Goal: Transaction & Acquisition: Purchase product/service

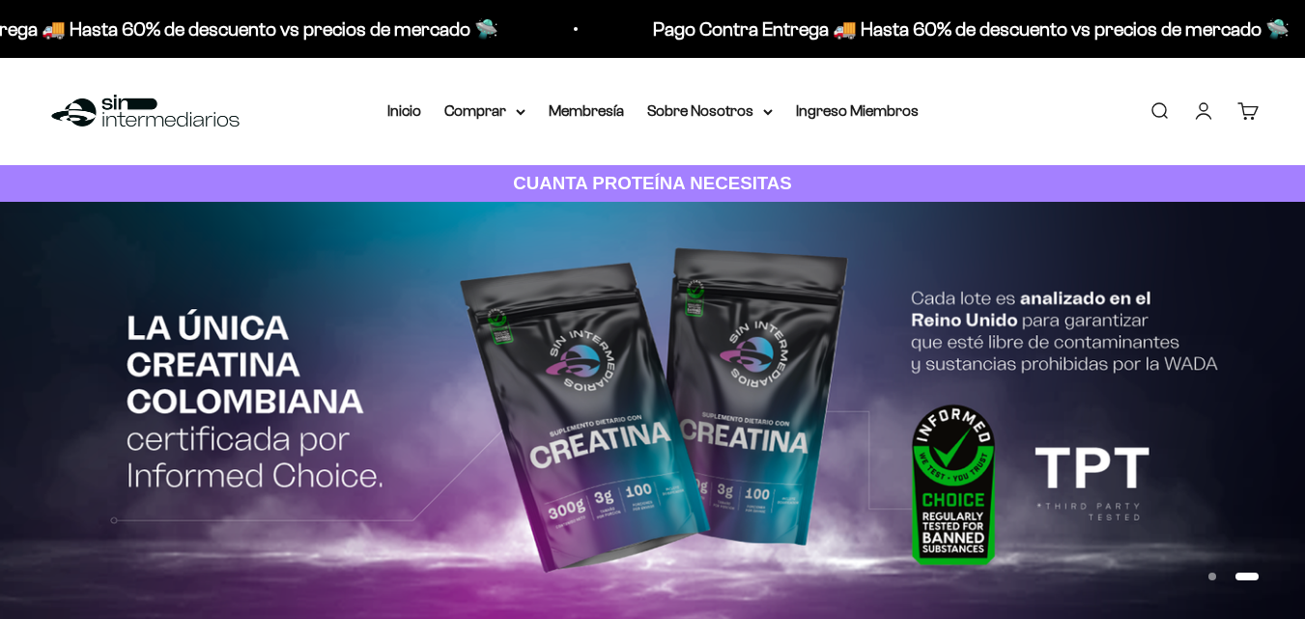
click at [1205, 116] on link "Iniciar sesión" at bounding box center [1203, 110] width 21 height 21
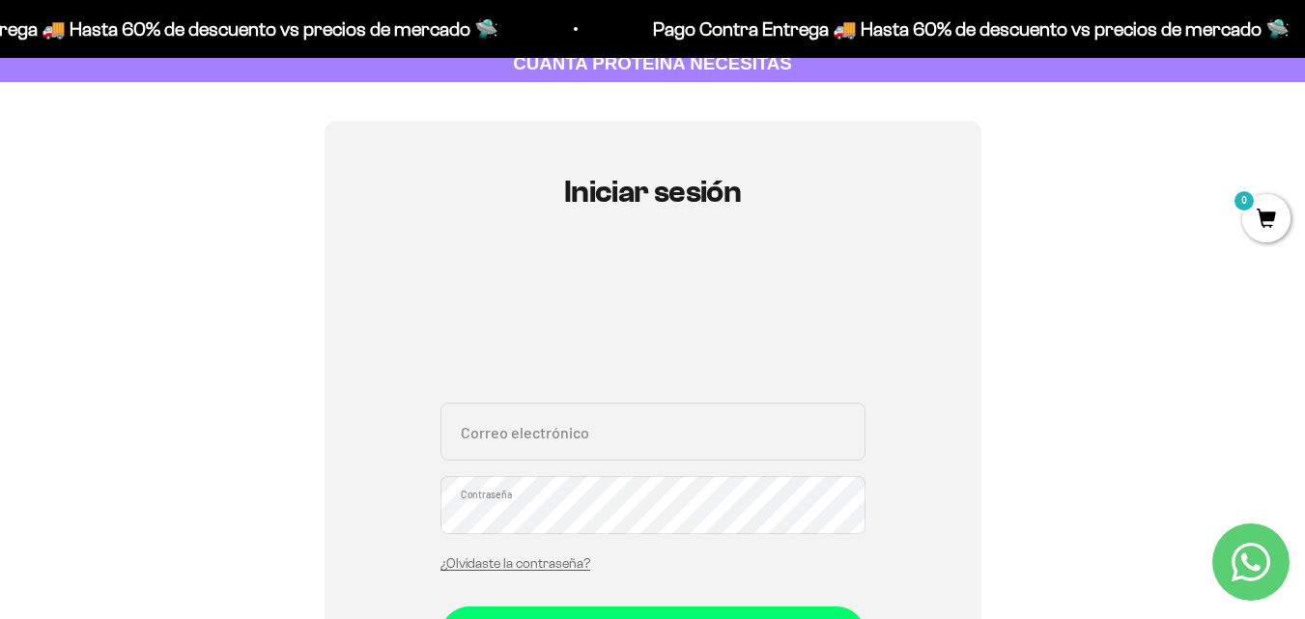
scroll to position [290, 0]
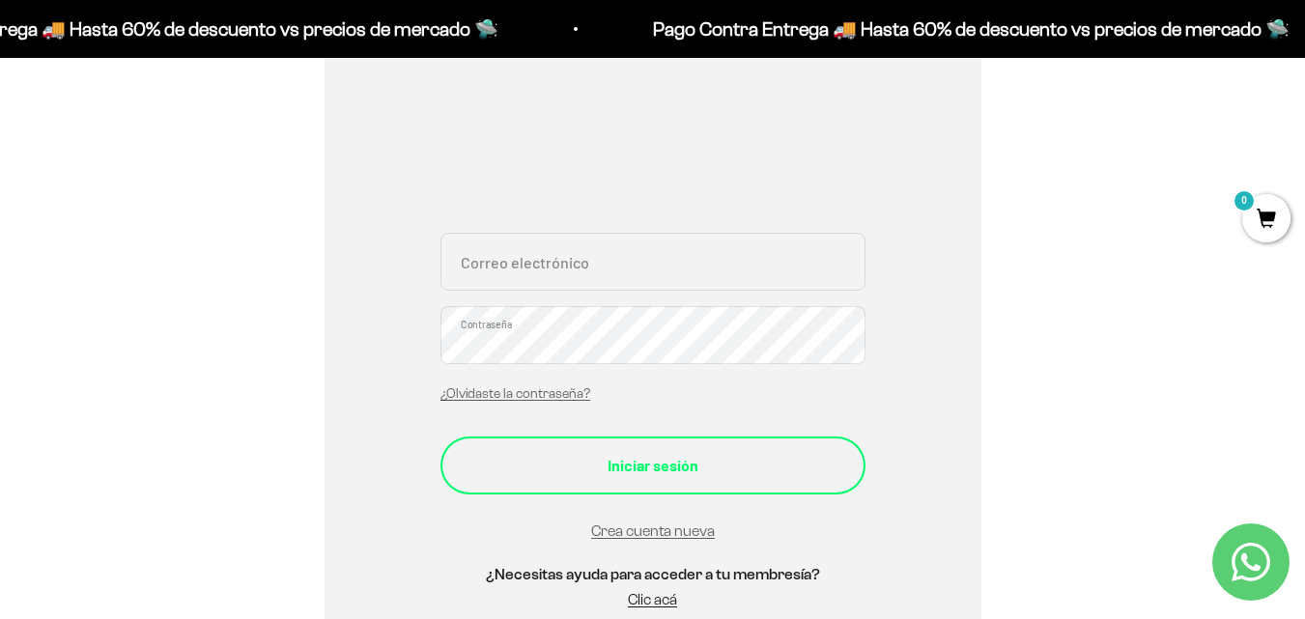
type input "[EMAIL_ADDRESS][PERSON_NAME][DOMAIN_NAME]"
click at [676, 464] on div "Iniciar sesión" at bounding box center [653, 465] width 348 height 25
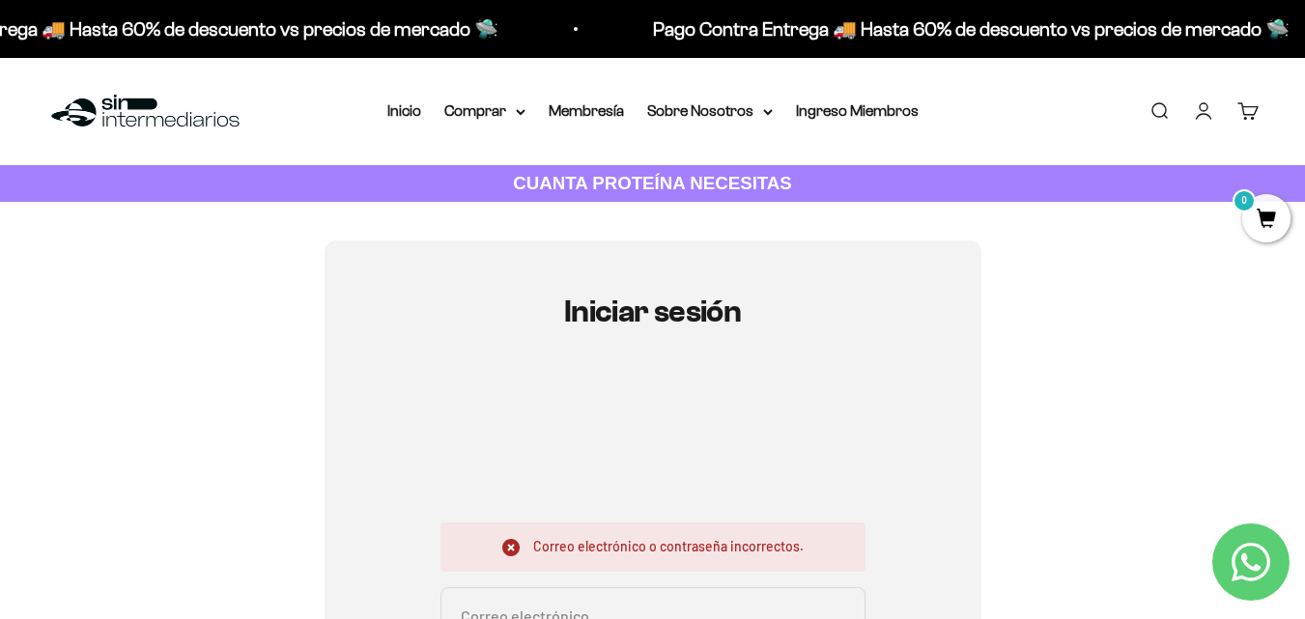
type input "aleja.silgado.arguello@gmail.com"
click at [1204, 122] on link "Iniciar sesión" at bounding box center [1203, 110] width 21 height 21
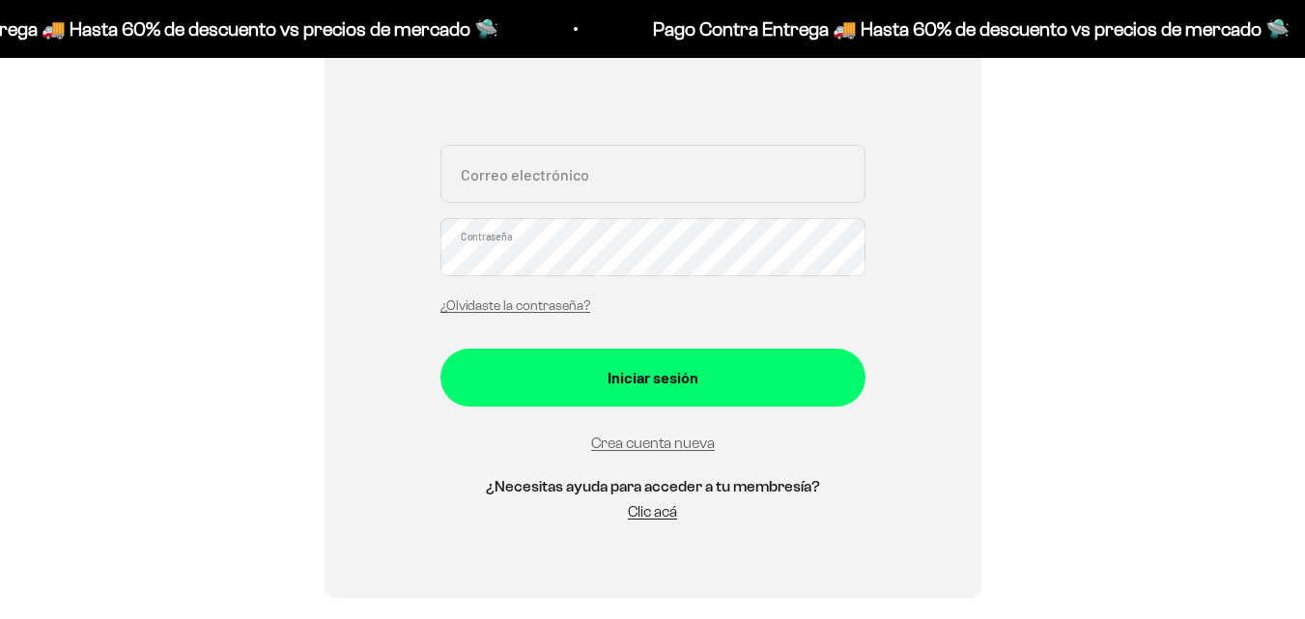
scroll to position [483, 0]
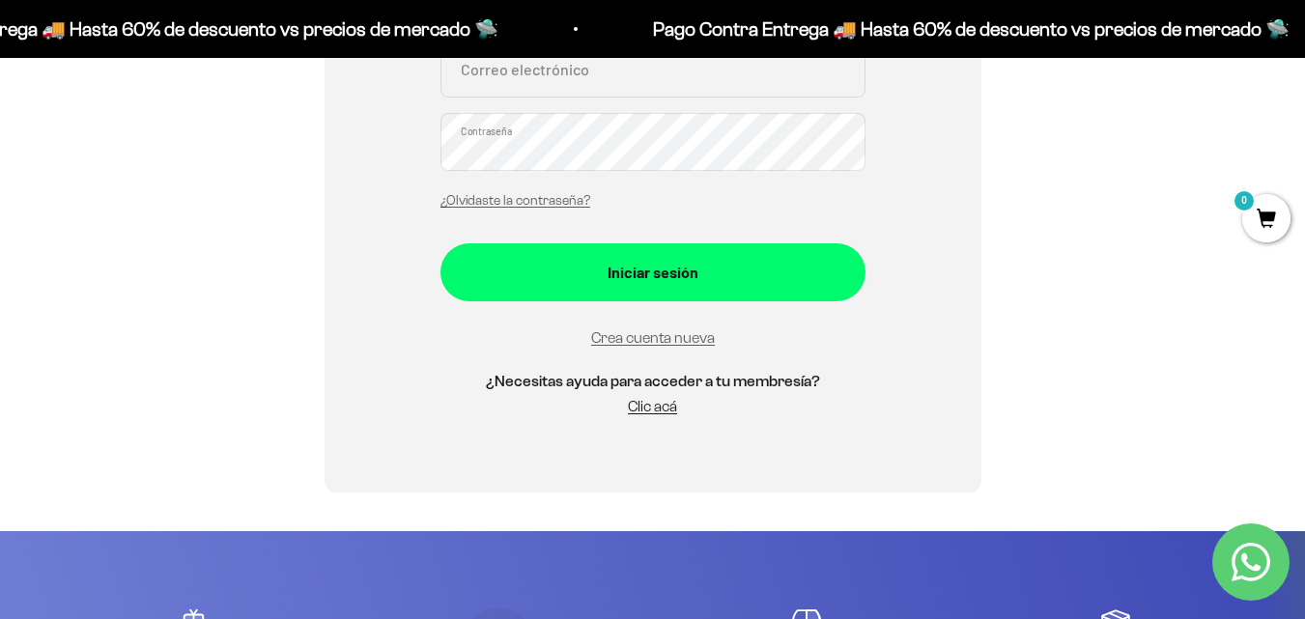
type input "[EMAIL_ADDRESS][PERSON_NAME][DOMAIN_NAME]"
click at [122, 141] on div "Iniciar sesión aleja.silgado.arguello@gmail.com Correo electrónico Contraseña ¿…" at bounding box center [652, 124] width 1213 height 734
click at [970, 215] on div "Iniciar sesión aleja.silgado.arguello@gmail.com Correo electrónico Contraseña ¿…" at bounding box center [653, 124] width 657 height 734
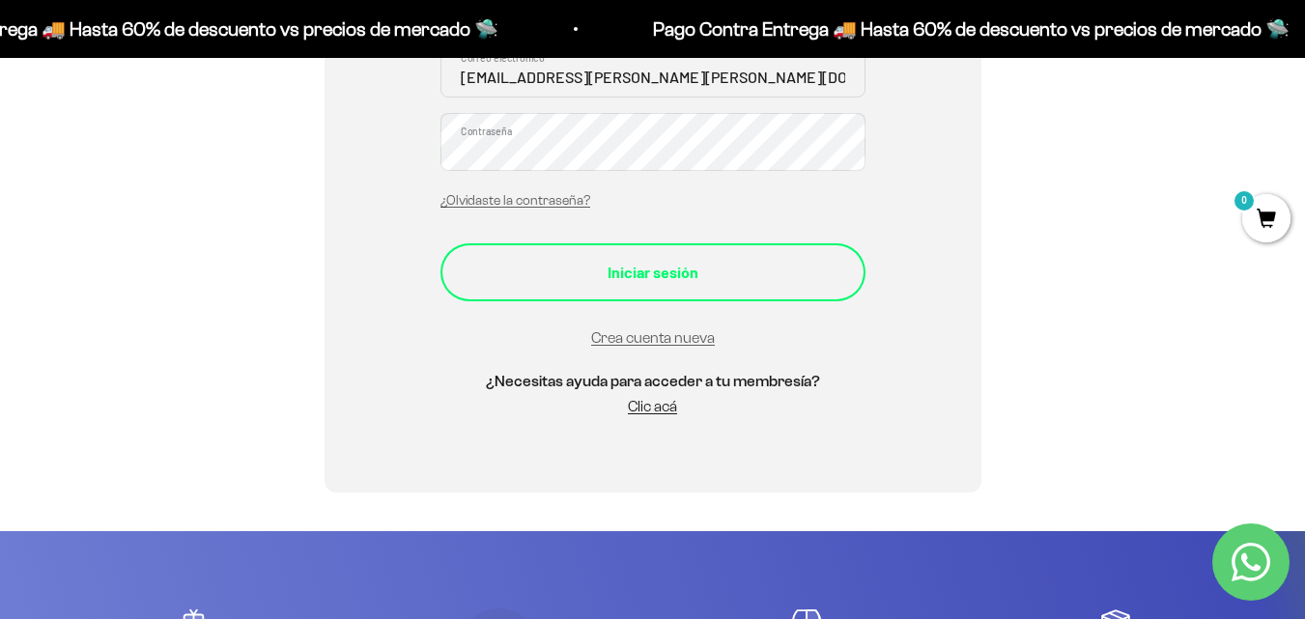
click at [739, 287] on button "Iniciar sesión" at bounding box center [653, 272] width 425 height 58
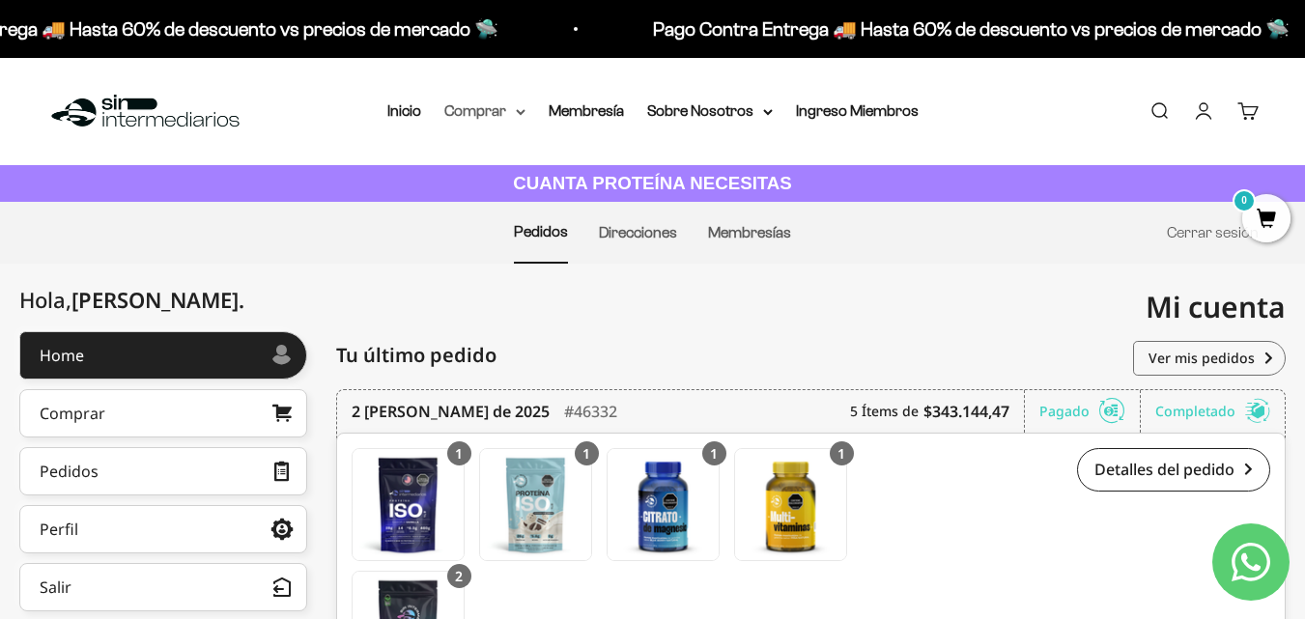
click at [500, 122] on summary "Comprar" at bounding box center [484, 111] width 81 height 25
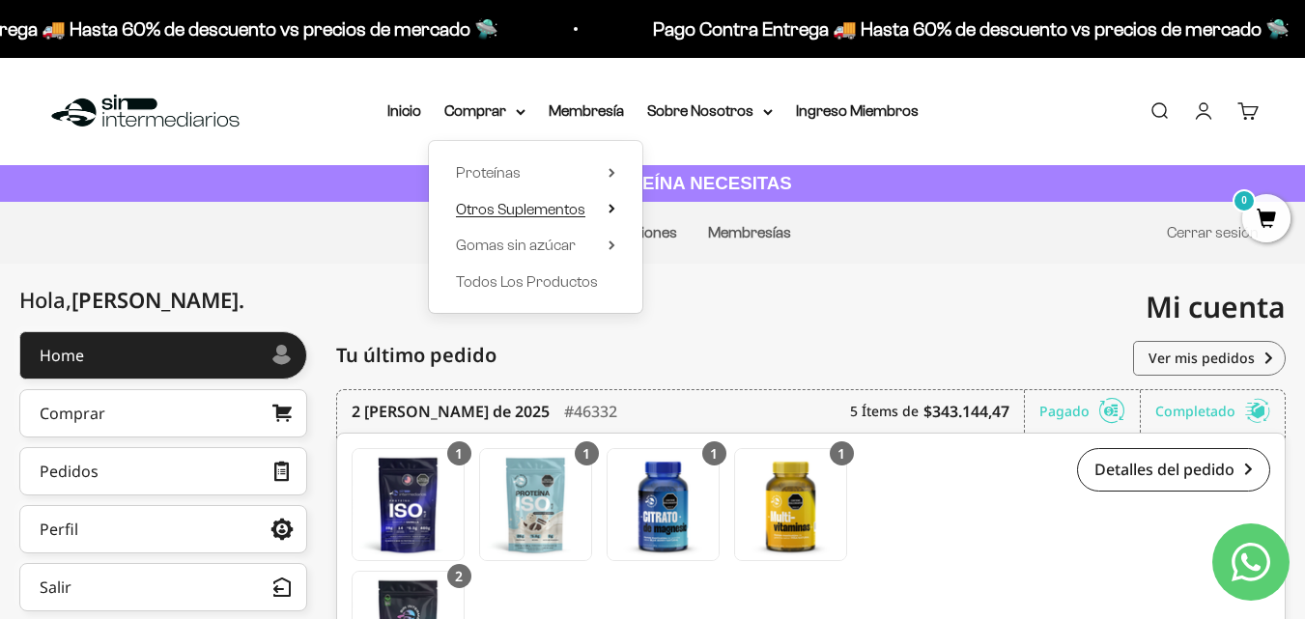
click at [607, 209] on summary "Otros Suplementos" at bounding box center [535, 209] width 159 height 25
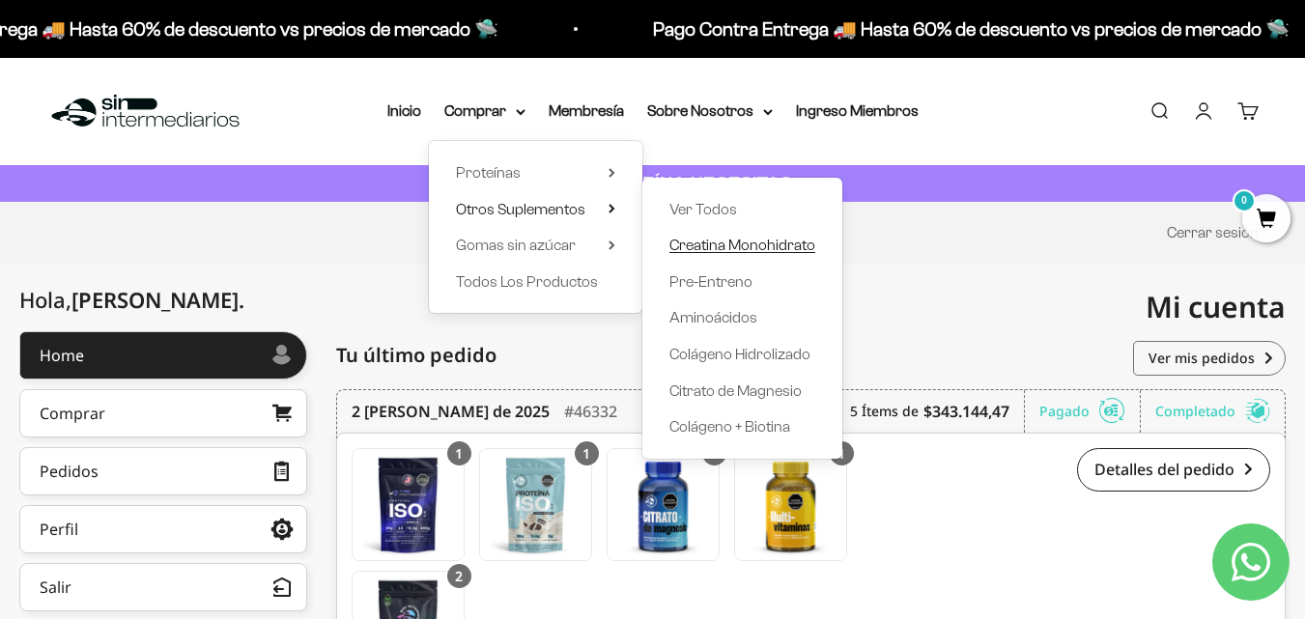
click at [762, 242] on span "Creatina Monohidrato" at bounding box center [743, 245] width 146 height 16
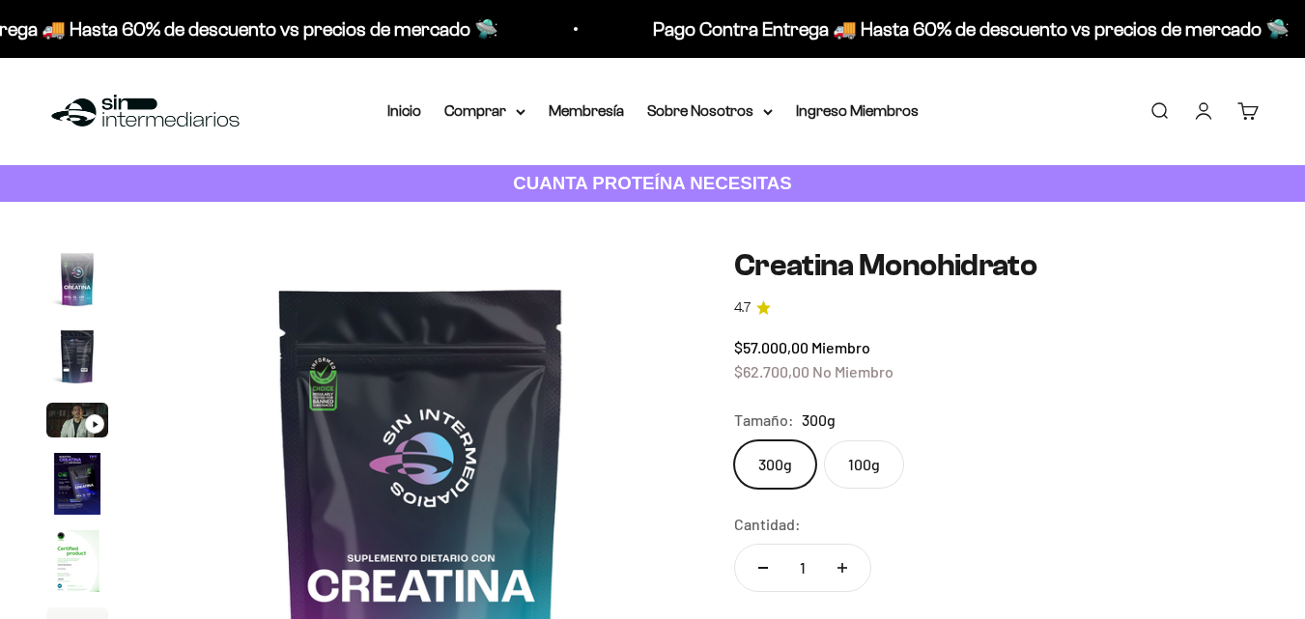
scroll to position [97, 0]
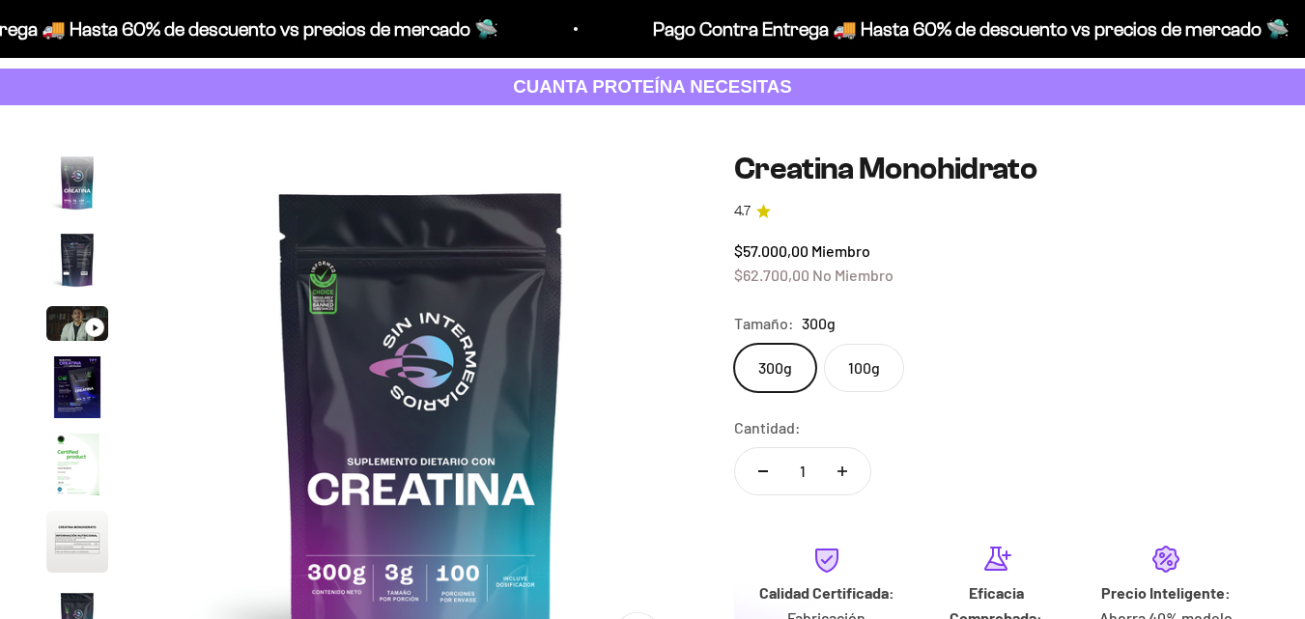
click at [779, 377] on label "300g" at bounding box center [775, 368] width 82 height 48
click at [734, 344] on input "300g" at bounding box center [733, 343] width 1 height 1
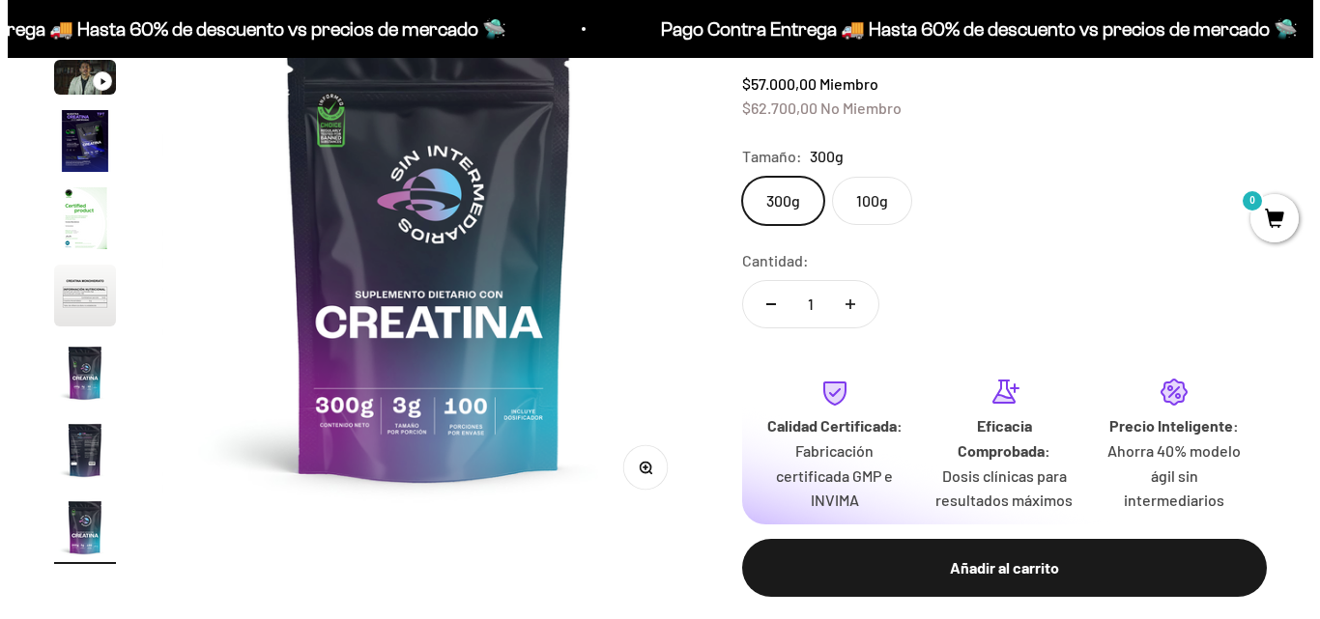
scroll to position [386, 0]
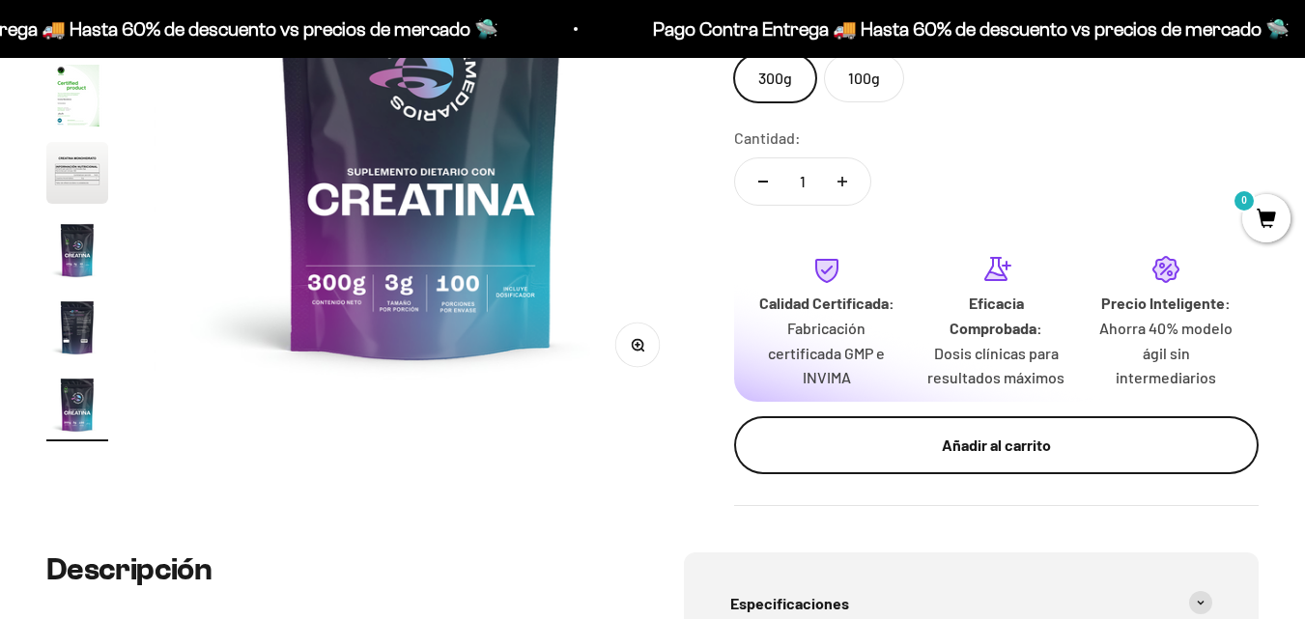
click at [928, 433] on div "Añadir al carrito" at bounding box center [996, 445] width 447 height 25
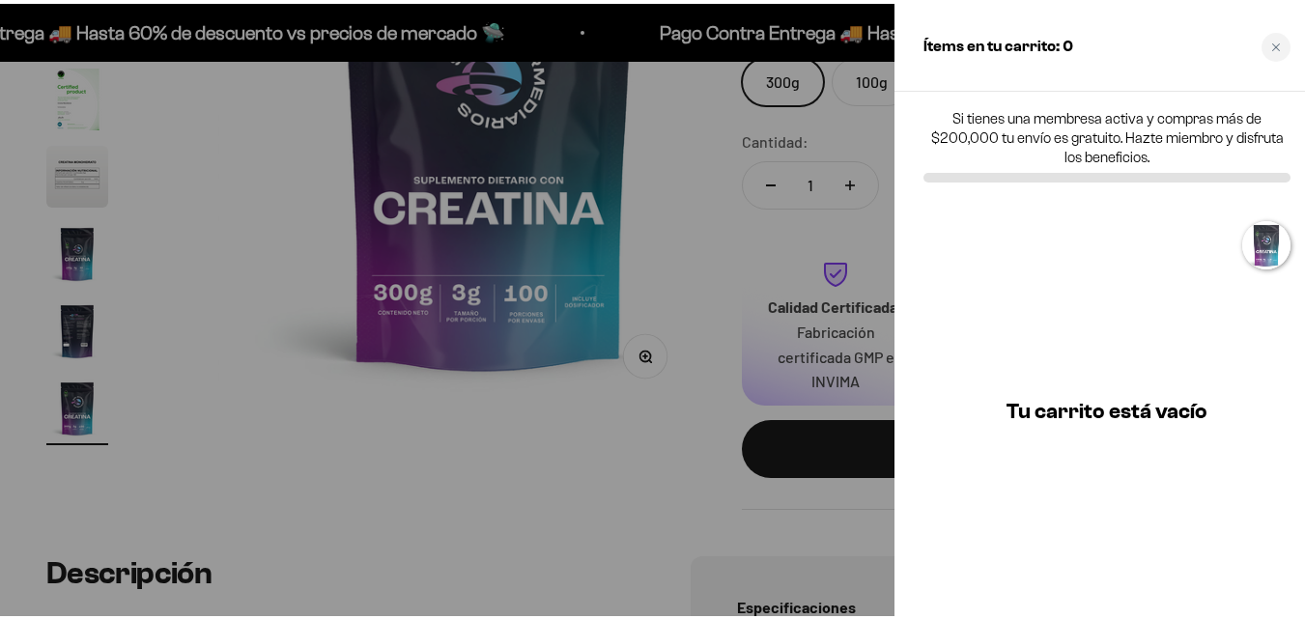
scroll to position [0, 4422]
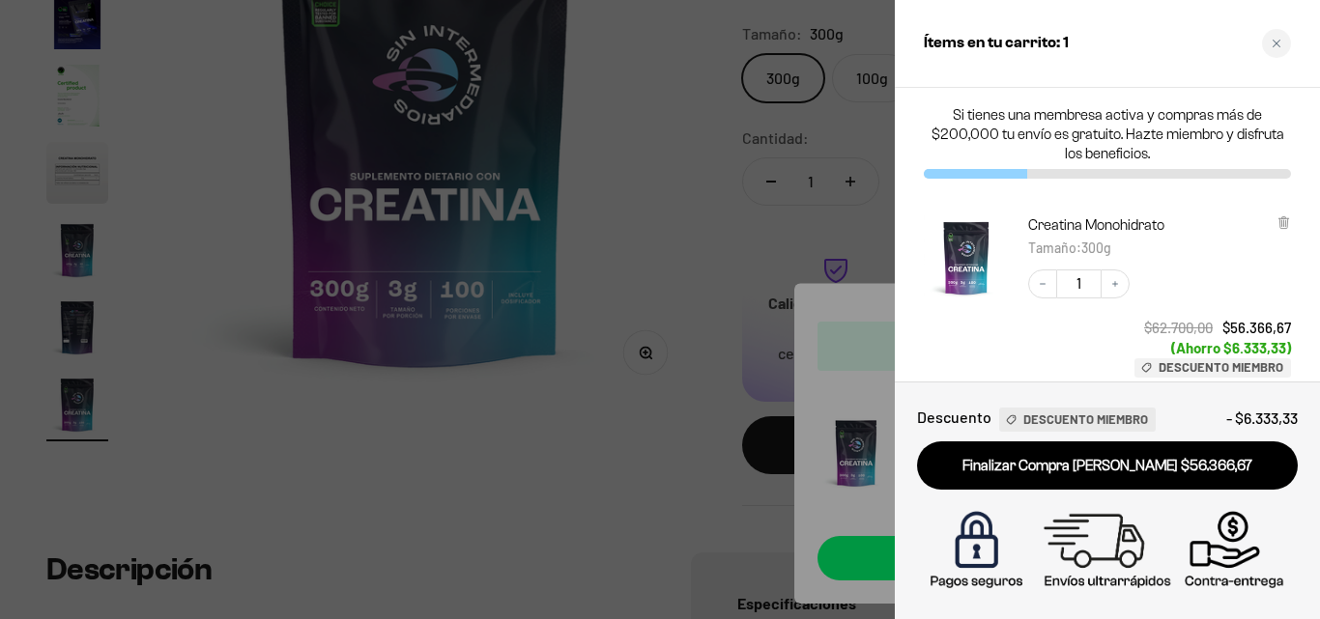
click at [1276, 43] on icon "Close cart" at bounding box center [1276, 44] width 8 height 8
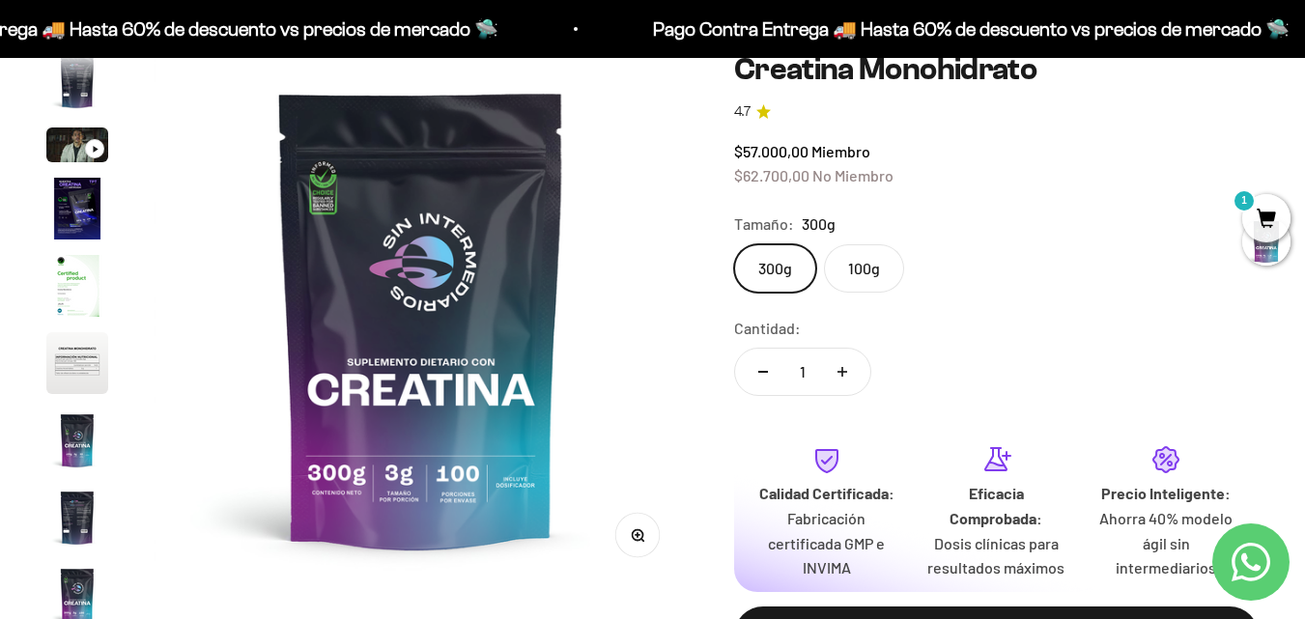
scroll to position [0, 0]
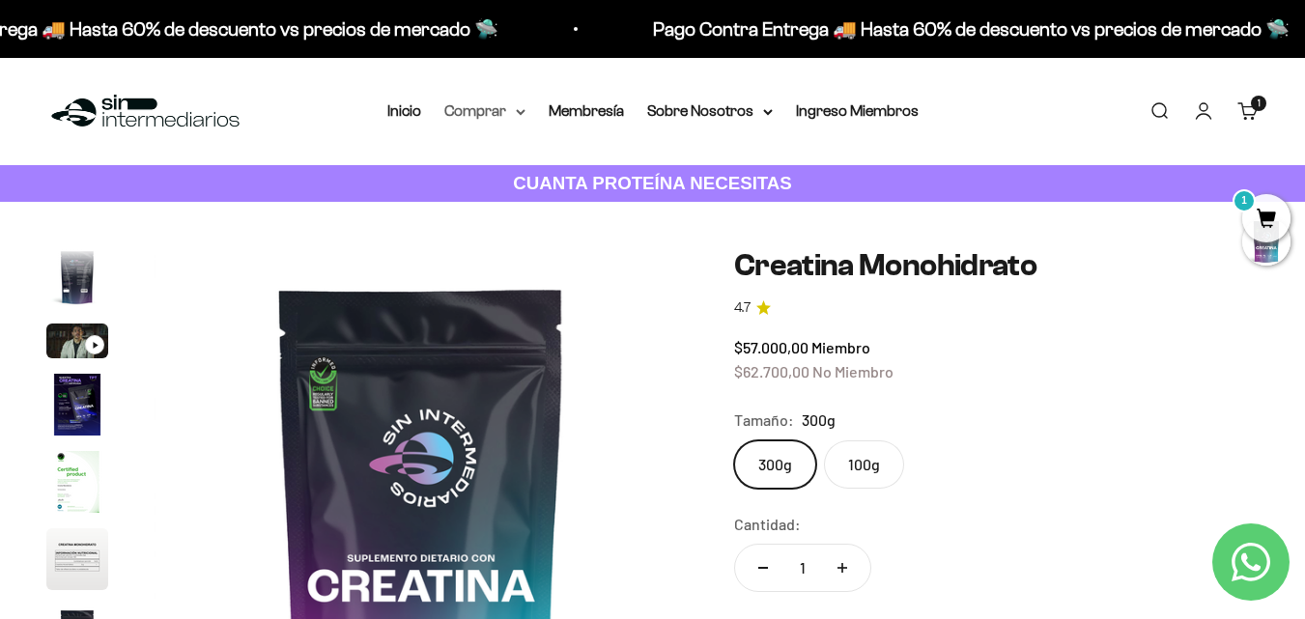
click at [504, 114] on summary "Comprar" at bounding box center [484, 111] width 81 height 25
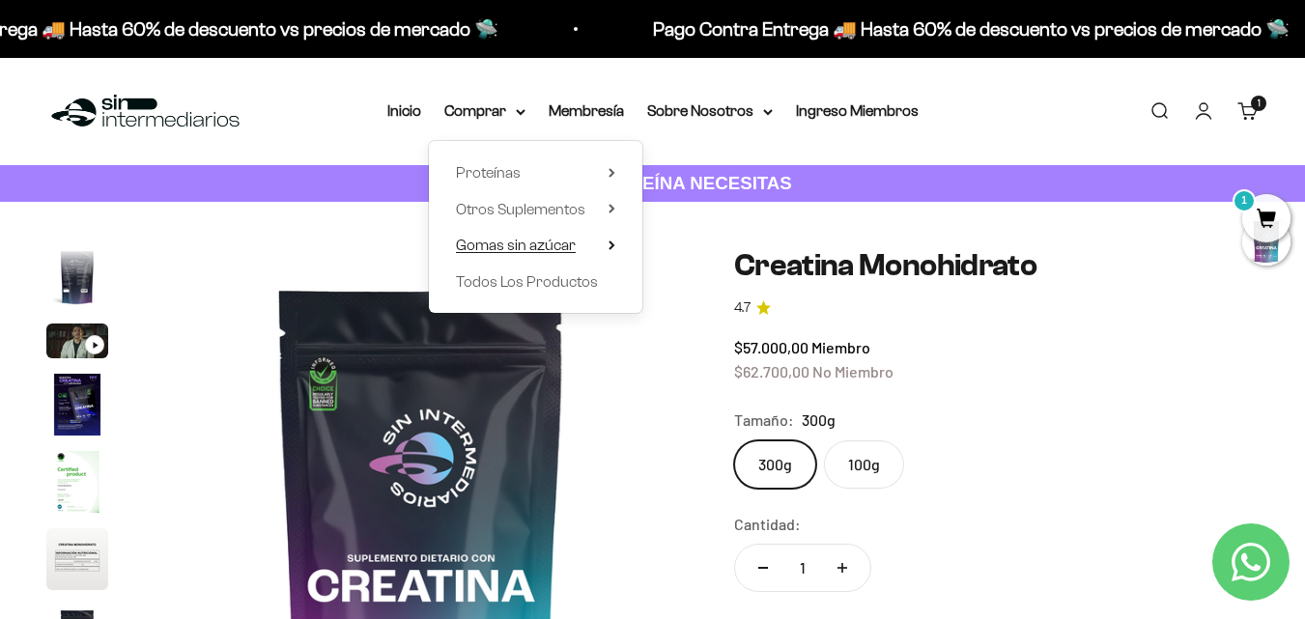
click at [602, 251] on summary "Gomas sin azúcar" at bounding box center [535, 245] width 159 height 25
click at [614, 213] on icon at bounding box center [612, 209] width 7 height 10
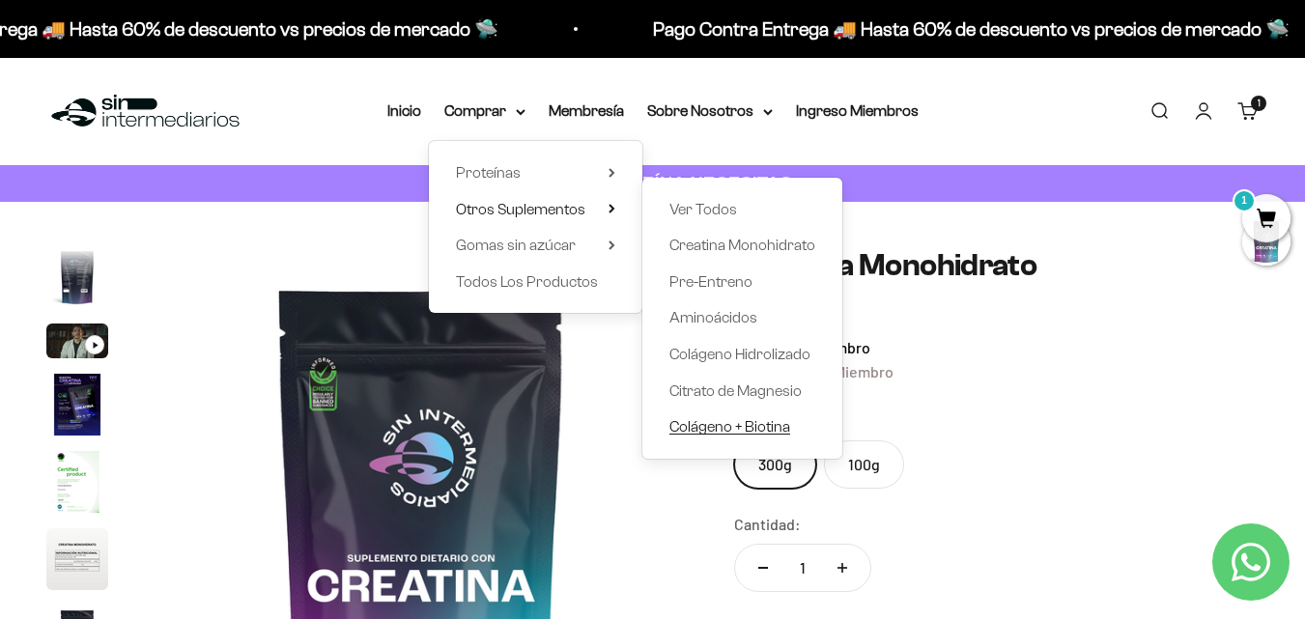
click at [757, 434] on span "Colágeno + Biotina" at bounding box center [730, 426] width 121 height 16
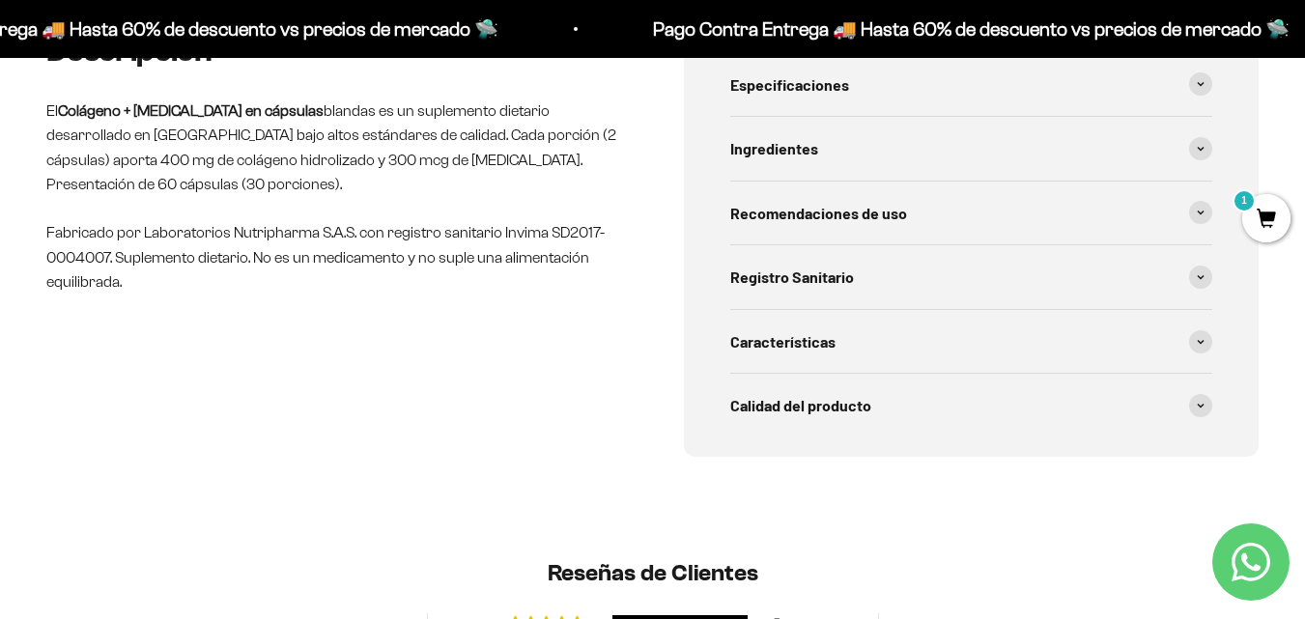
scroll to position [676, 0]
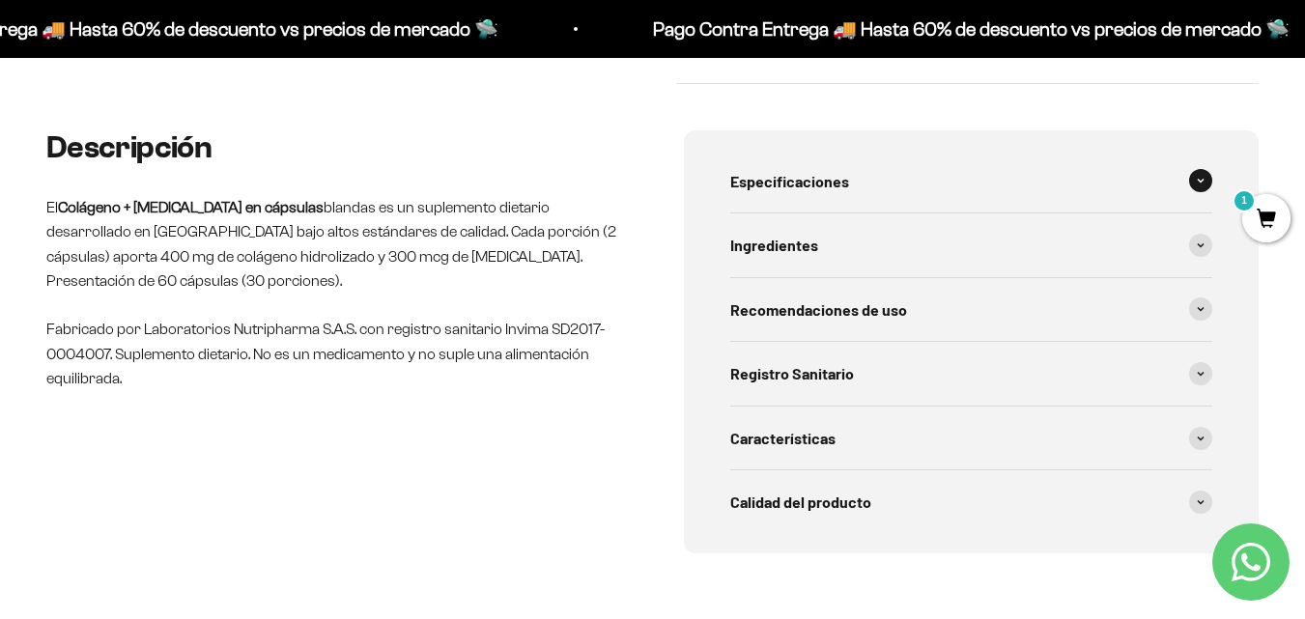
click at [892, 183] on div "Especificaciones" at bounding box center [971, 182] width 483 height 64
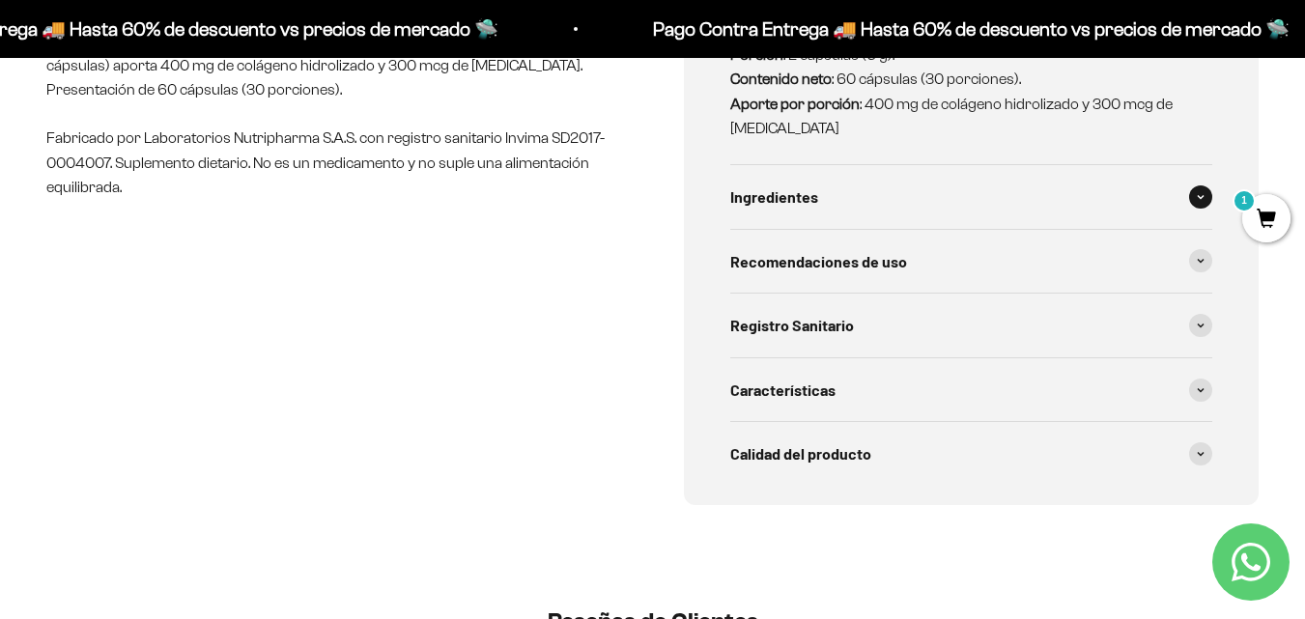
scroll to position [870, 0]
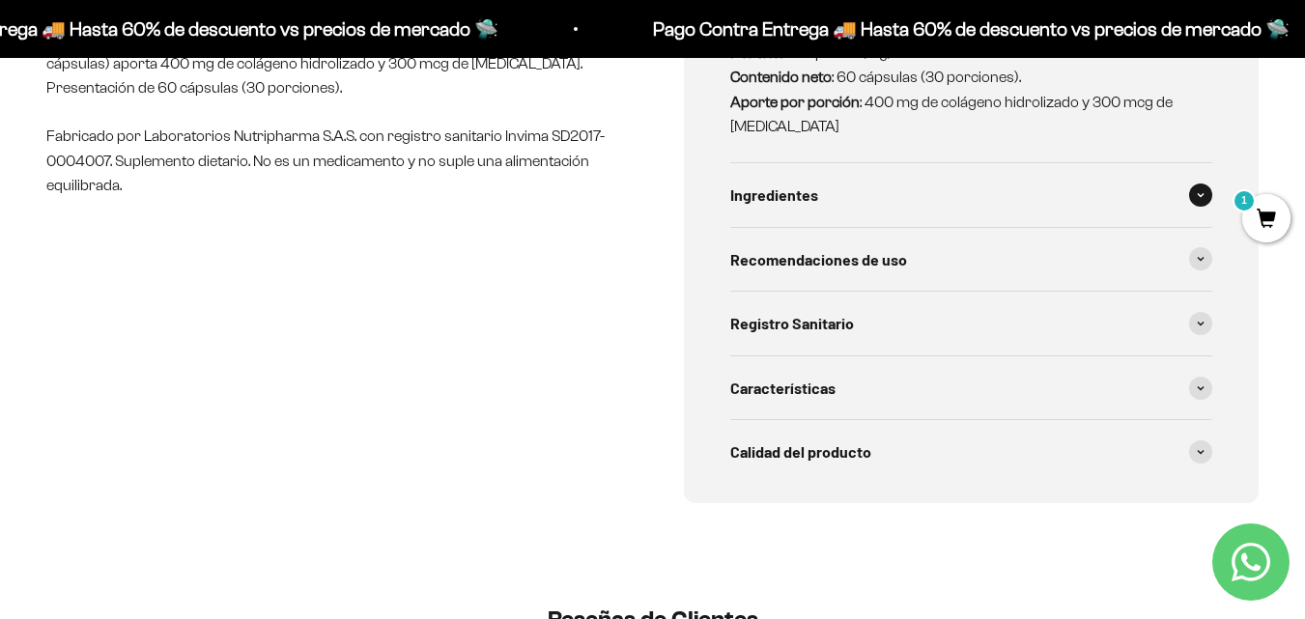
click at [887, 202] on div "Ingredientes" at bounding box center [971, 195] width 483 height 64
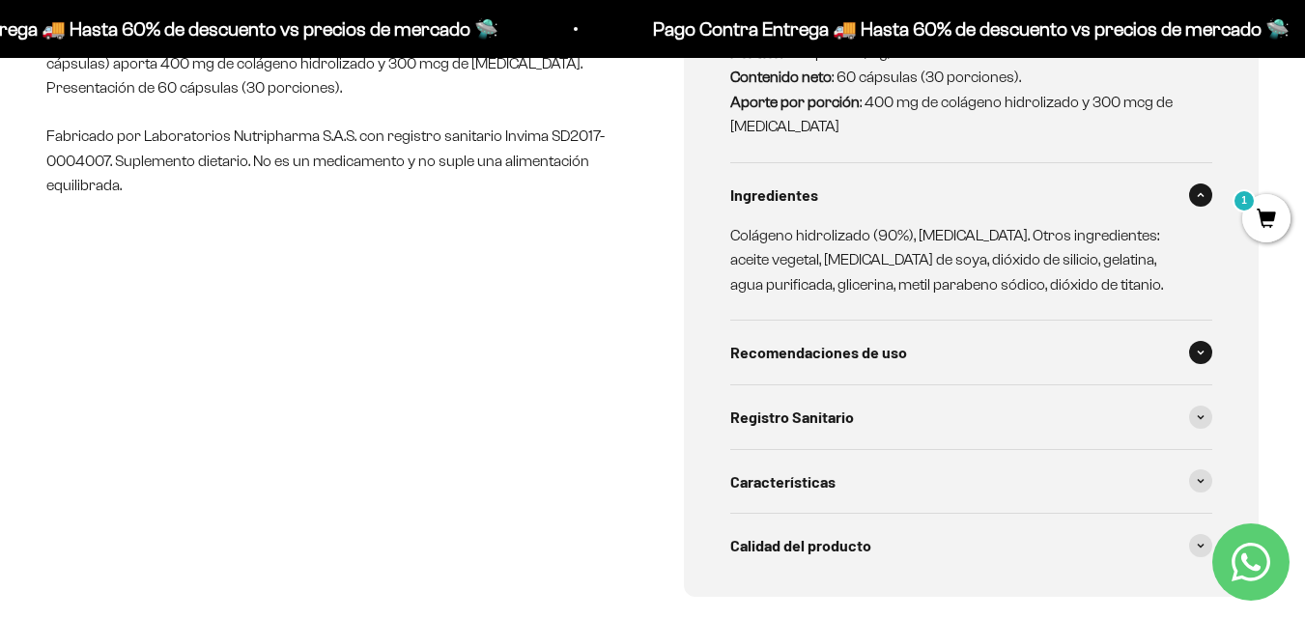
scroll to position [966, 0]
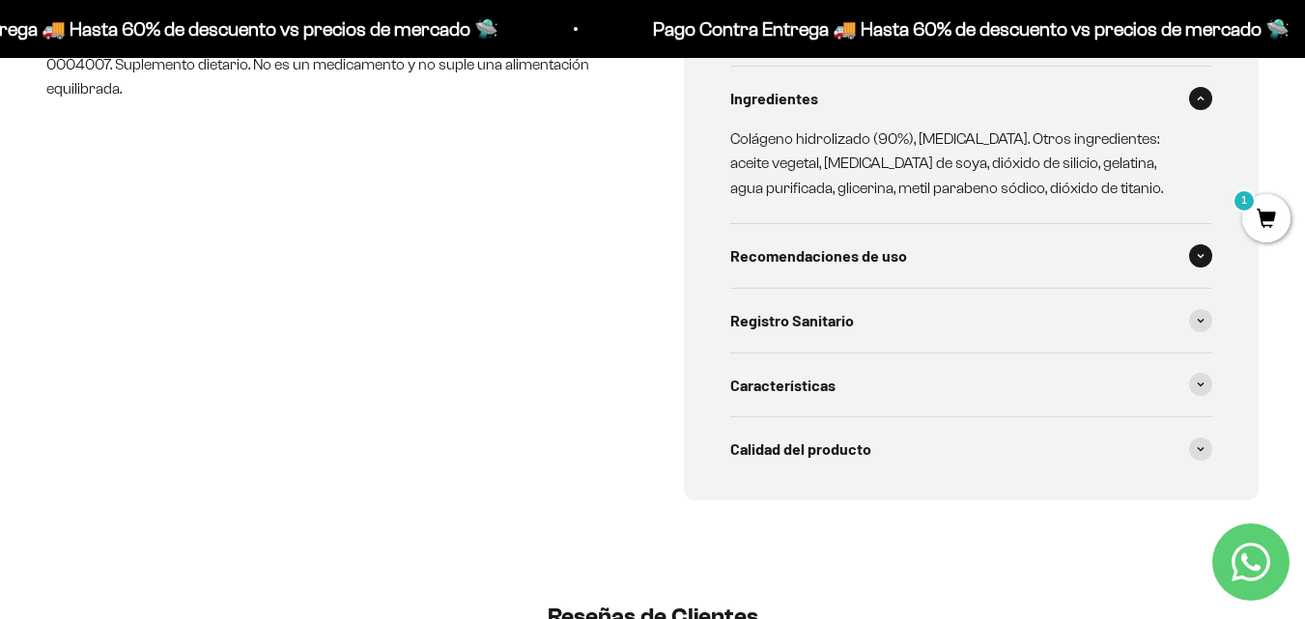
click at [996, 251] on div "Recomendaciones de uso" at bounding box center [971, 256] width 483 height 64
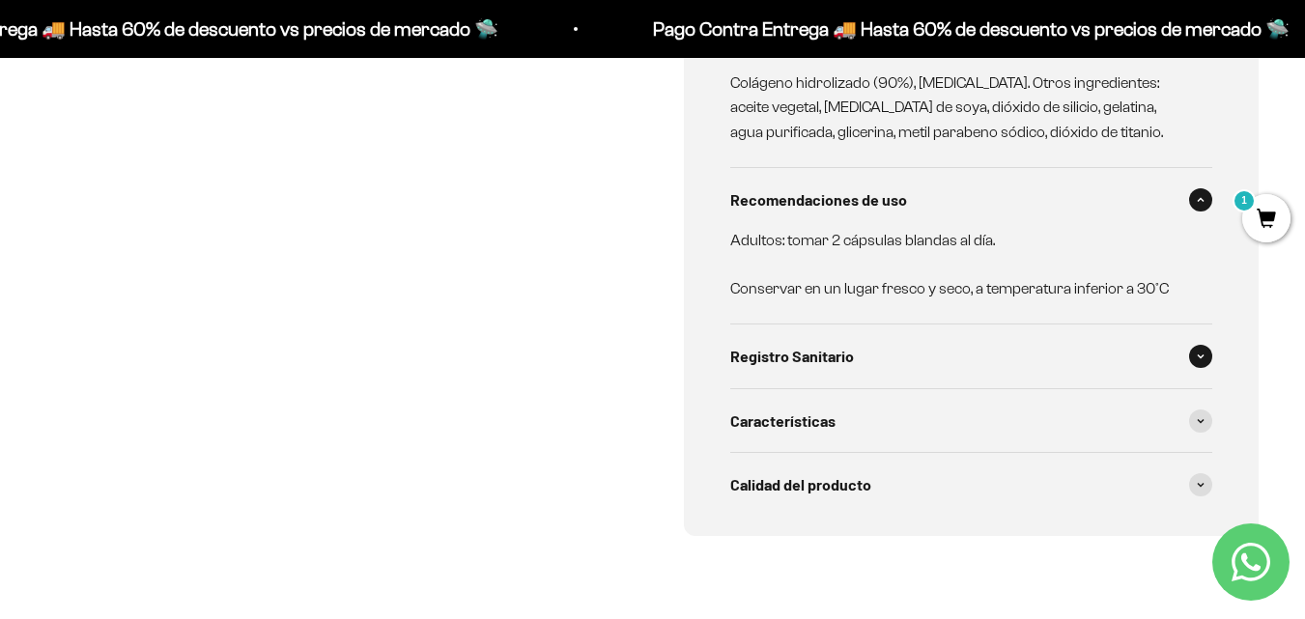
scroll to position [1063, 0]
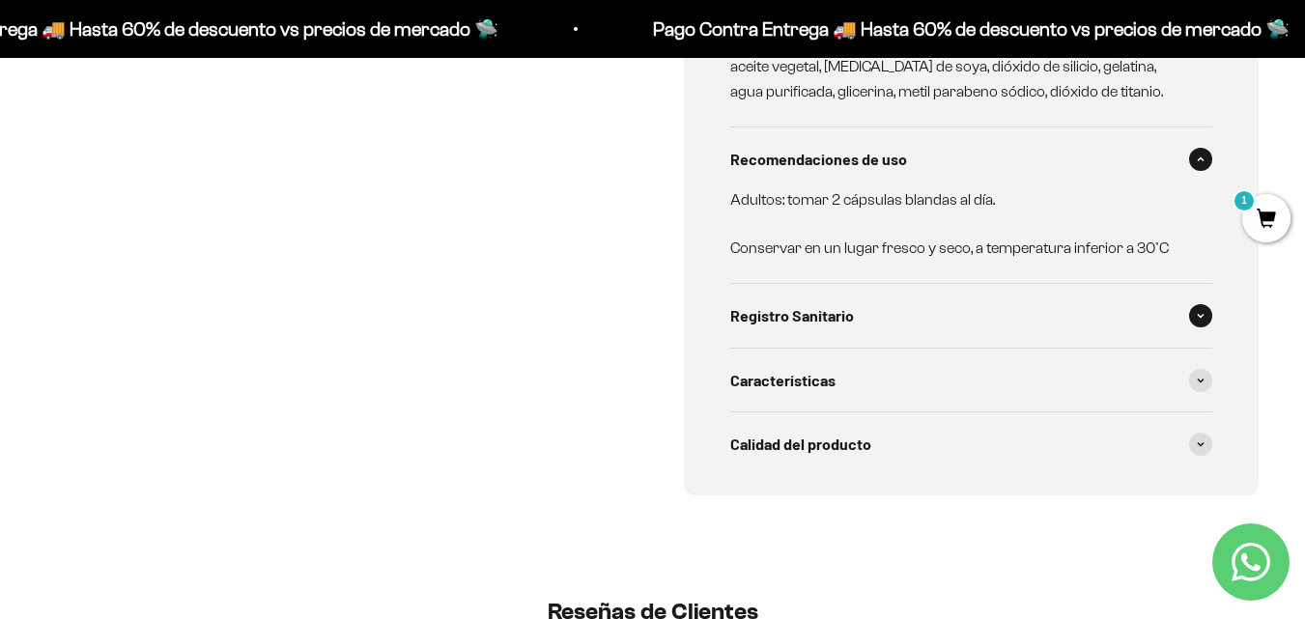
click at [938, 315] on div "Registro Sanitario" at bounding box center [971, 316] width 483 height 64
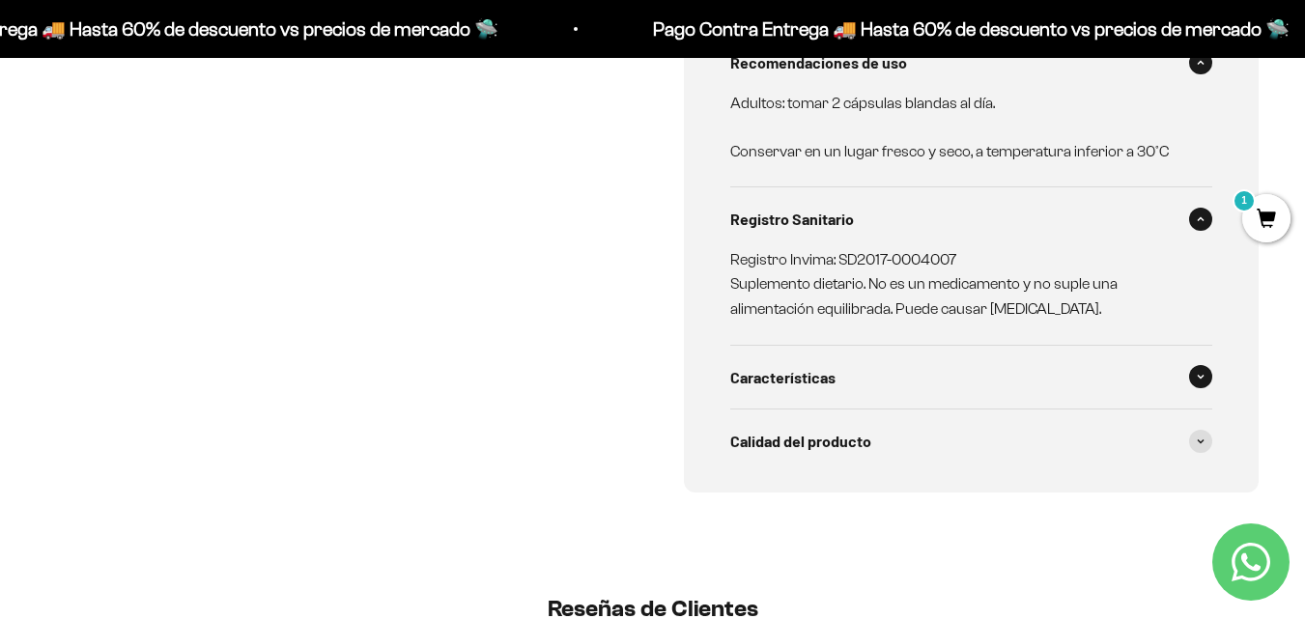
click at [919, 369] on div "Características" at bounding box center [971, 378] width 483 height 64
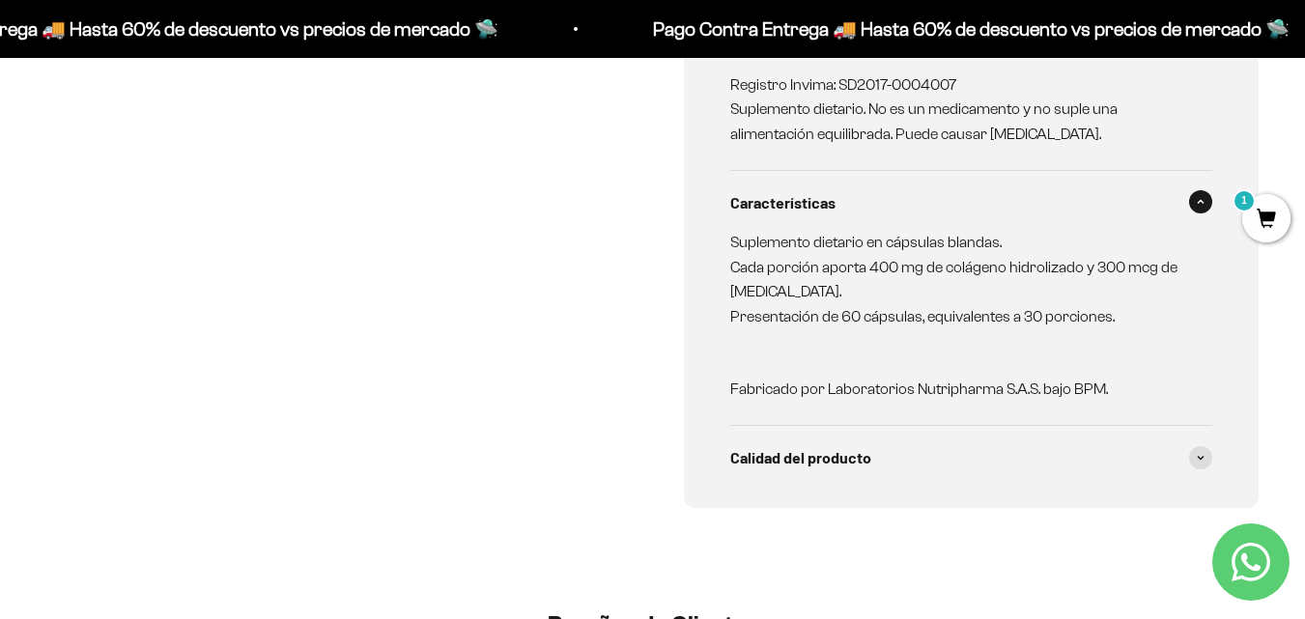
scroll to position [1353, 0]
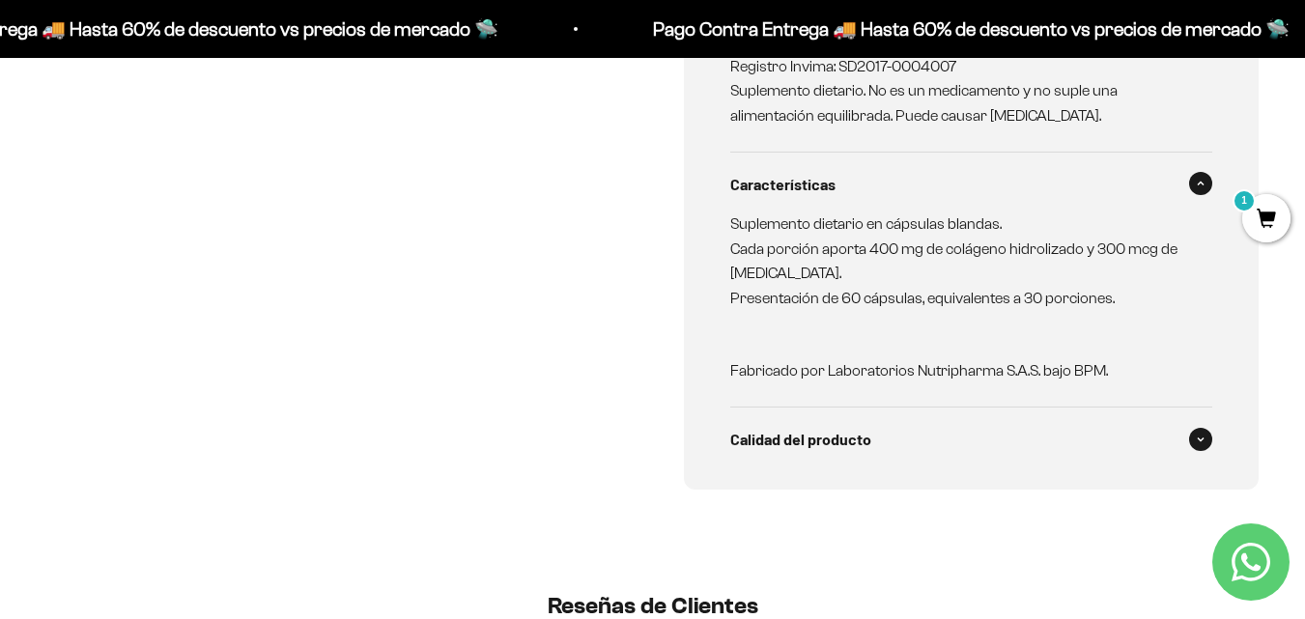
click at [895, 447] on div "Calidad del producto" at bounding box center [971, 440] width 483 height 64
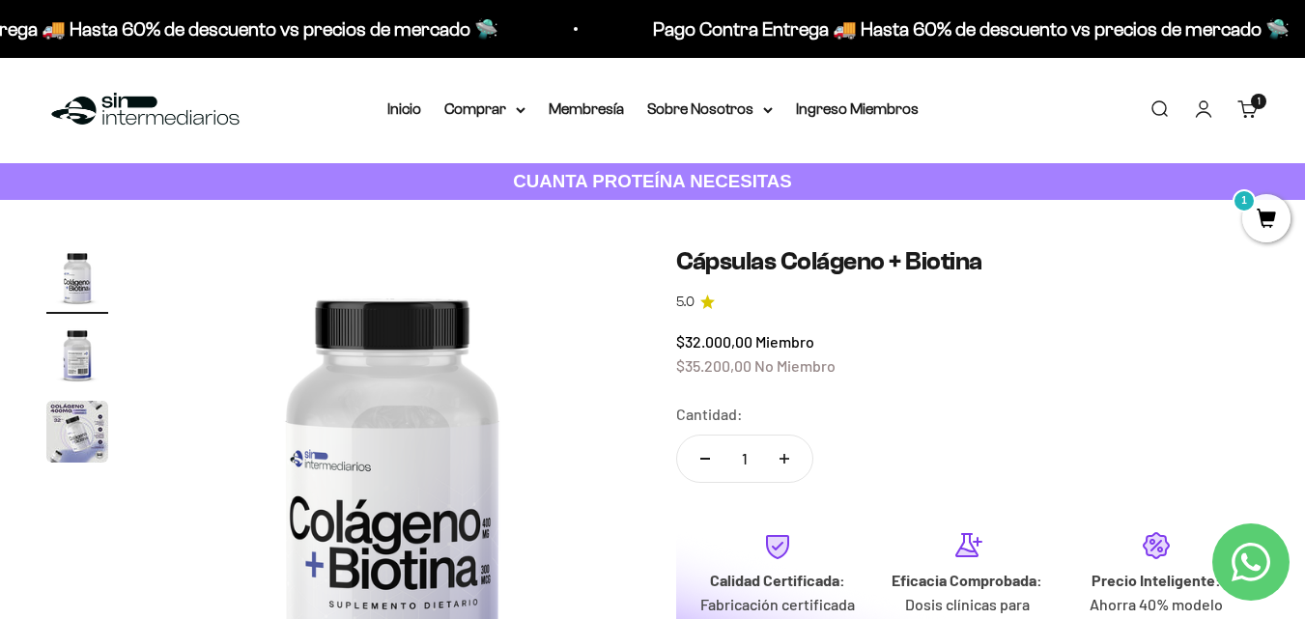
scroll to position [0, 0]
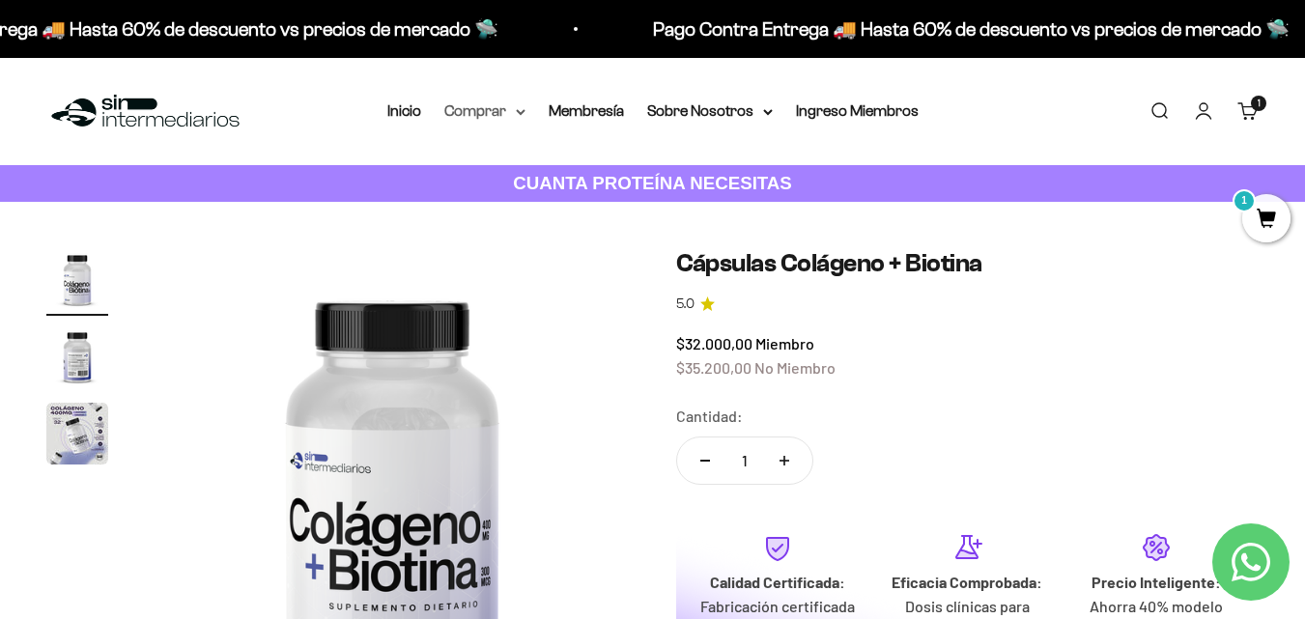
click at [504, 113] on summary "Comprar" at bounding box center [484, 111] width 81 height 25
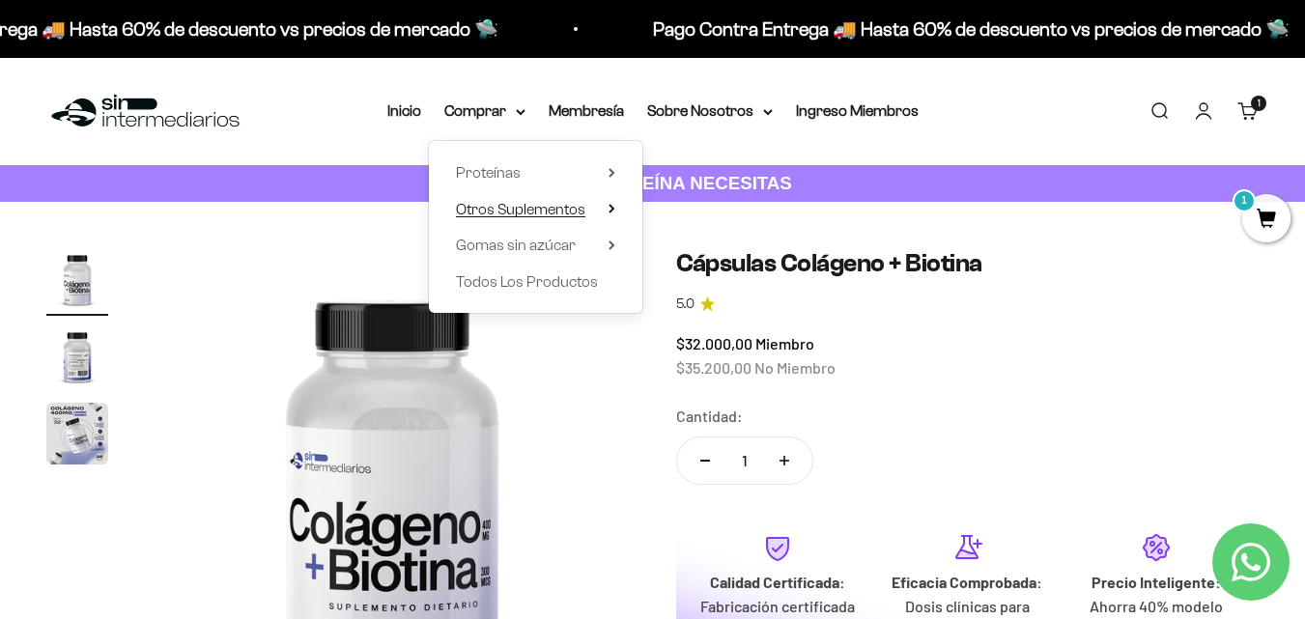
click at [605, 209] on summary "Otros Suplementos" at bounding box center [535, 209] width 159 height 25
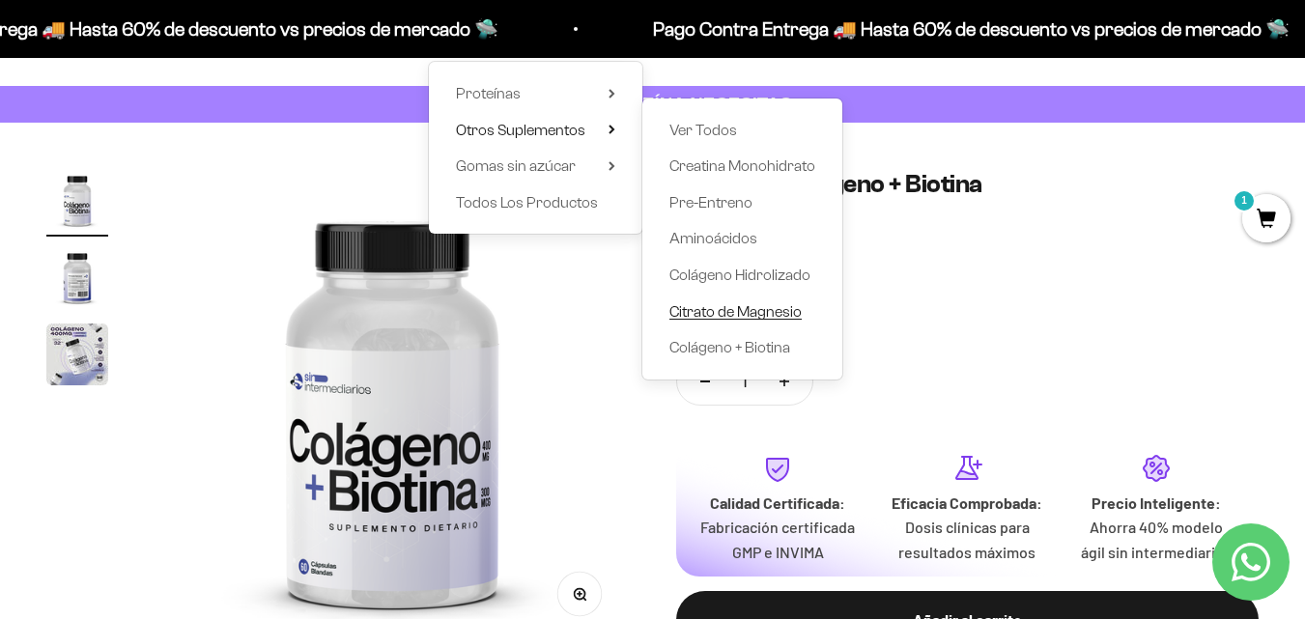
scroll to position [97, 0]
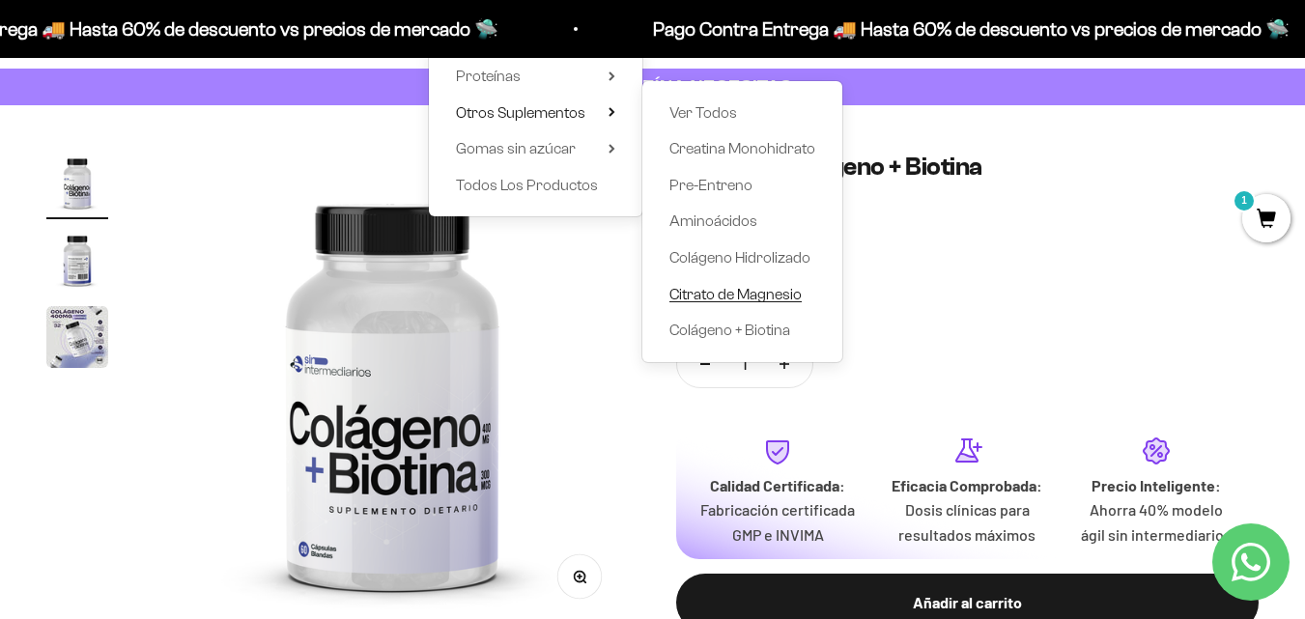
click at [786, 302] on span "Citrato de Magnesio" at bounding box center [736, 294] width 132 height 25
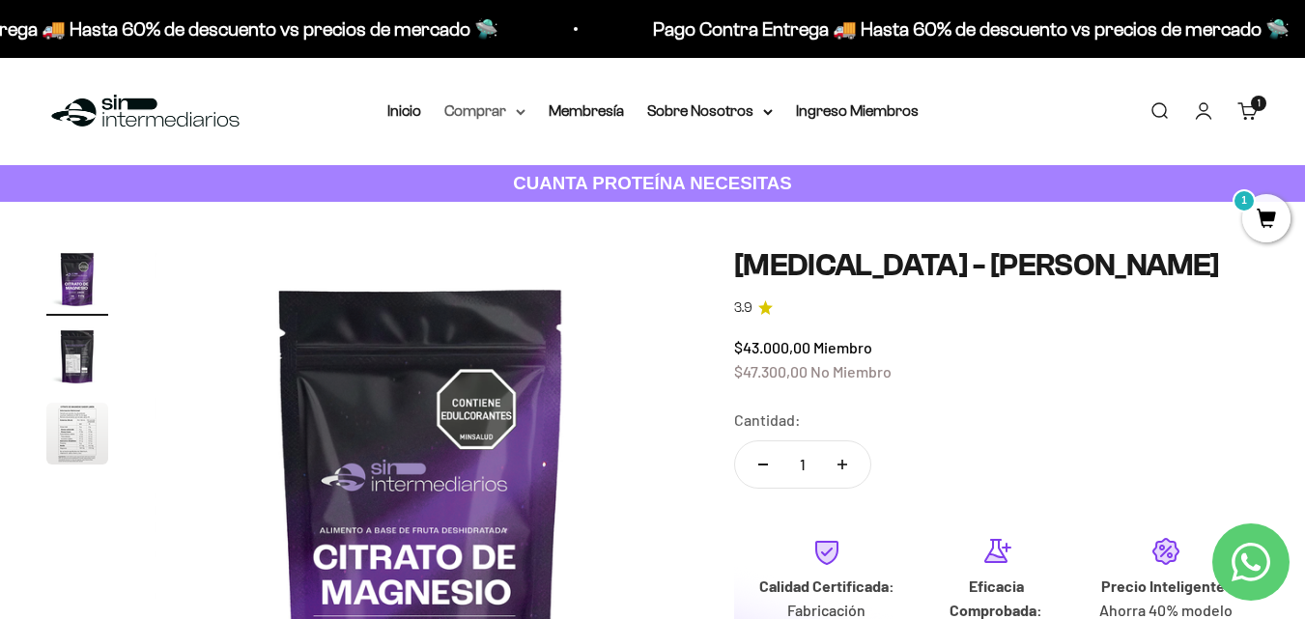
click at [516, 107] on summary "Comprar" at bounding box center [484, 111] width 81 height 25
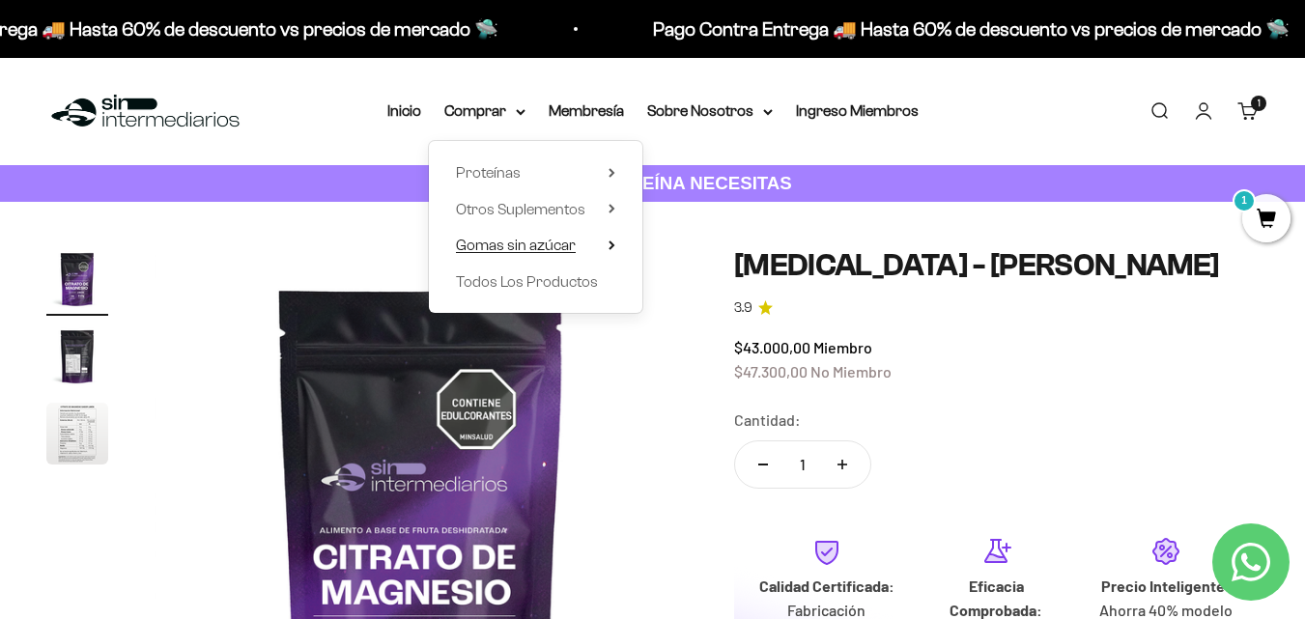
click at [599, 242] on summary "Gomas sin azúcar" at bounding box center [535, 245] width 159 height 25
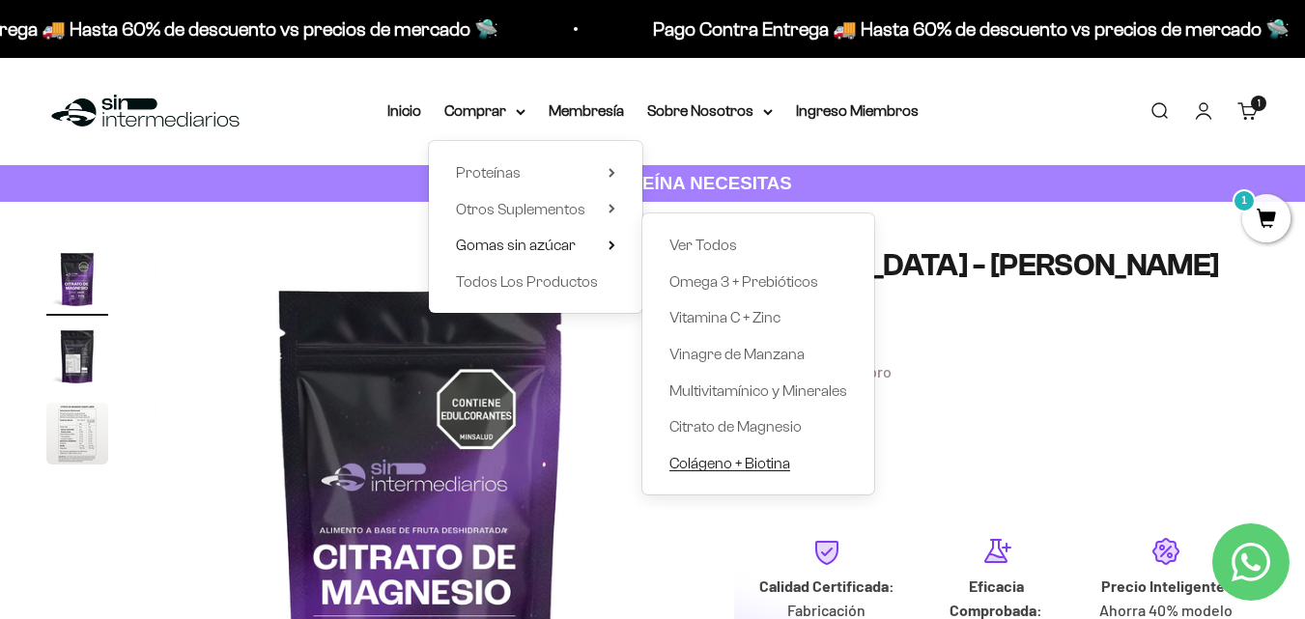
click at [776, 464] on span "Colágeno + Biotina" at bounding box center [730, 463] width 121 height 16
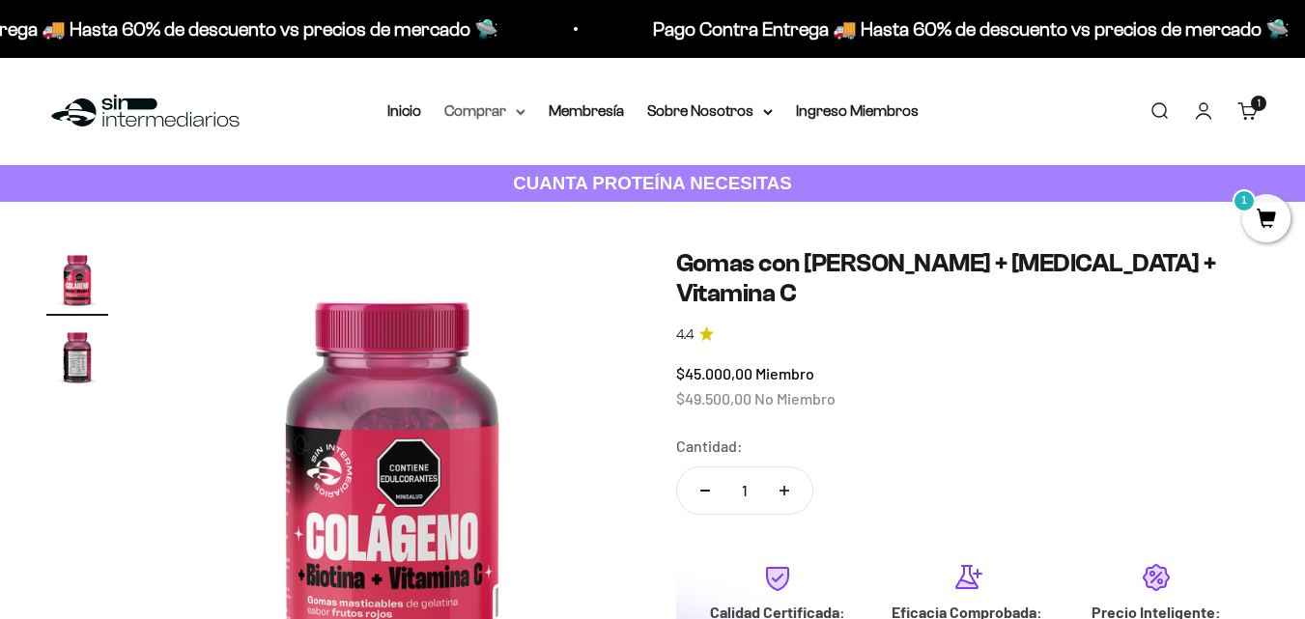
click at [491, 108] on summary "Comprar" at bounding box center [484, 111] width 81 height 25
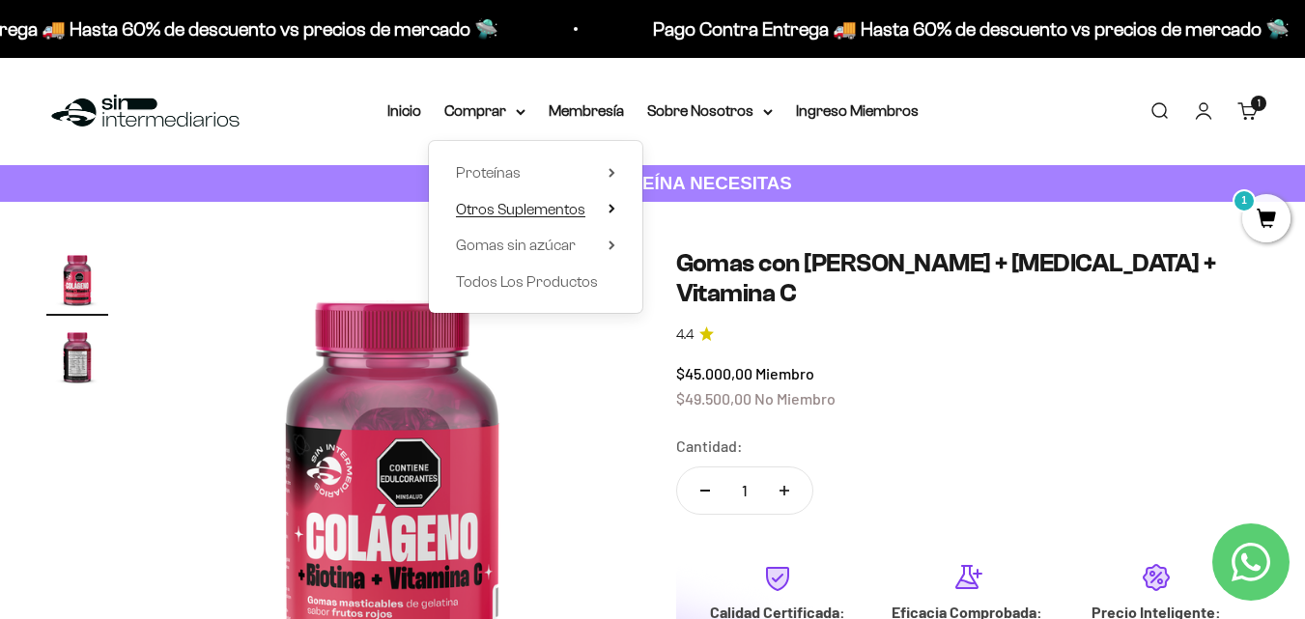
click at [599, 214] on summary "Otros Suplementos" at bounding box center [535, 209] width 159 height 25
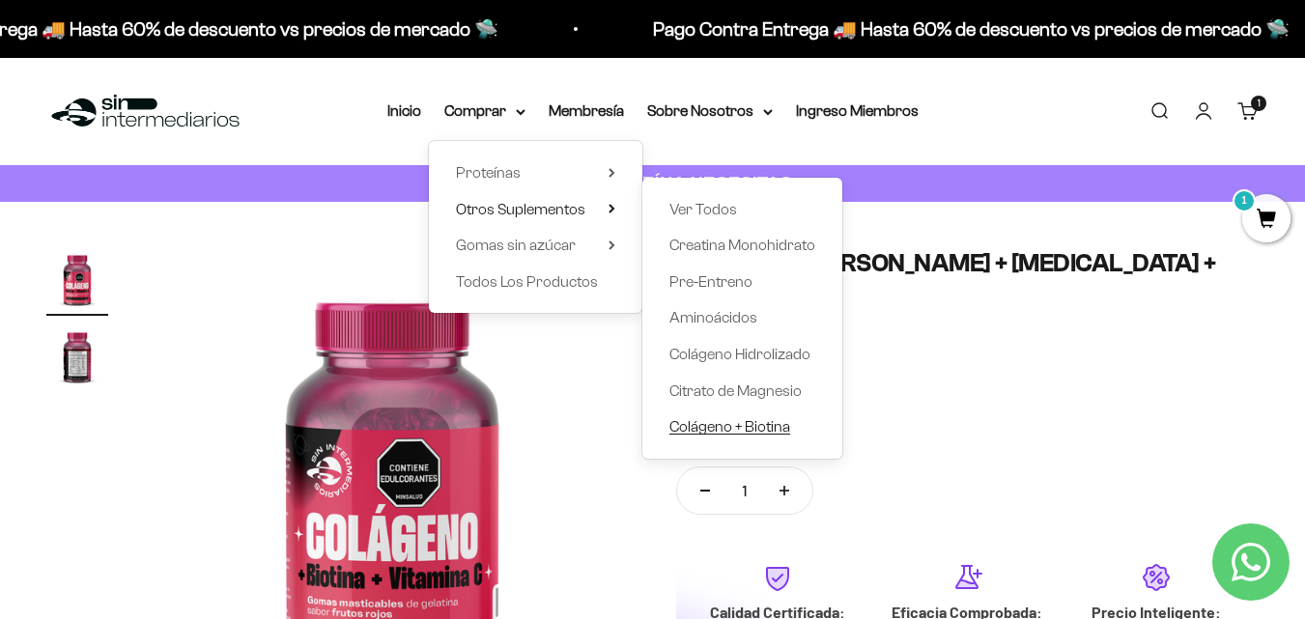
click at [756, 424] on span "Colágeno + Biotina" at bounding box center [730, 426] width 121 height 16
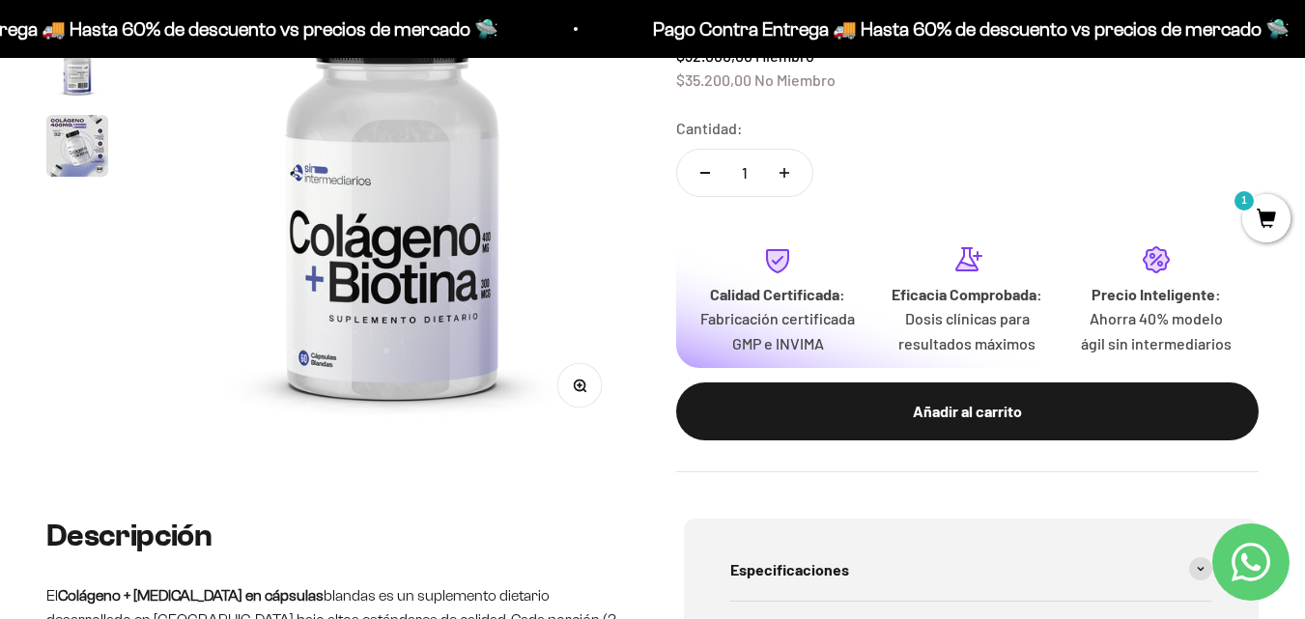
scroll to position [290, 0]
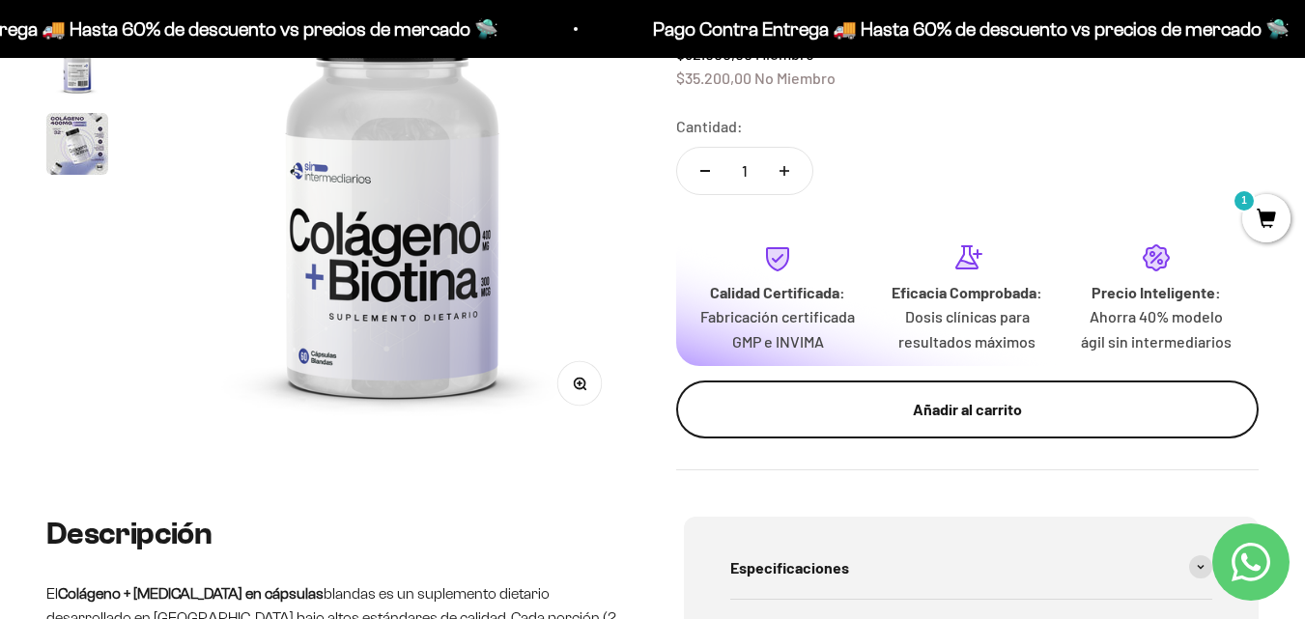
click at [966, 400] on div "Añadir al carrito" at bounding box center [968, 409] width 506 height 25
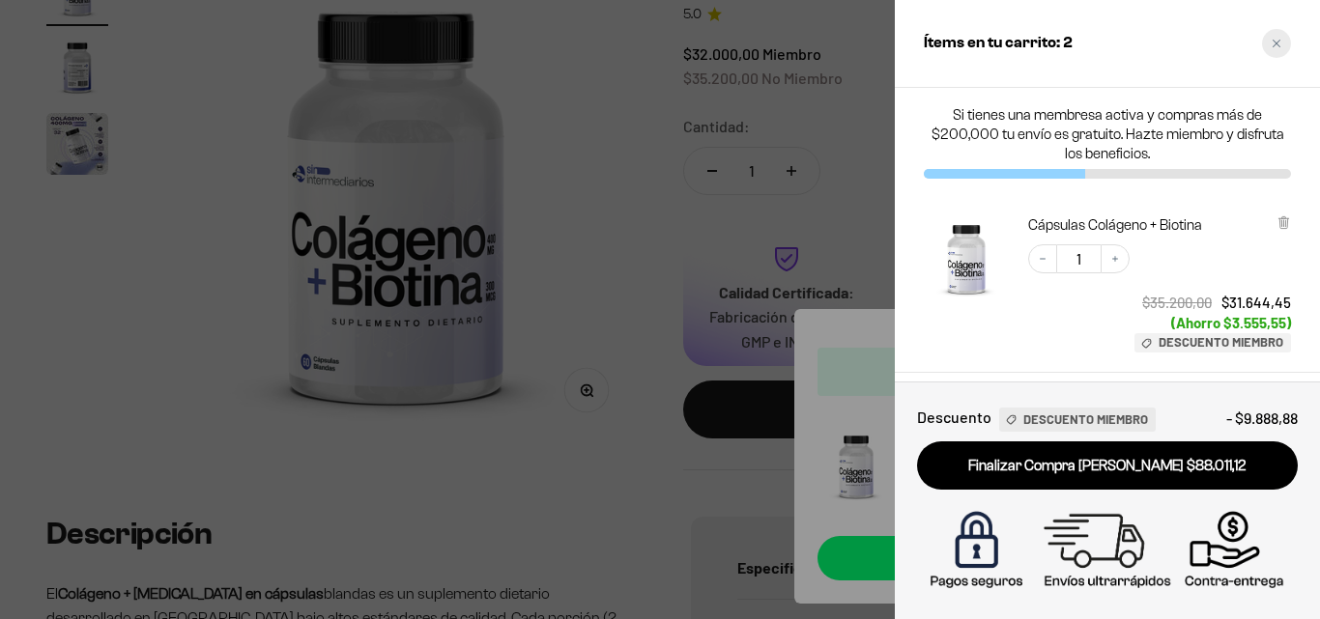
click at [1275, 40] on icon "Close cart" at bounding box center [1276, 44] width 10 height 10
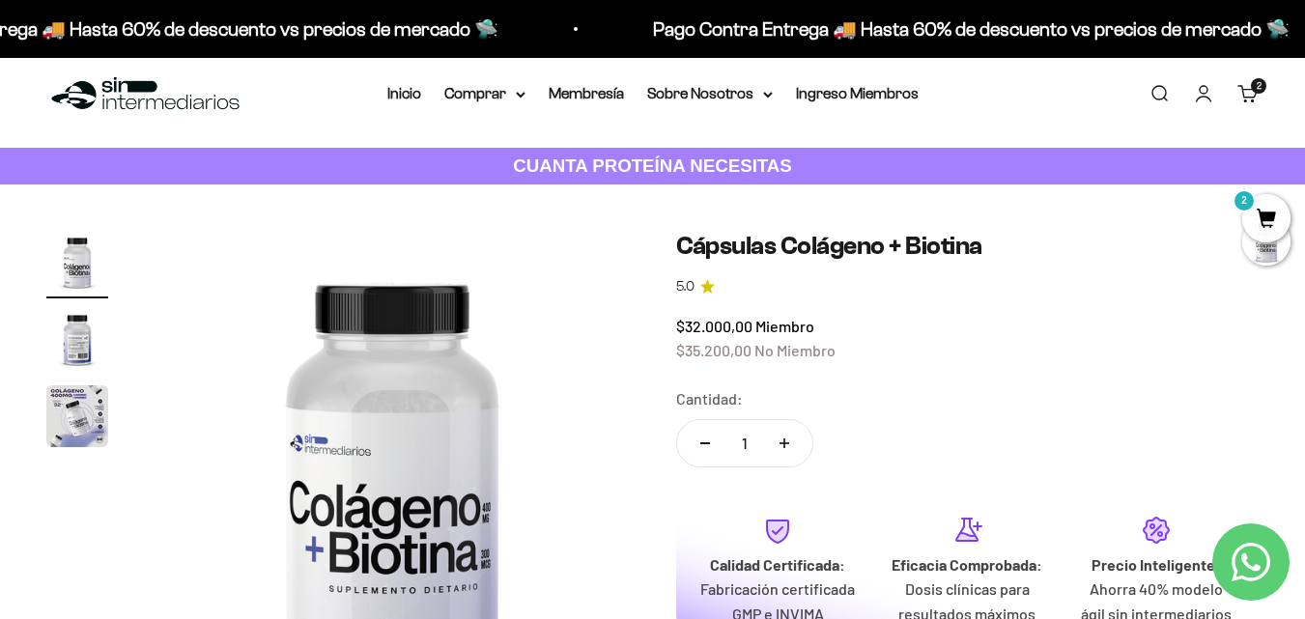
scroll to position [0, 0]
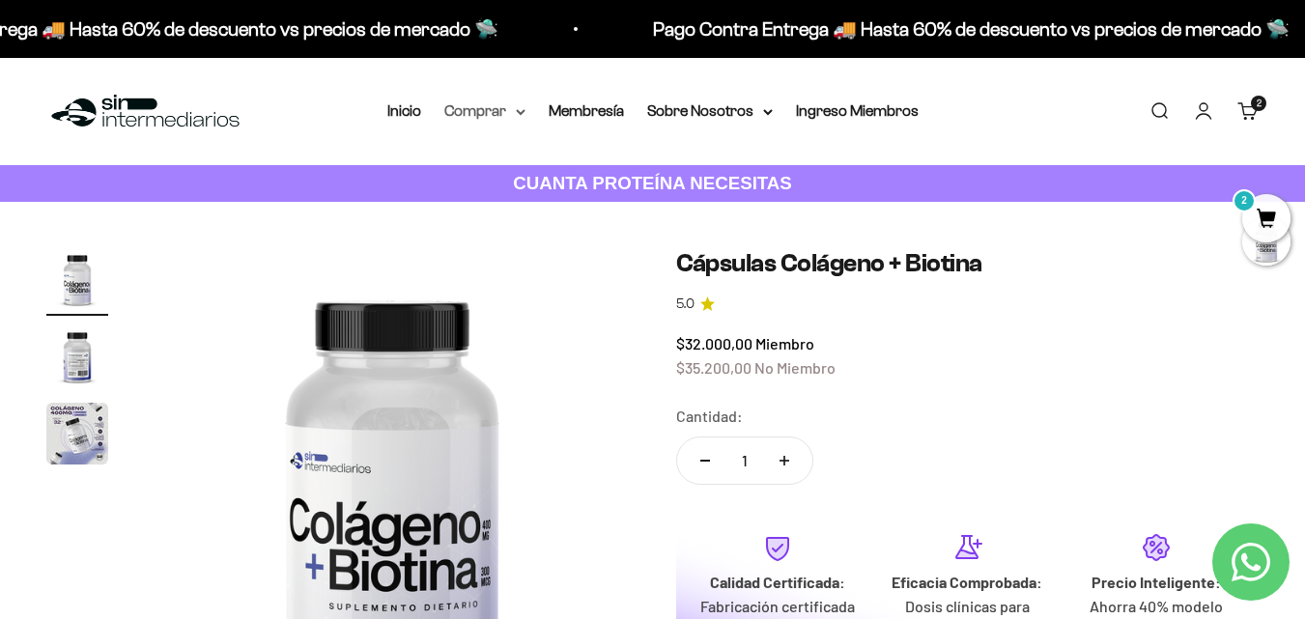
click at [510, 117] on summary "Comprar" at bounding box center [484, 111] width 81 height 25
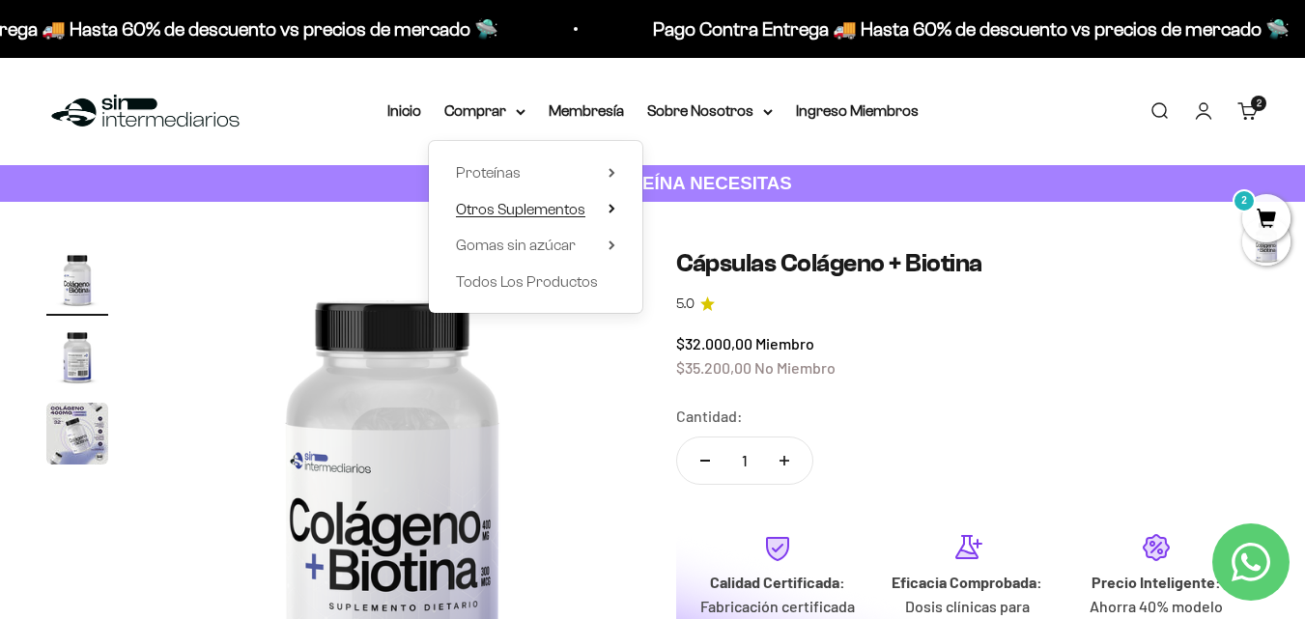
click at [608, 204] on summary "Otros Suplementos" at bounding box center [535, 209] width 159 height 25
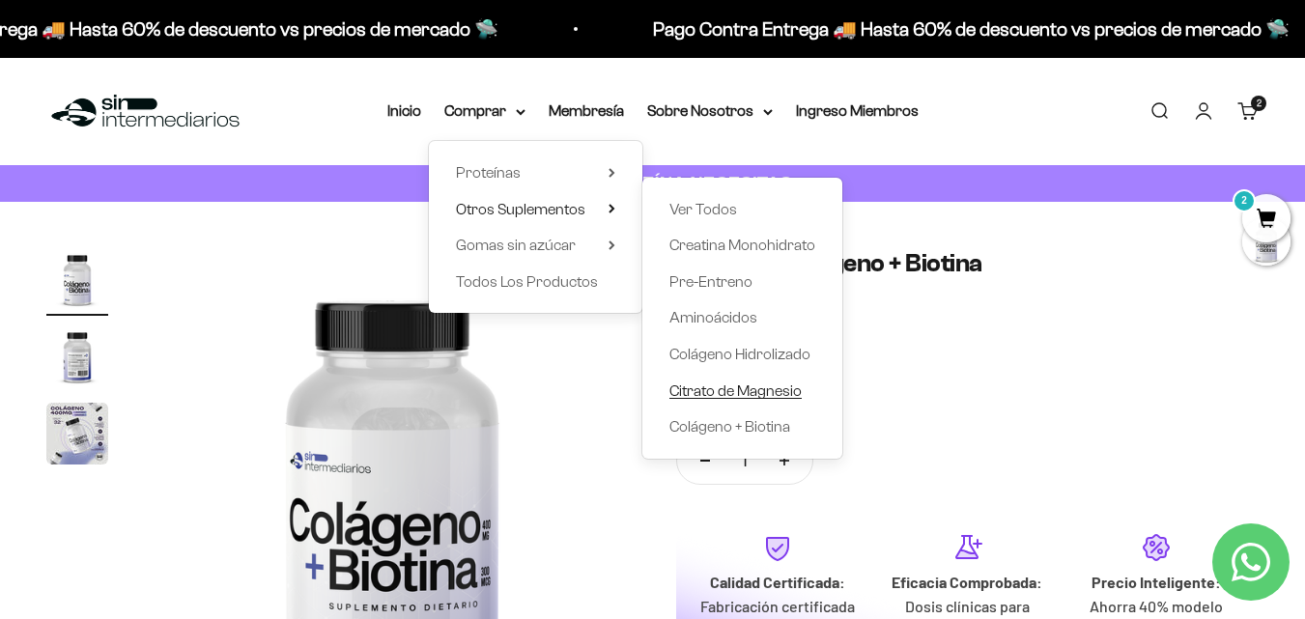
click at [785, 387] on span "Citrato de Magnesio" at bounding box center [736, 391] width 132 height 16
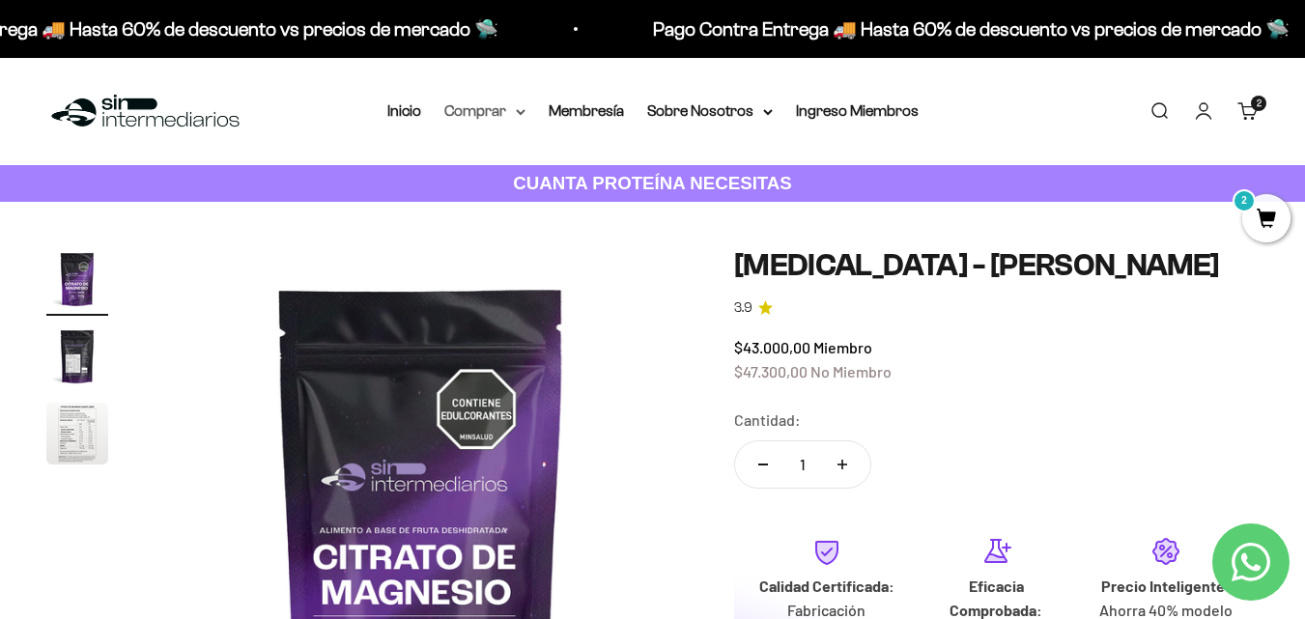
click at [490, 111] on summary "Comprar" at bounding box center [484, 111] width 81 height 25
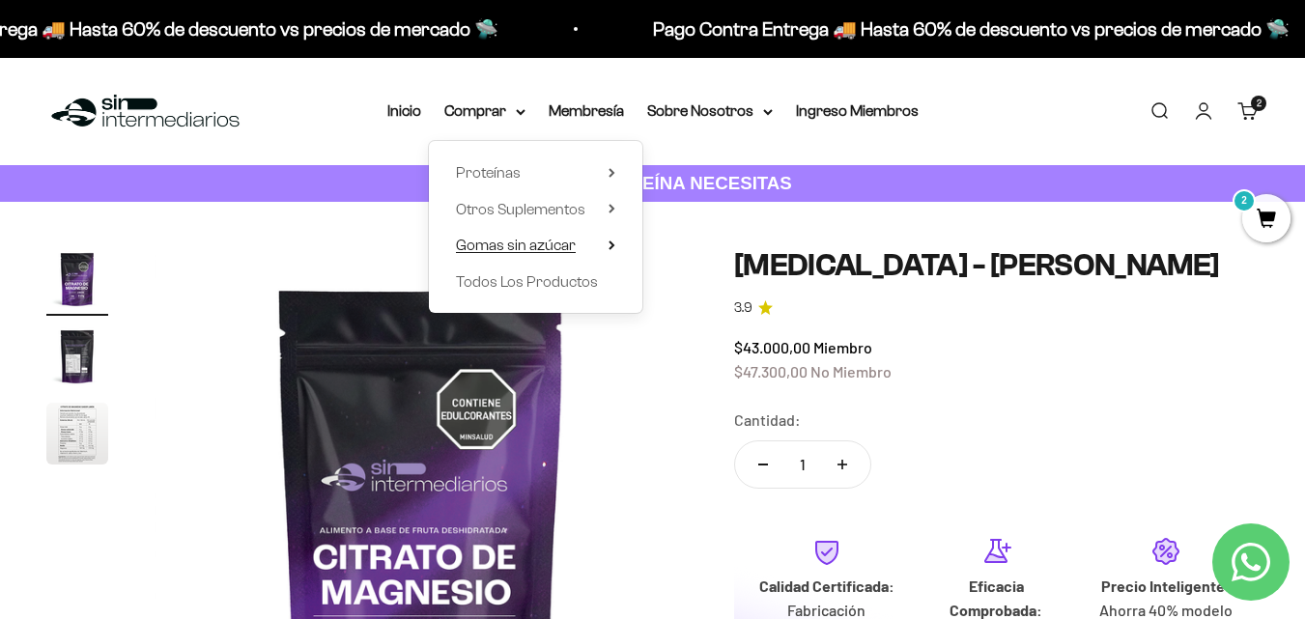
click at [605, 242] on summary "Gomas sin azúcar" at bounding box center [535, 245] width 159 height 25
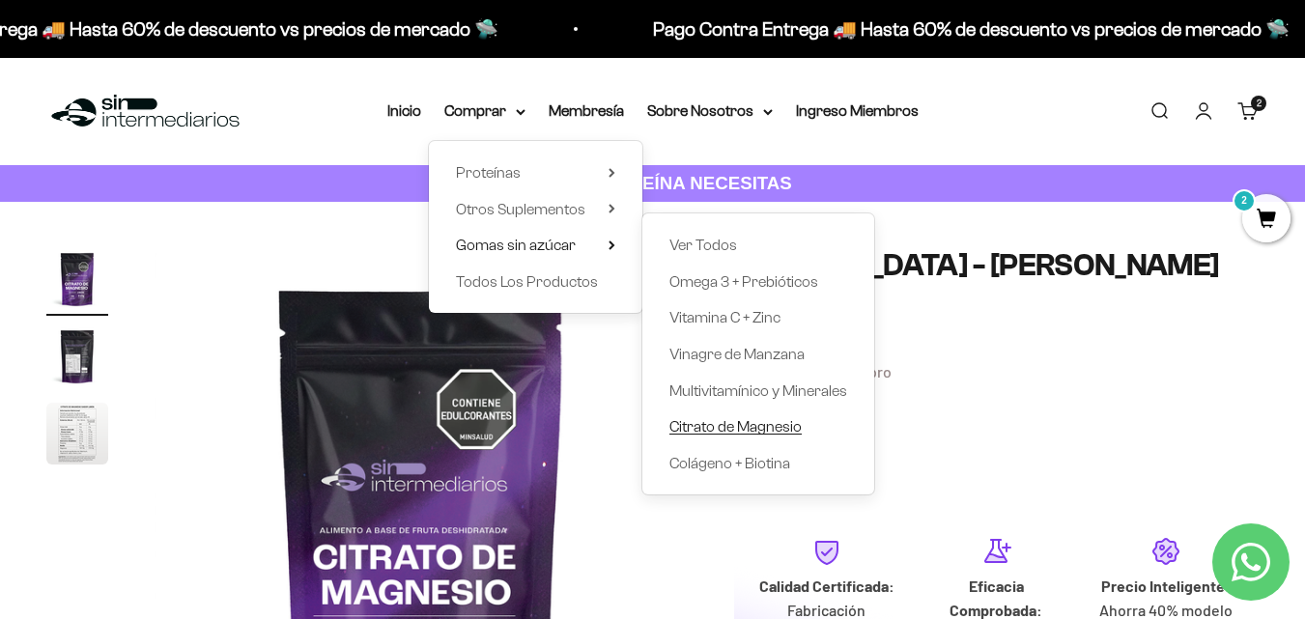
click at [793, 432] on span "Citrato de Magnesio" at bounding box center [736, 426] width 132 height 16
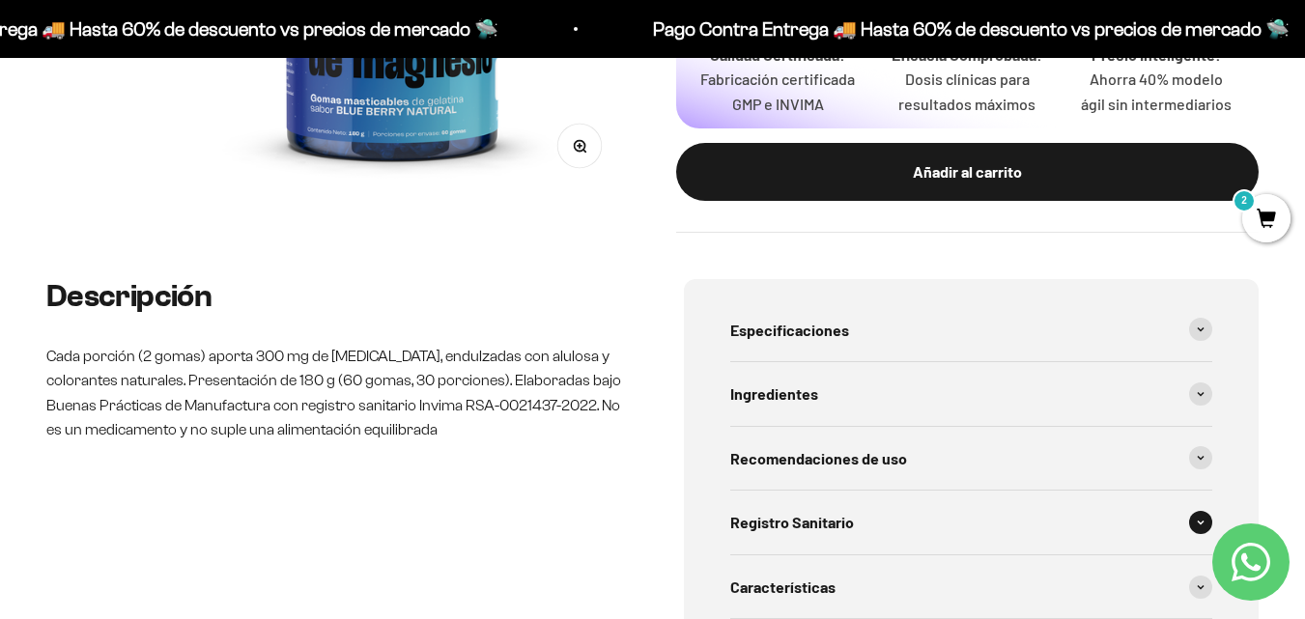
scroll to position [676, 0]
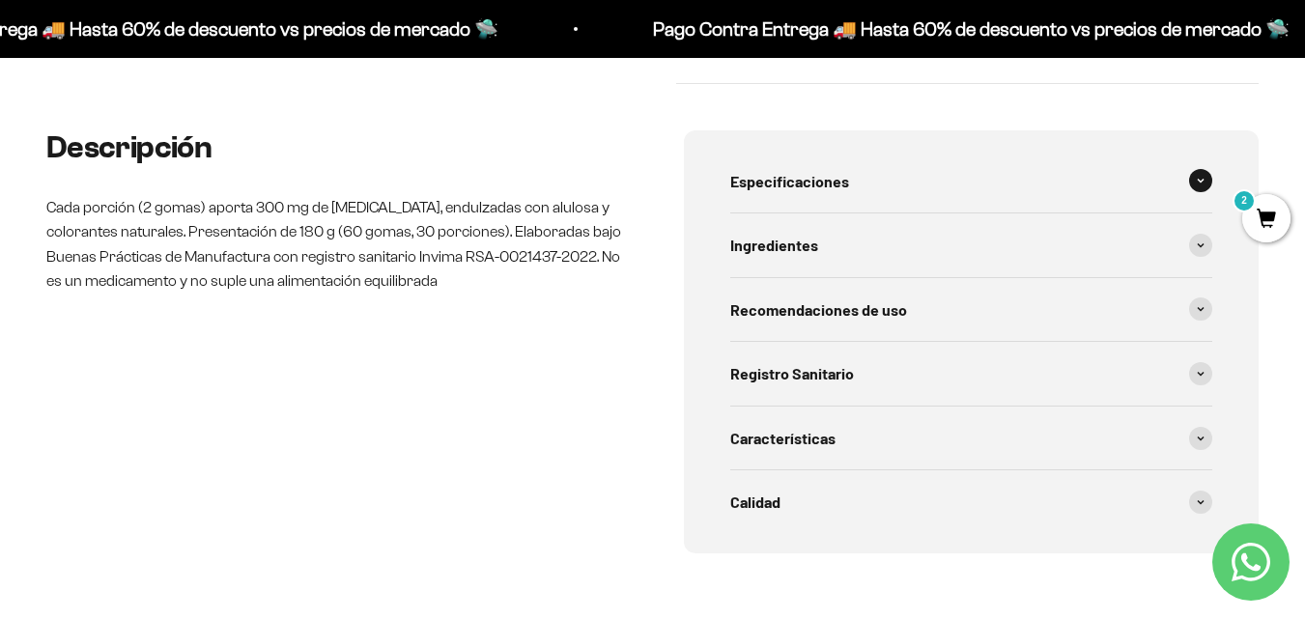
click at [923, 164] on div "Especificaciones" at bounding box center [971, 182] width 483 height 64
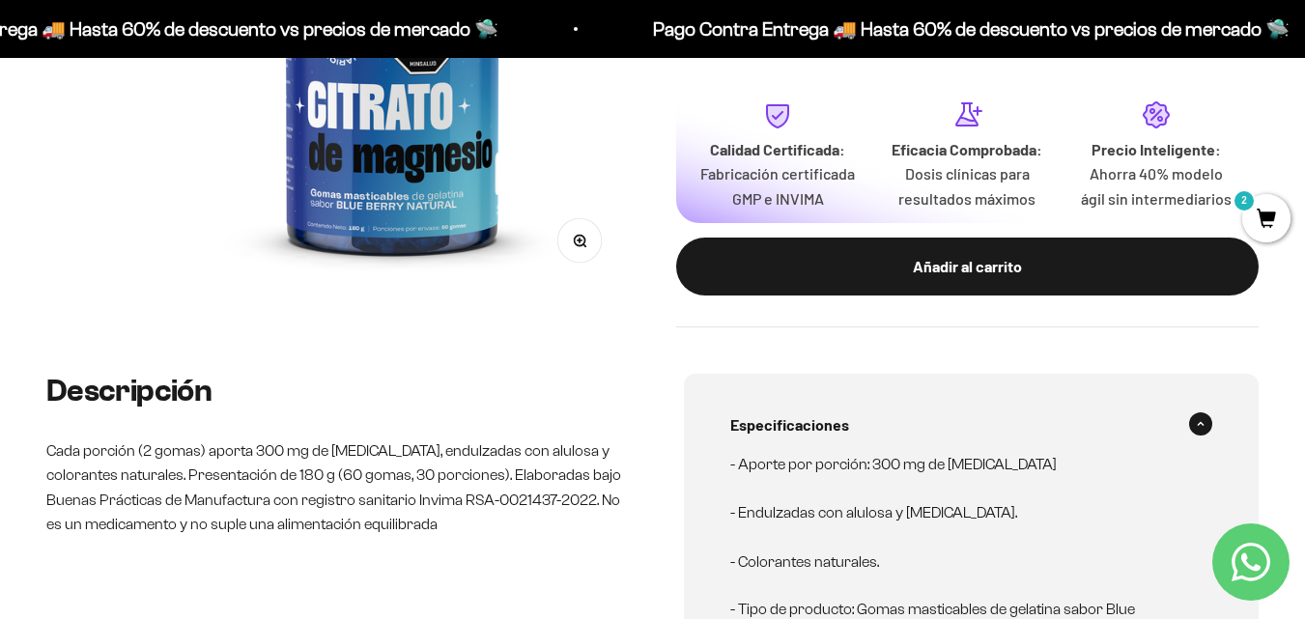
scroll to position [193, 0]
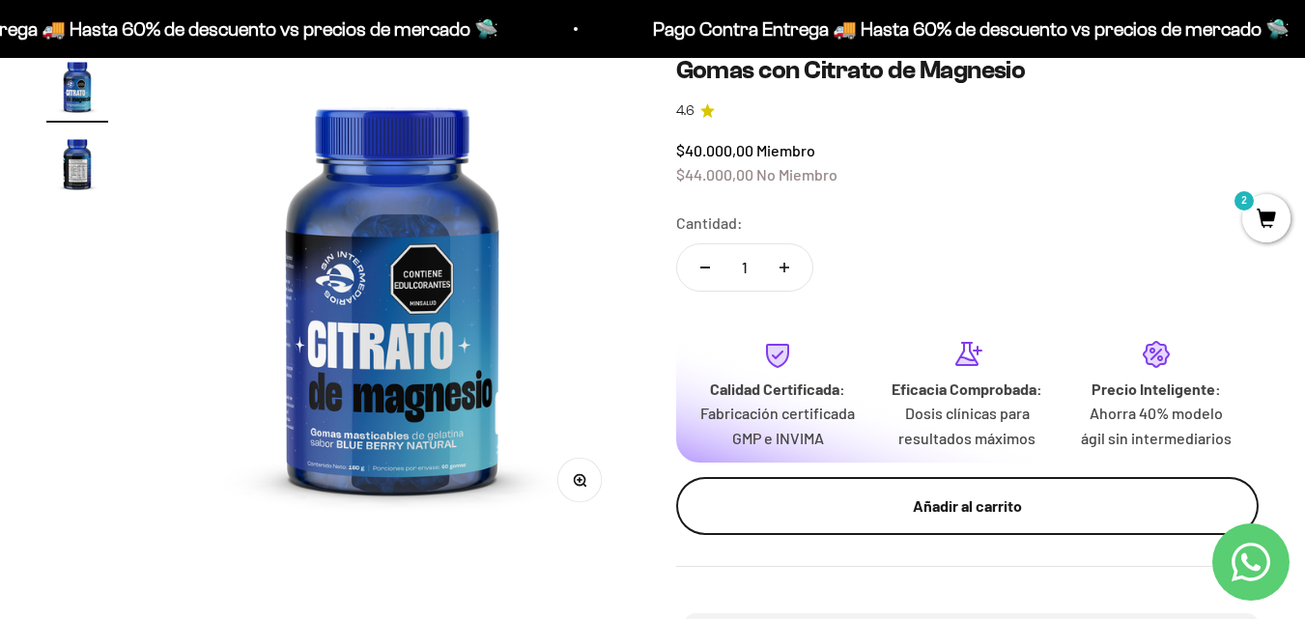
click at [790, 513] on div "Añadir al carrito" at bounding box center [968, 506] width 506 height 25
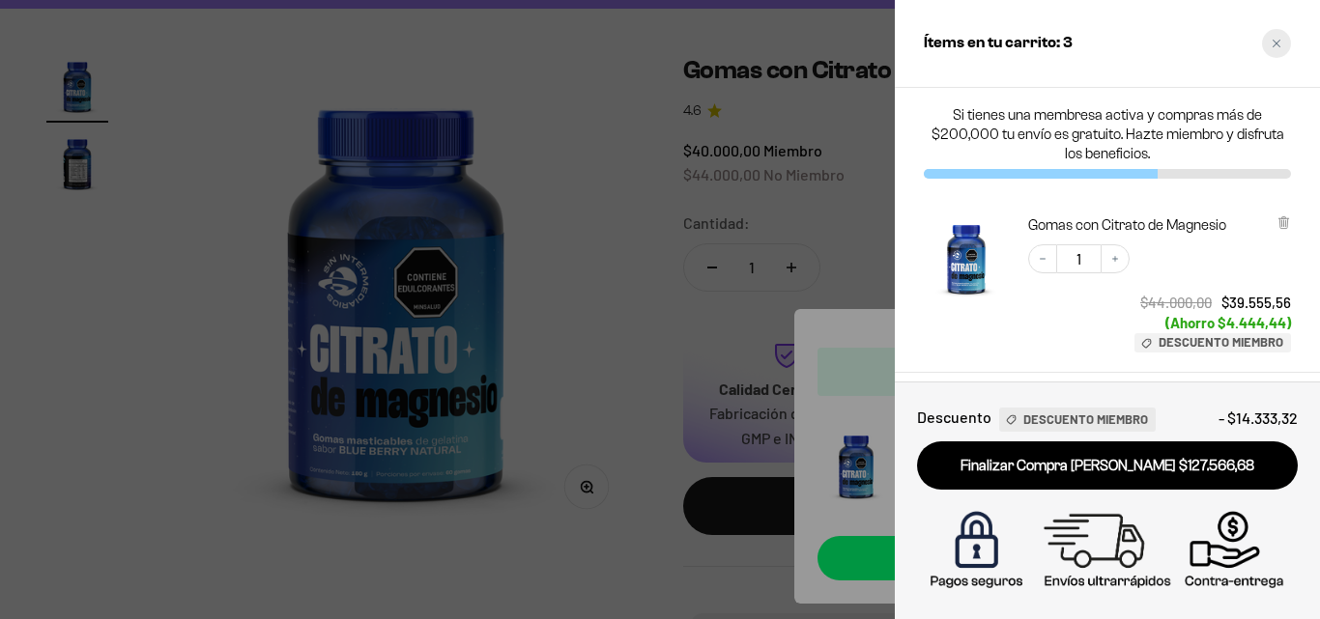
click at [1278, 42] on icon "Close cart" at bounding box center [1276, 44] width 8 height 8
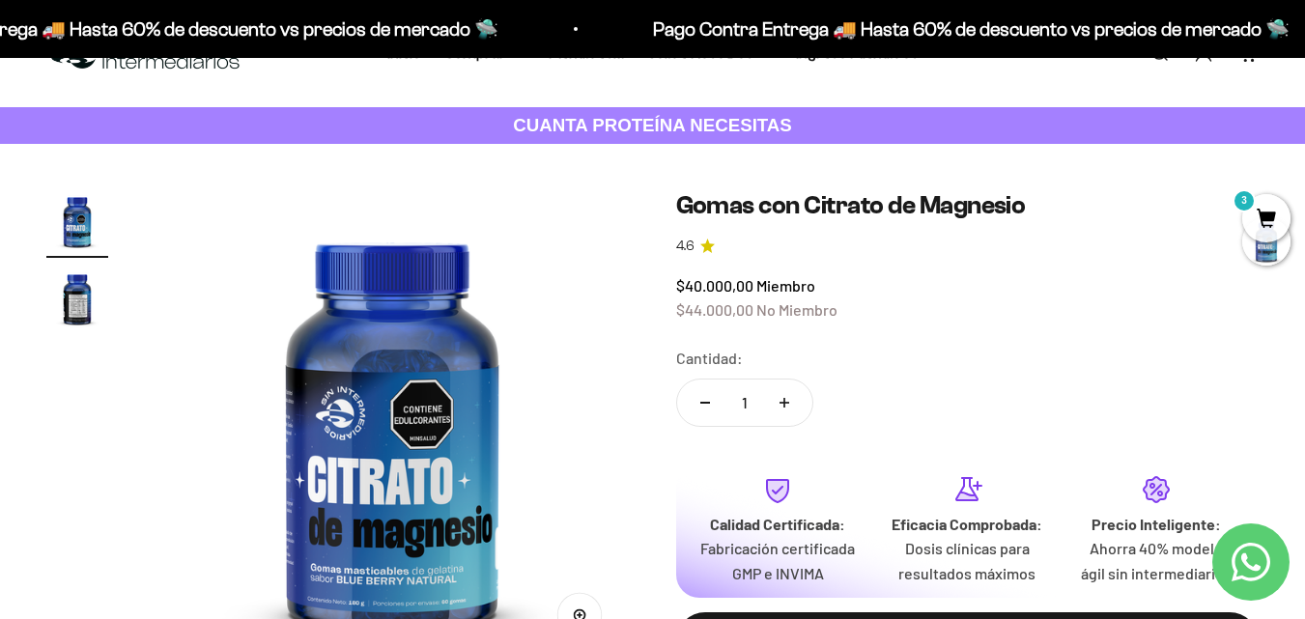
scroll to position [0, 0]
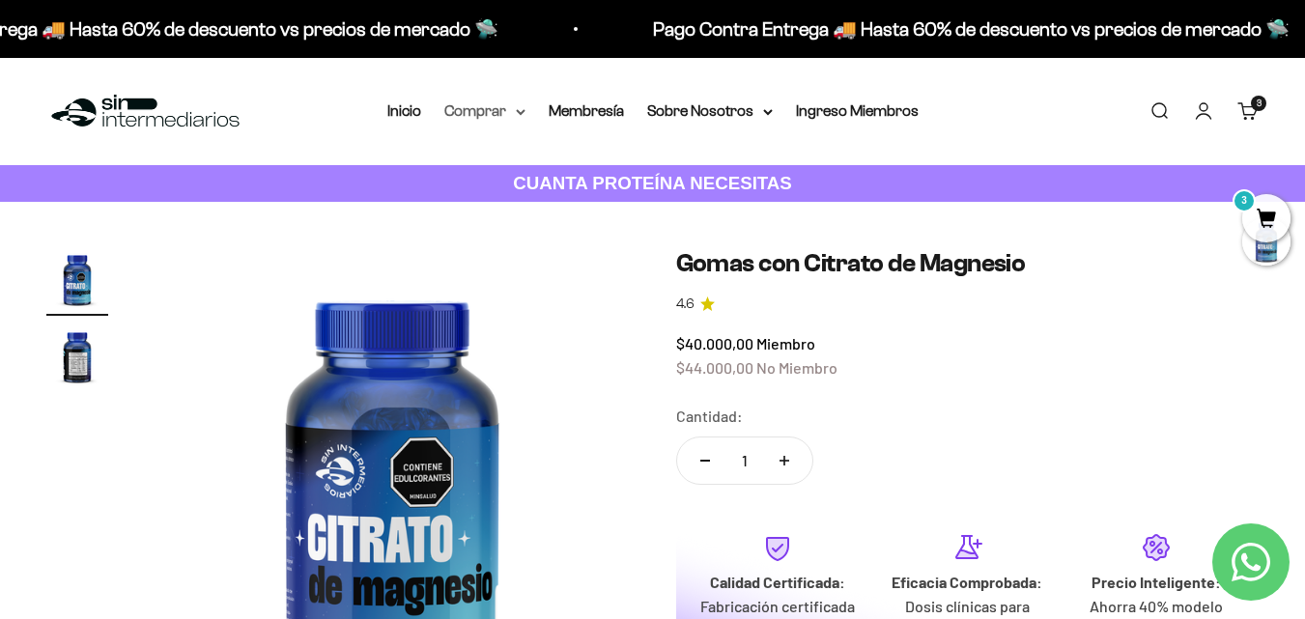
click at [505, 106] on summary "Comprar" at bounding box center [484, 111] width 81 height 25
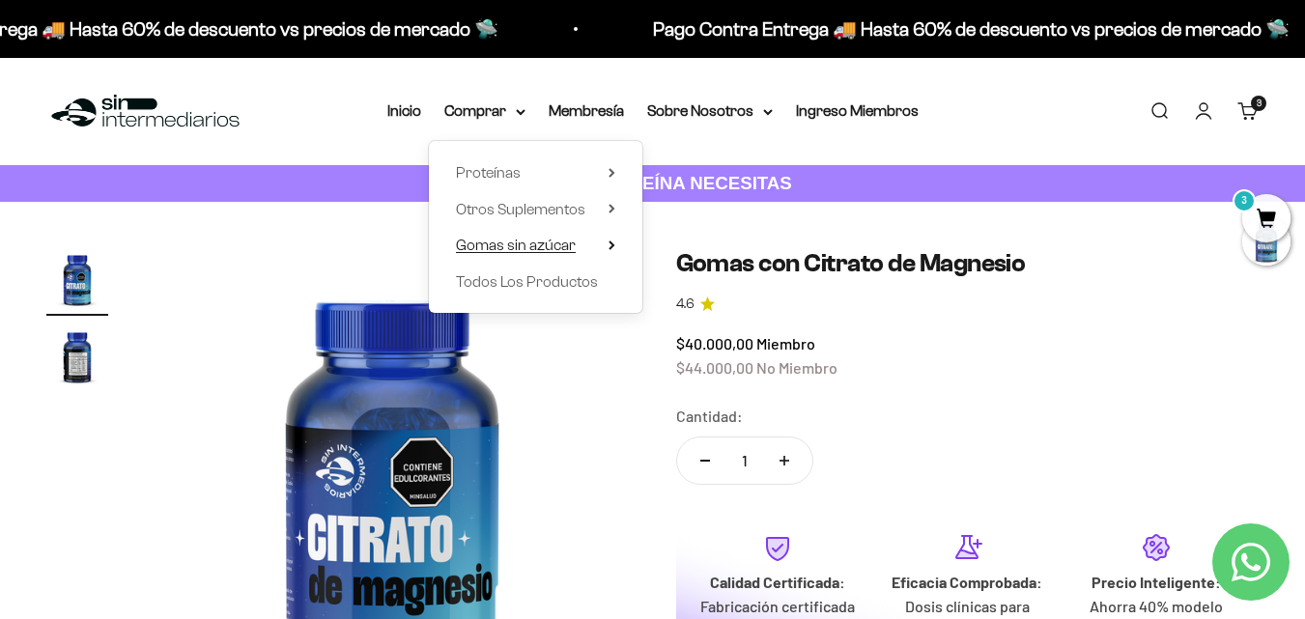
click at [608, 244] on summary "Gomas sin azúcar" at bounding box center [535, 245] width 159 height 25
click at [611, 181] on summary "Proteínas" at bounding box center [535, 172] width 159 height 25
click at [606, 206] on summary "Otros Suplementos" at bounding box center [535, 209] width 159 height 25
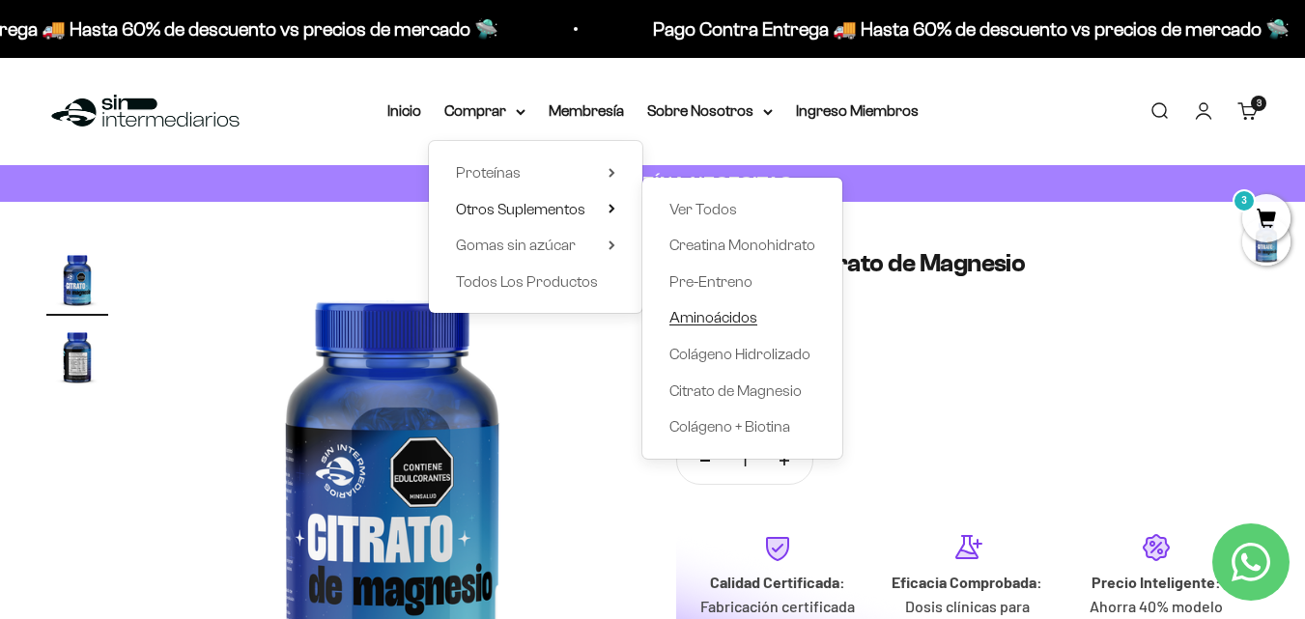
click at [737, 319] on span "Aminoácidos" at bounding box center [714, 317] width 88 height 16
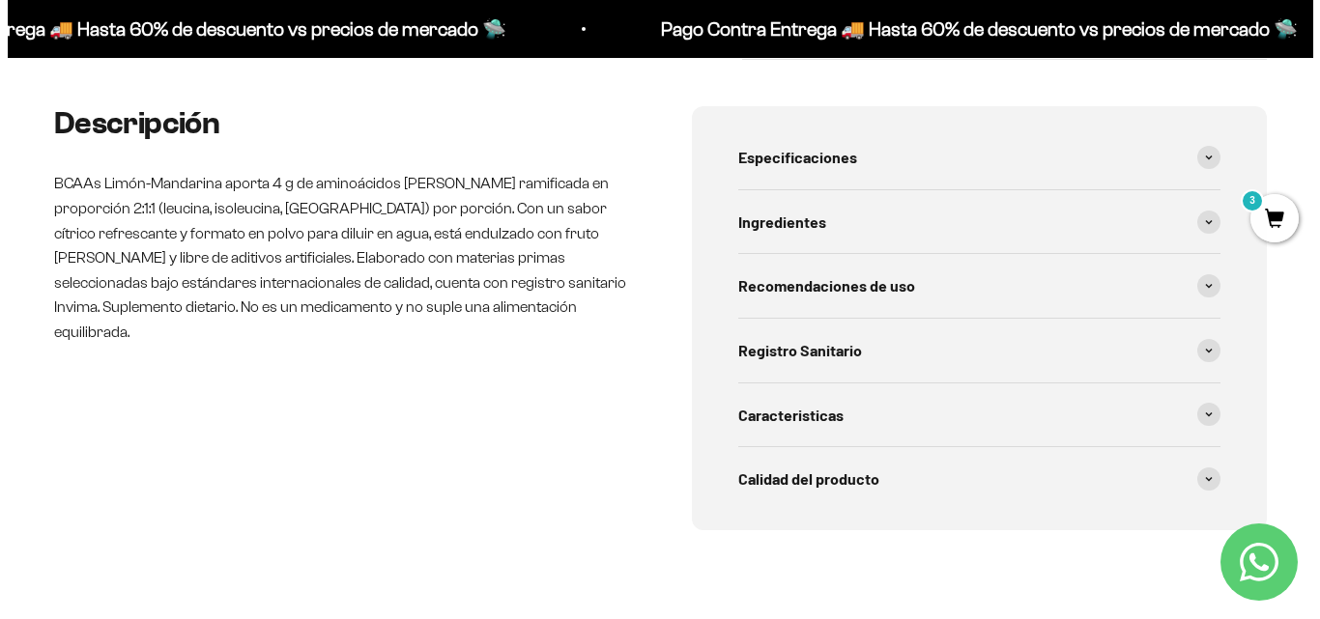
scroll to position [773, 0]
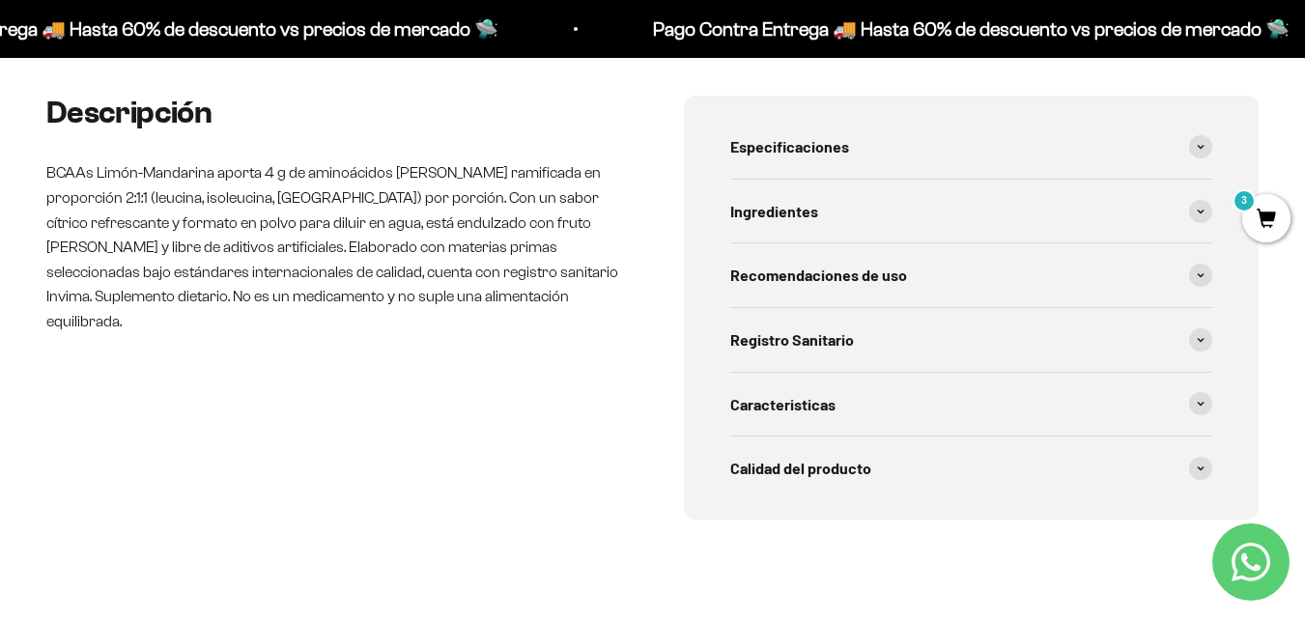
click at [1273, 213] on span "3" at bounding box center [1266, 218] width 48 height 48
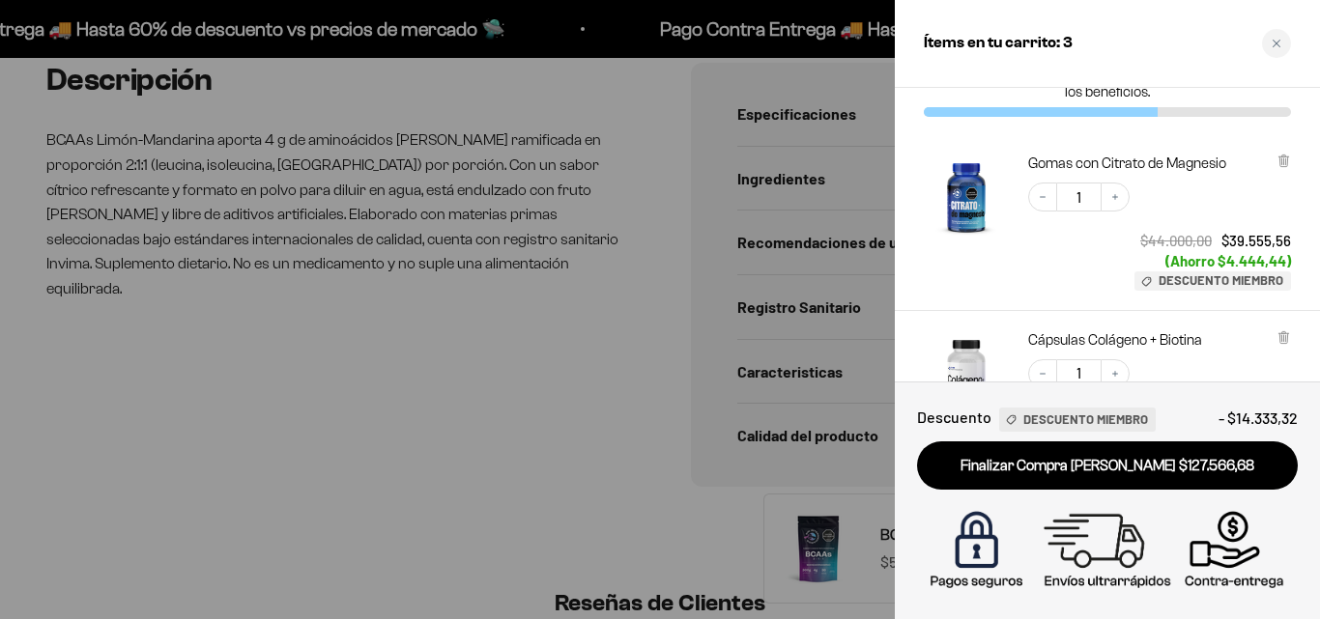
scroll to position [97, 0]
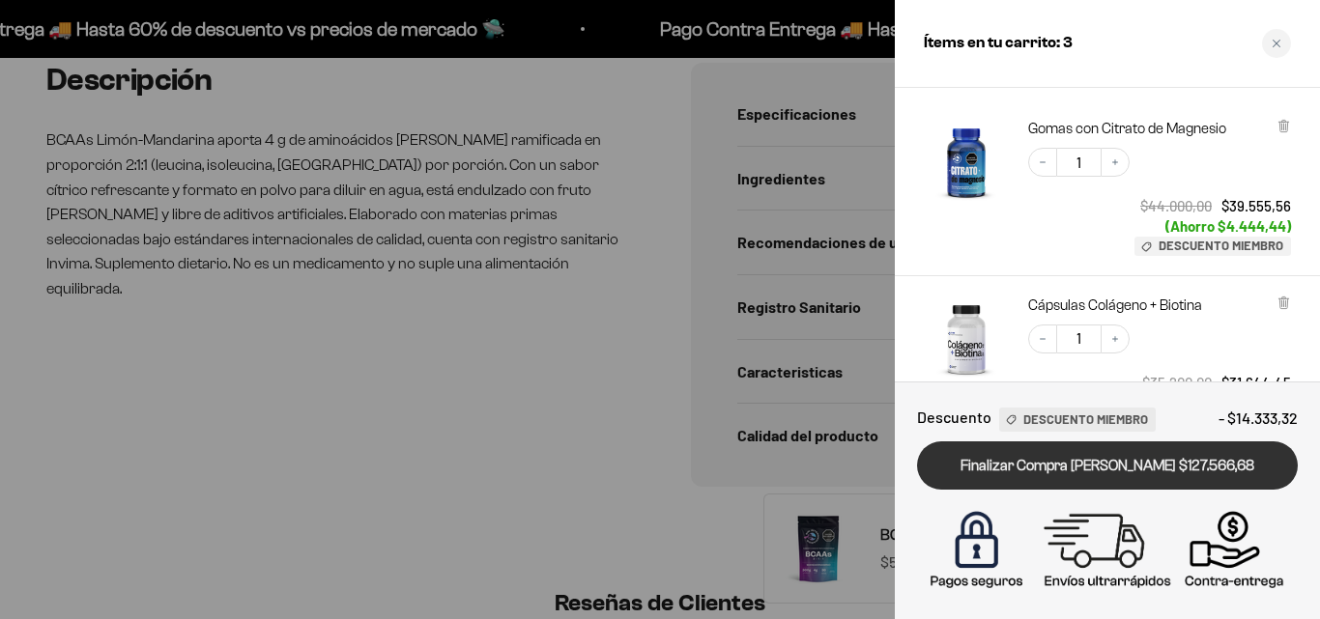
click at [1182, 463] on link "Finalizar Compra [PERSON_NAME] $127.566,68" at bounding box center [1107, 466] width 381 height 49
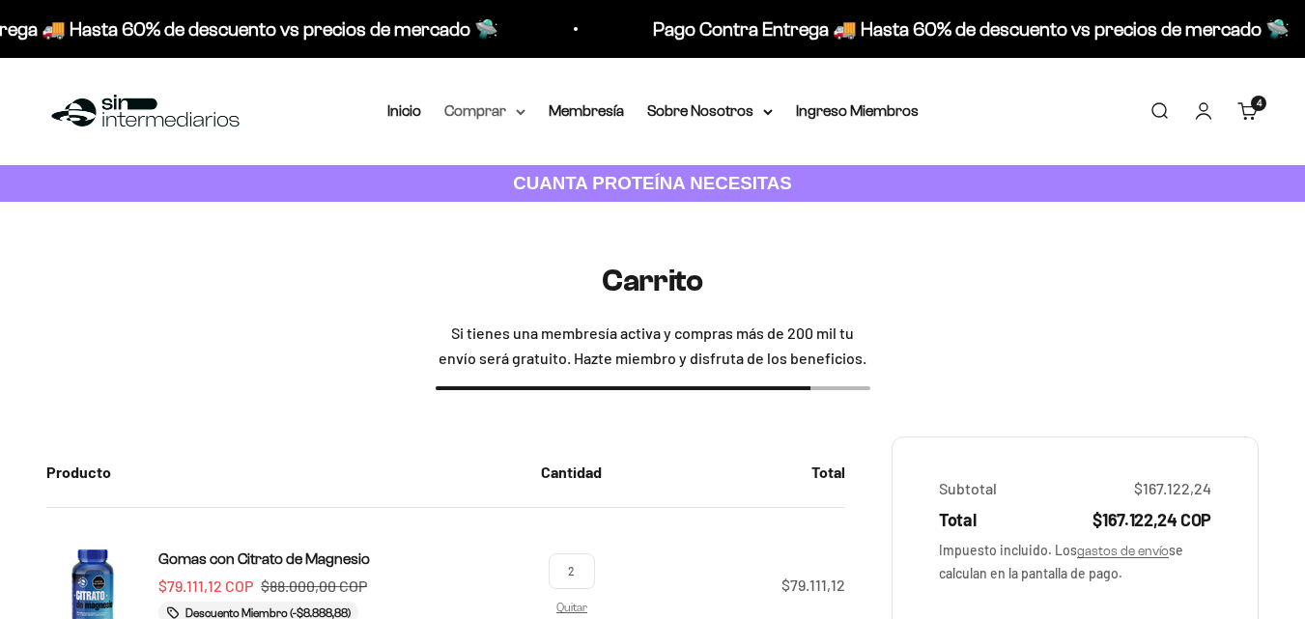
click at [511, 118] on summary "Comprar" at bounding box center [484, 111] width 81 height 25
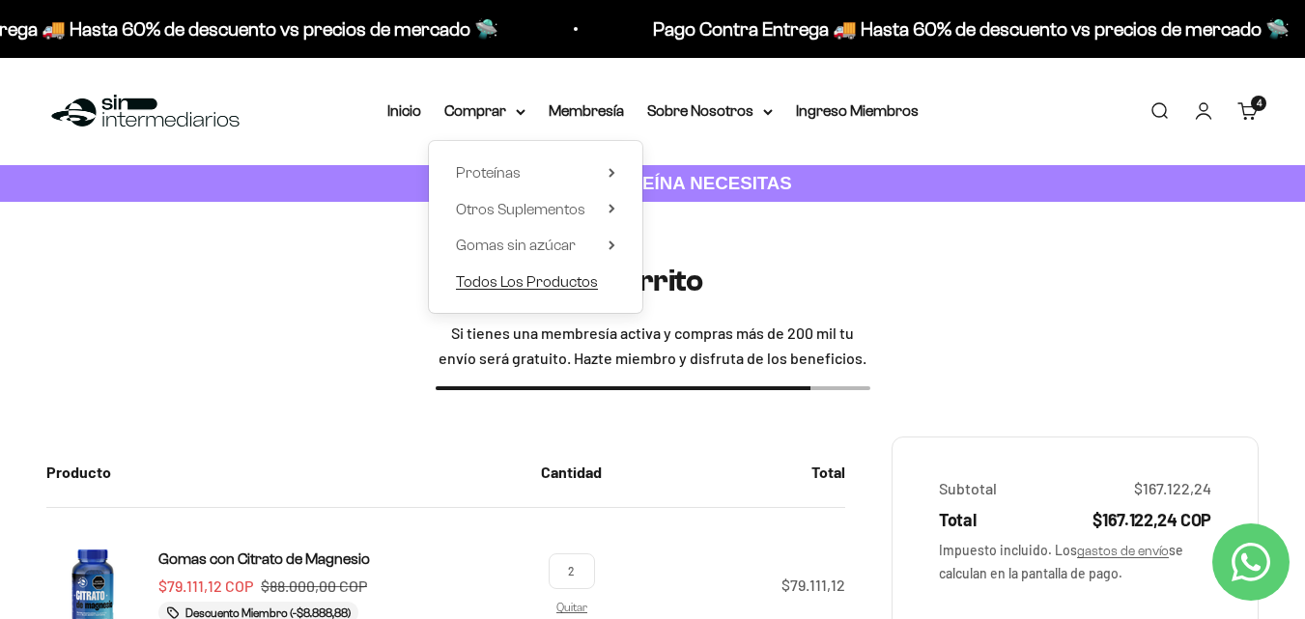
click at [546, 274] on span "Todos Los Productos" at bounding box center [527, 281] width 142 height 16
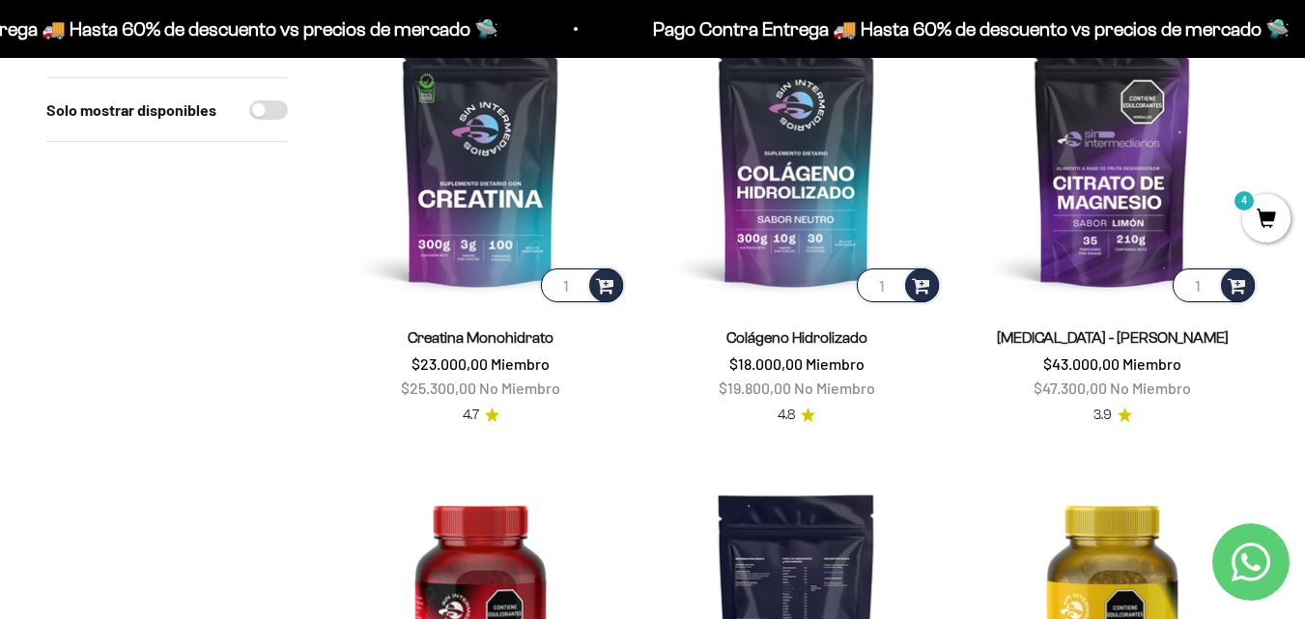
scroll to position [290, 0]
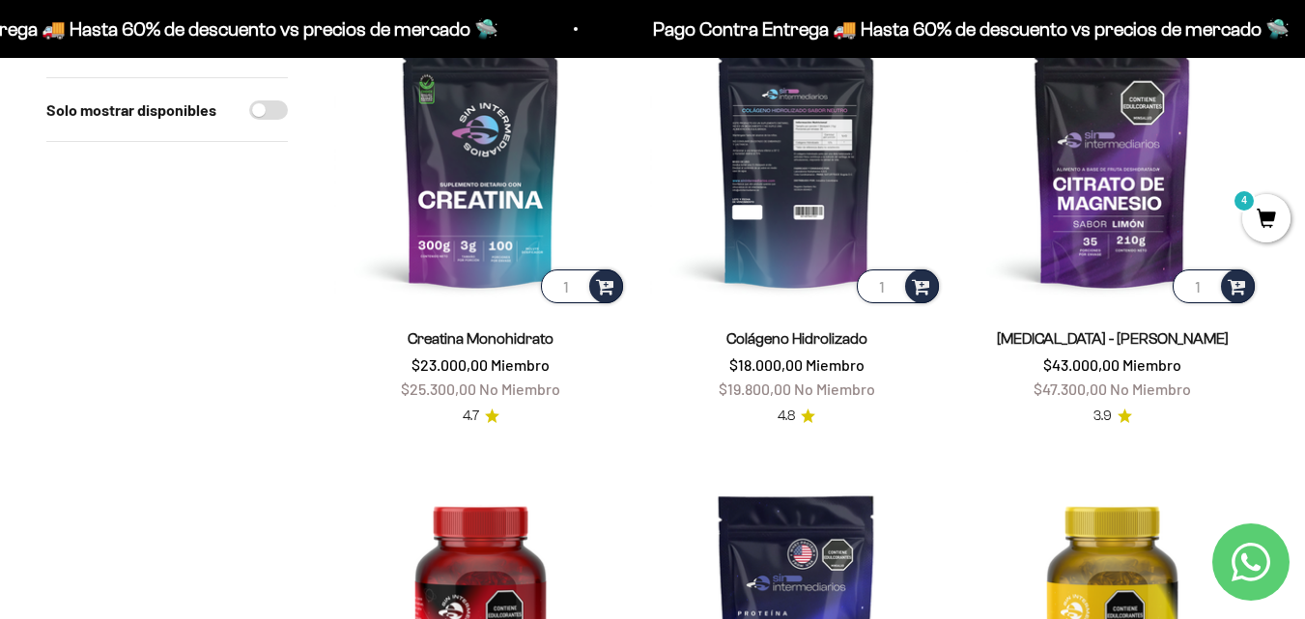
click at [815, 199] on img at bounding box center [796, 160] width 293 height 293
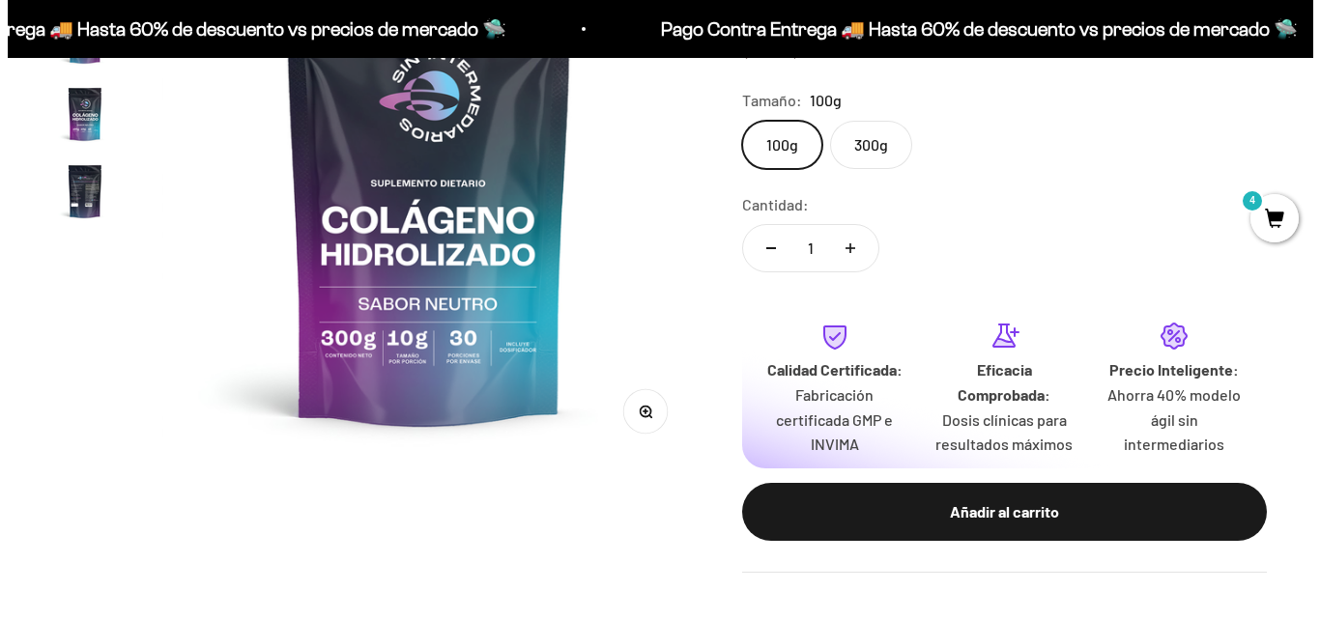
scroll to position [580, 0]
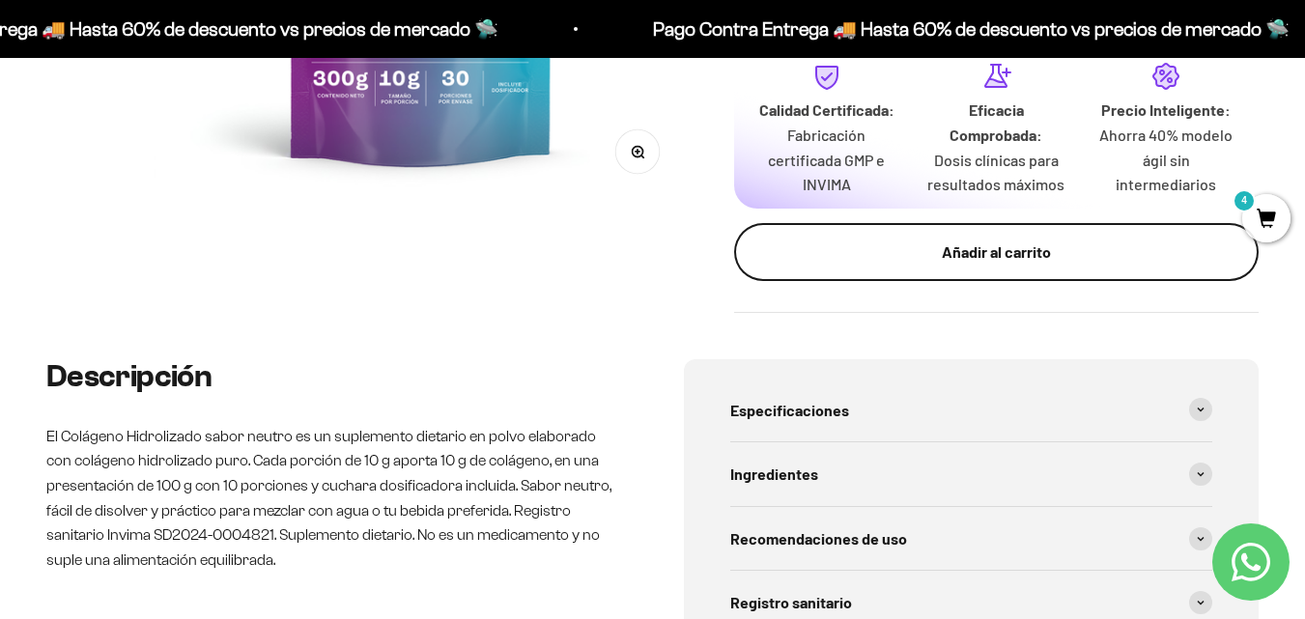
click at [933, 251] on div "Añadir al carrito" at bounding box center [996, 252] width 447 height 25
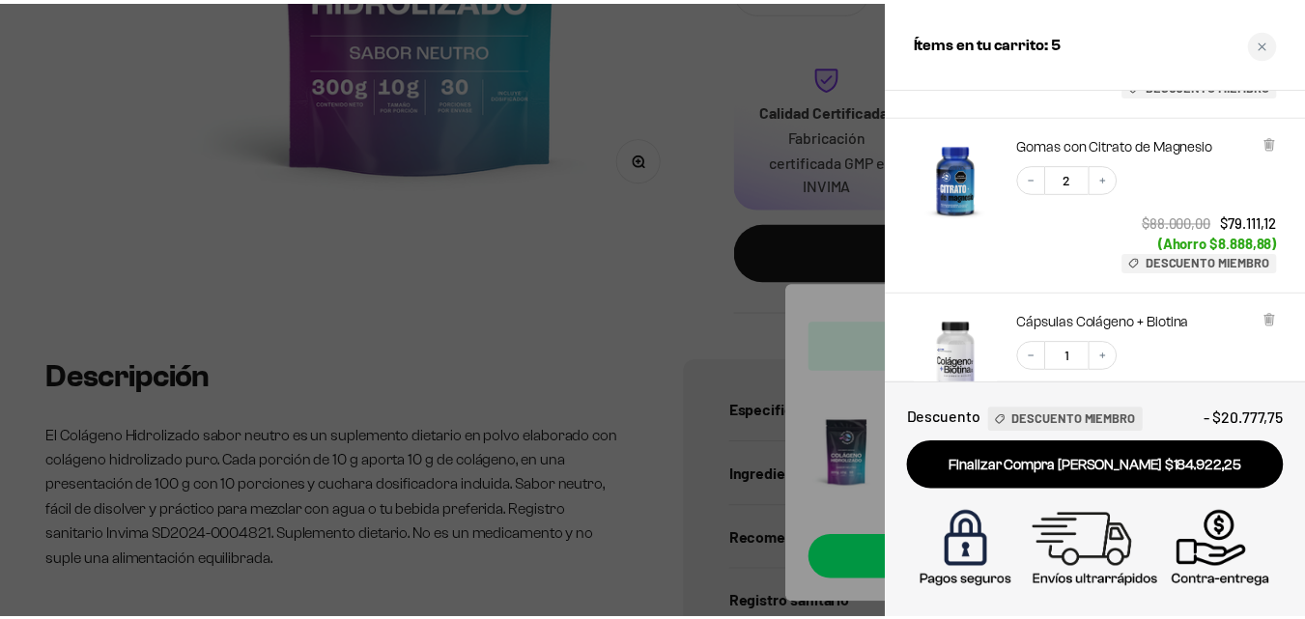
scroll to position [256, 0]
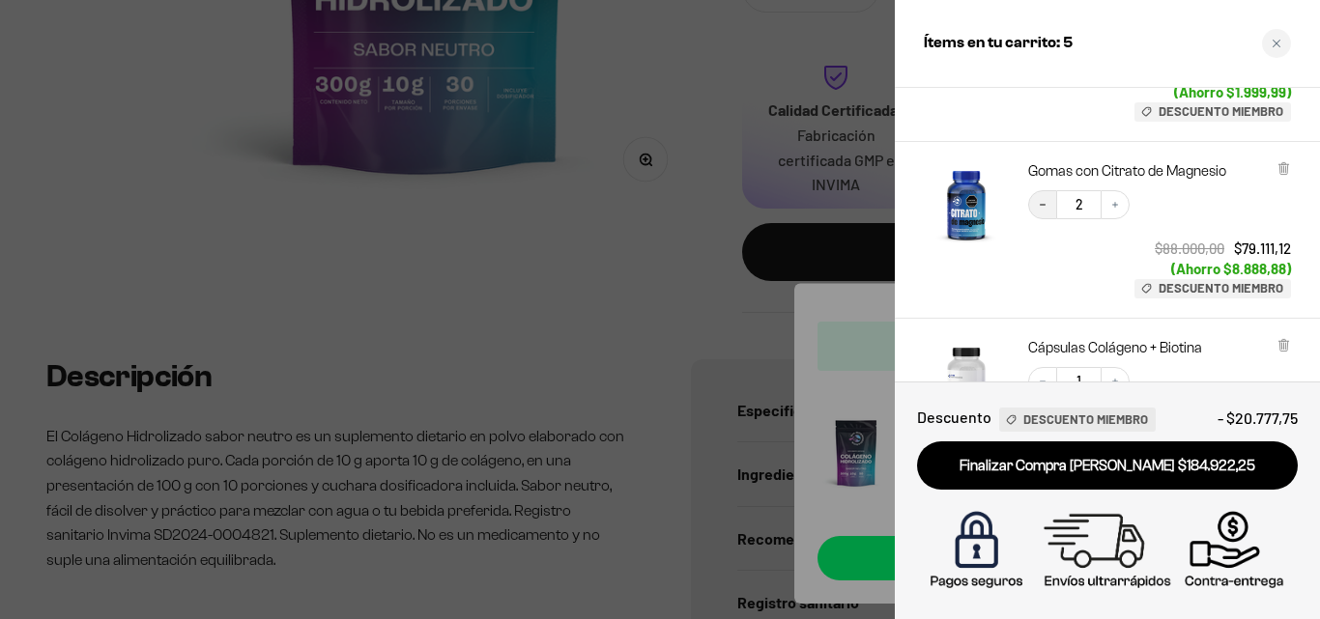
click at [1043, 203] on icon "Decrease quantity" at bounding box center [1043, 205] width 12 height 12
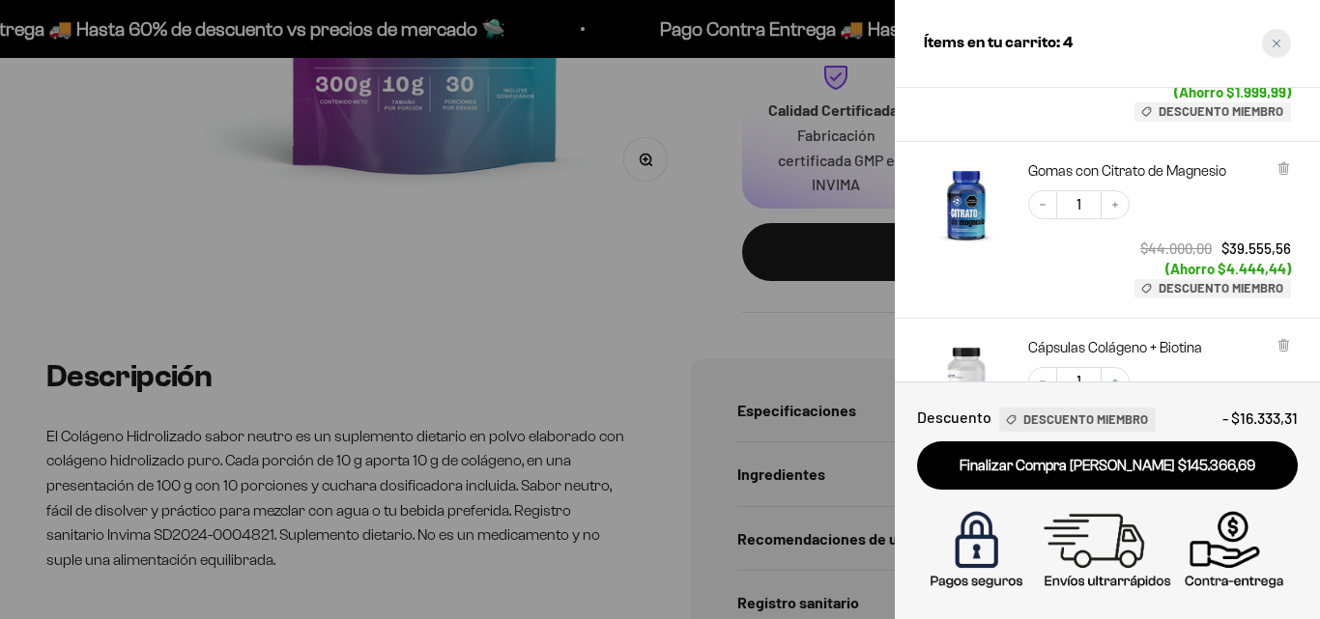
click at [1283, 43] on div "Close cart" at bounding box center [1276, 43] width 29 height 29
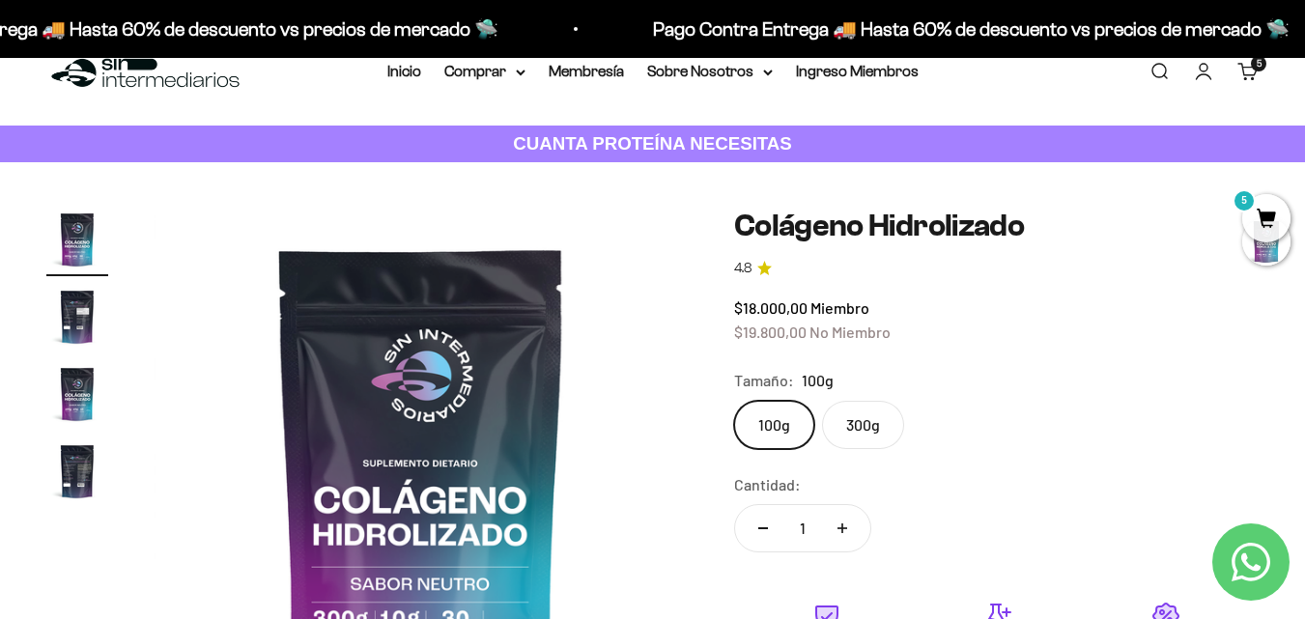
scroll to position [0, 0]
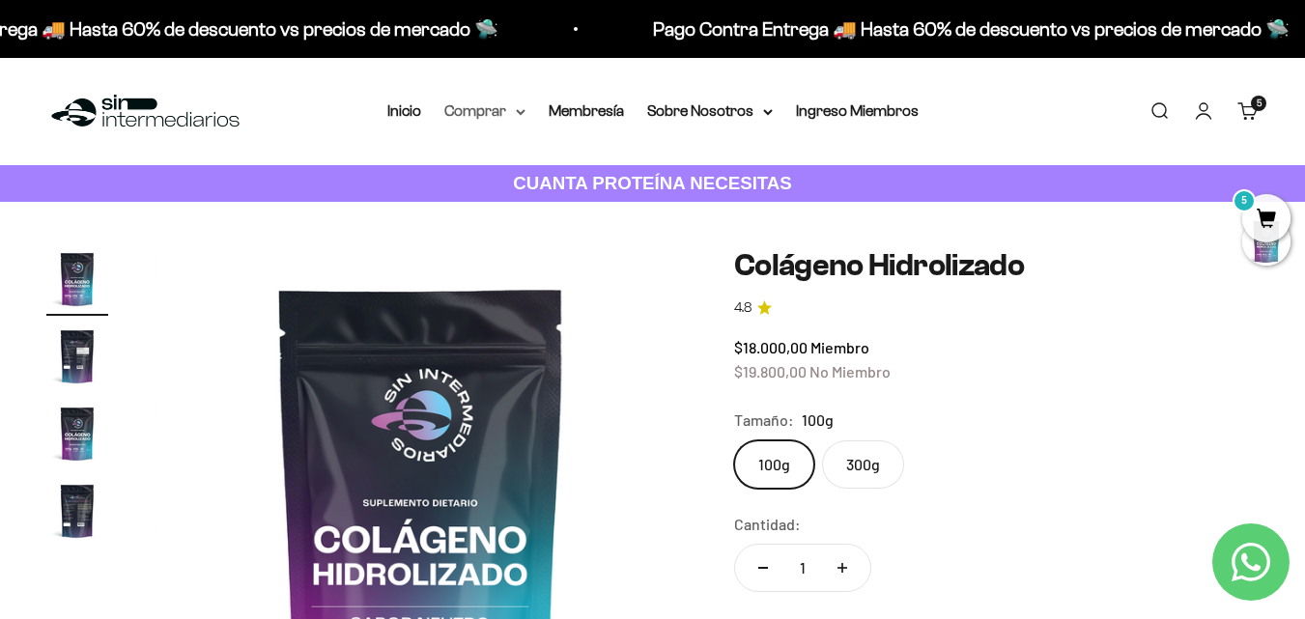
click at [494, 114] on summary "Comprar" at bounding box center [484, 111] width 81 height 25
click at [406, 105] on link "Inicio" at bounding box center [404, 110] width 34 height 16
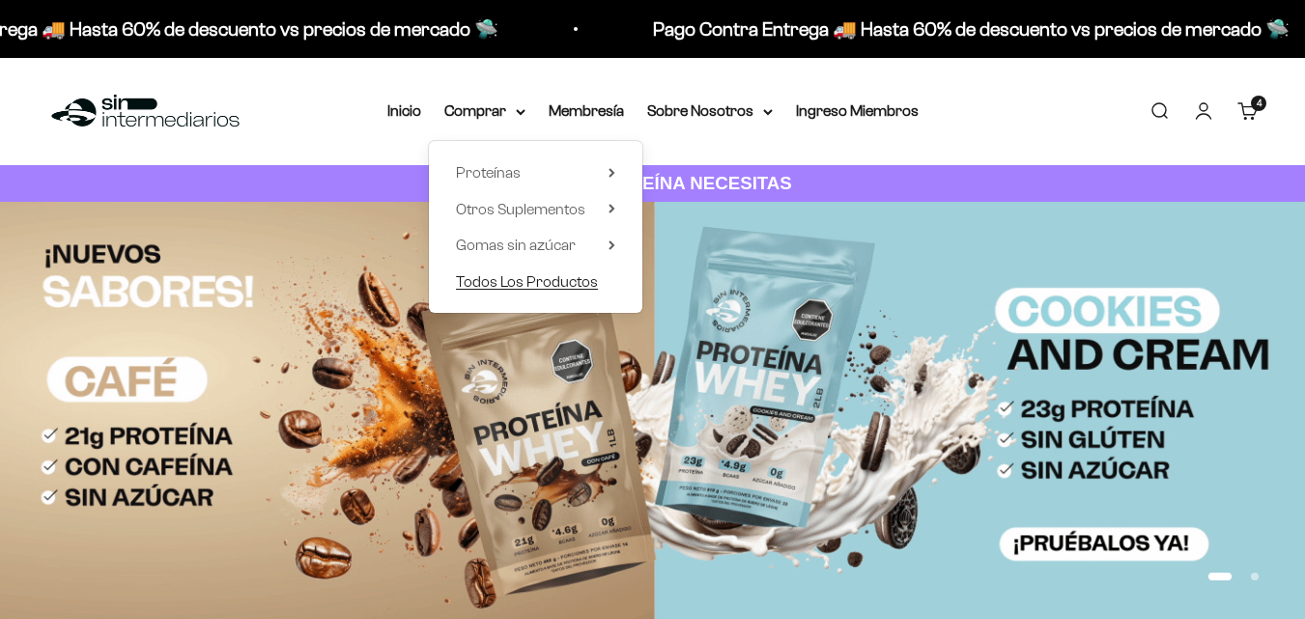
click at [553, 275] on span "Todos Los Productos" at bounding box center [527, 281] width 142 height 16
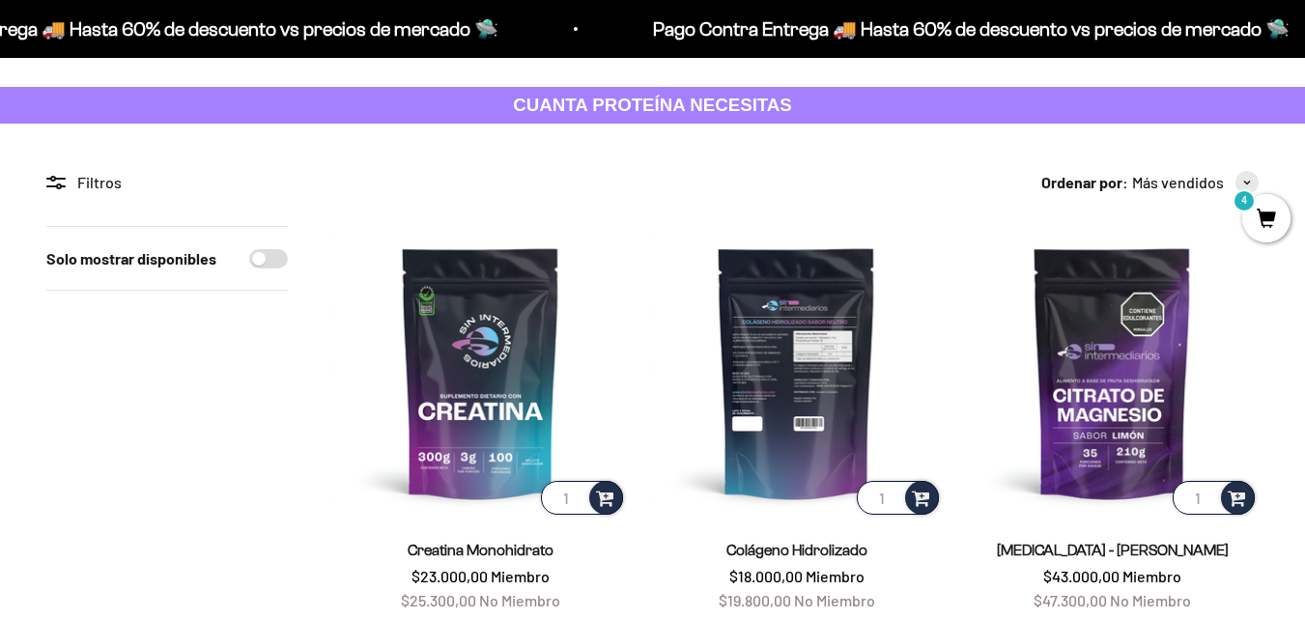
scroll to position [193, 0]
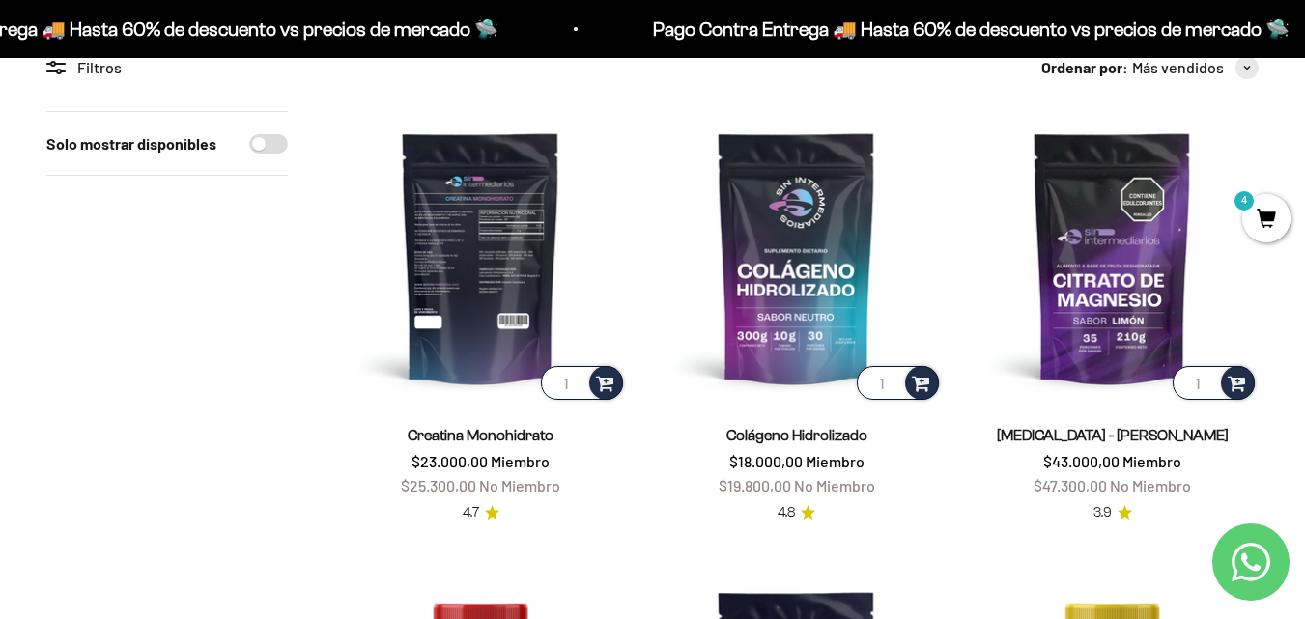
click at [503, 318] on img at bounding box center [480, 257] width 293 height 293
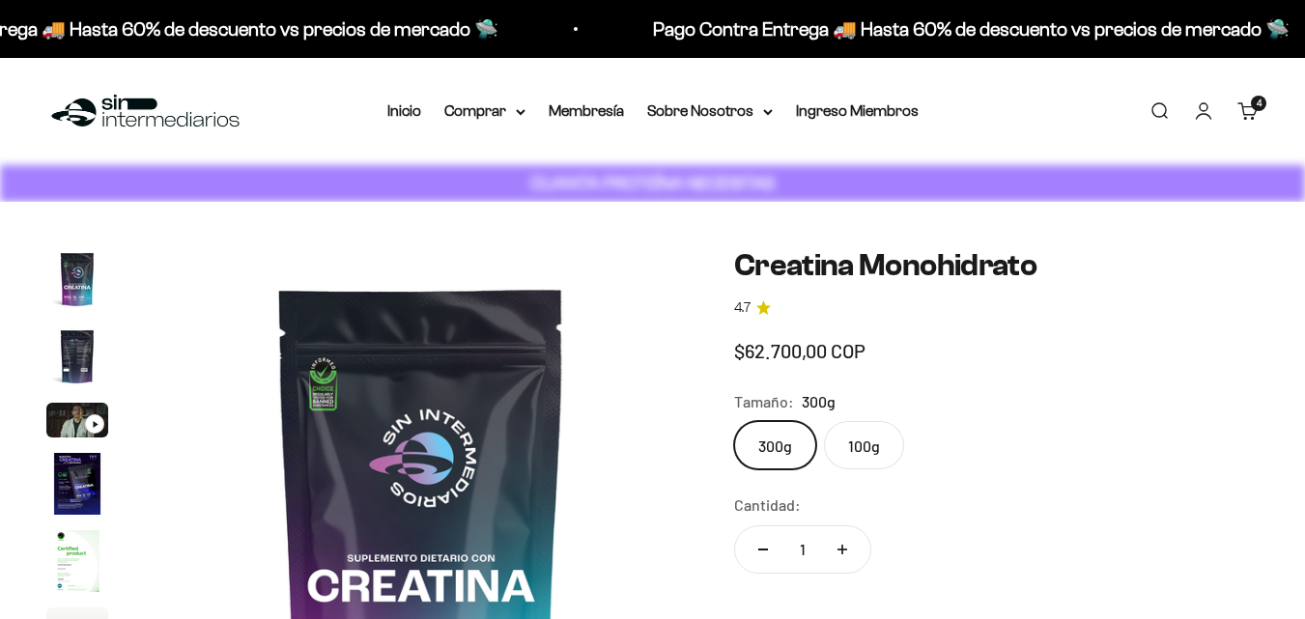
click at [846, 450] on label "100g" at bounding box center [864, 445] width 80 height 48
click at [734, 421] on input "100g" at bounding box center [733, 420] width 1 height 1
radio input "true"
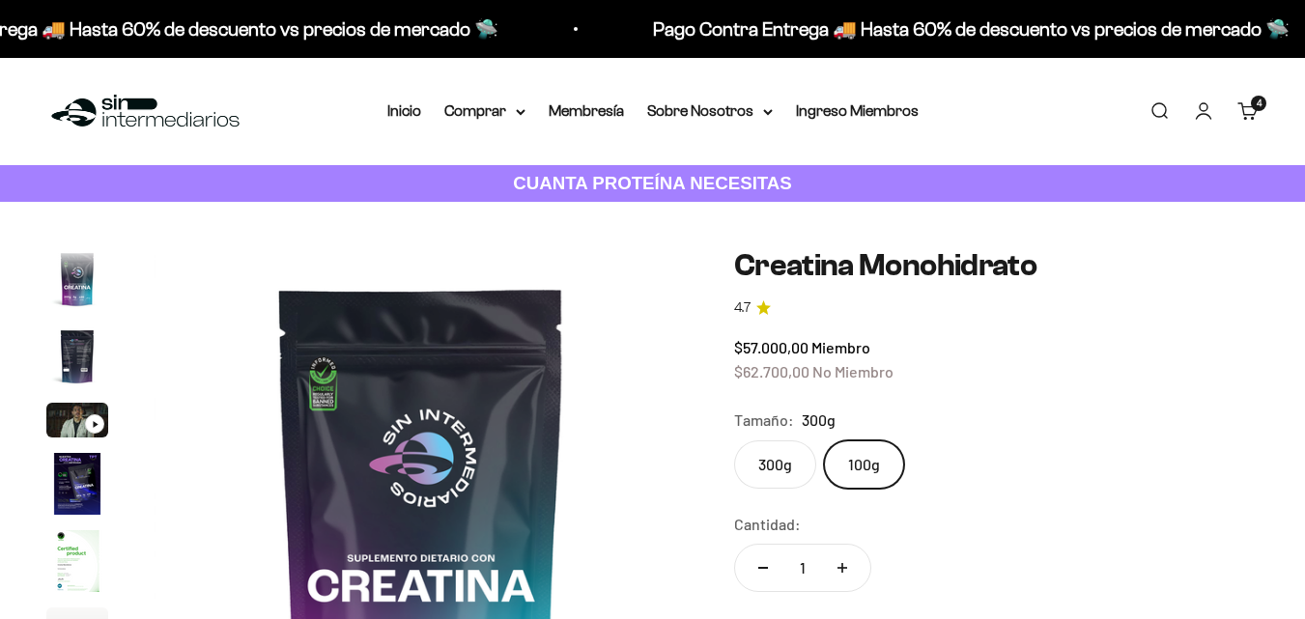
scroll to position [193, 0]
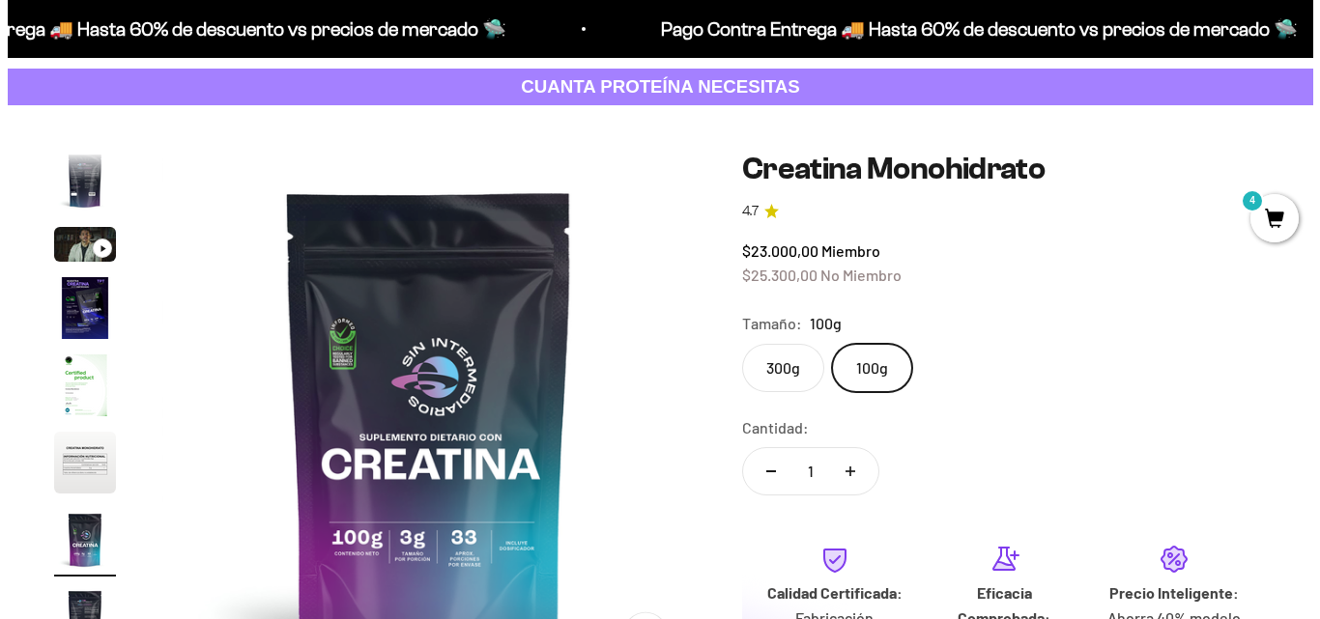
scroll to position [483, 0]
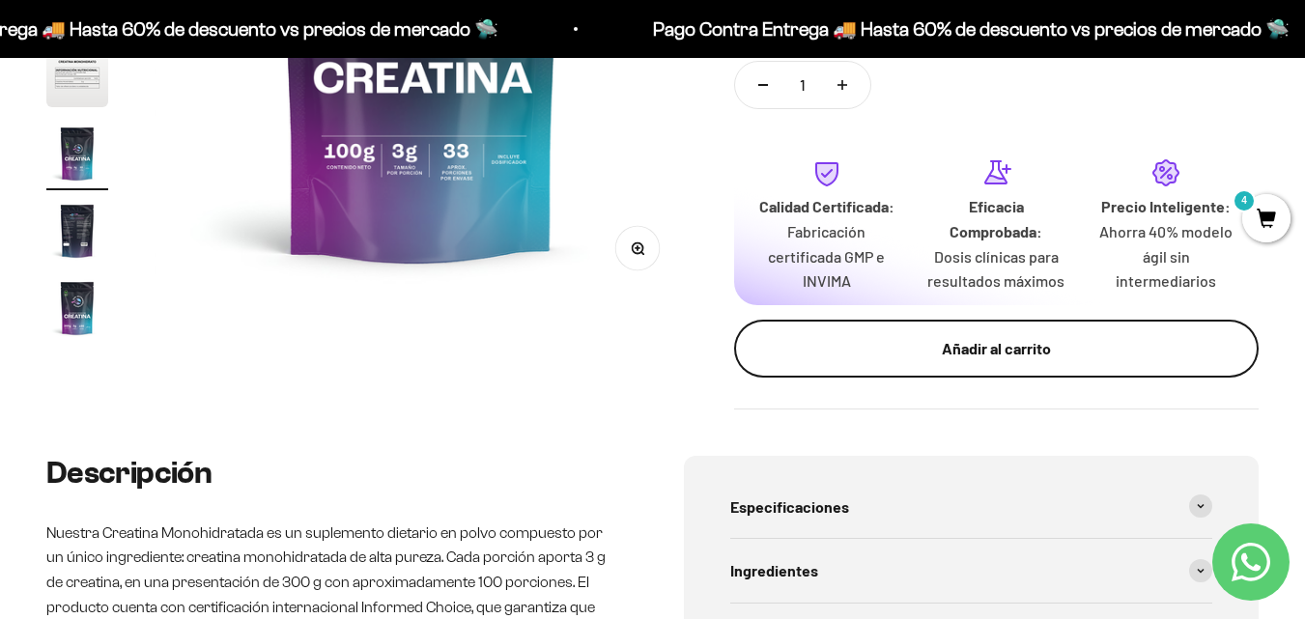
click at [958, 357] on div "Añadir al carrito" at bounding box center [996, 348] width 447 height 25
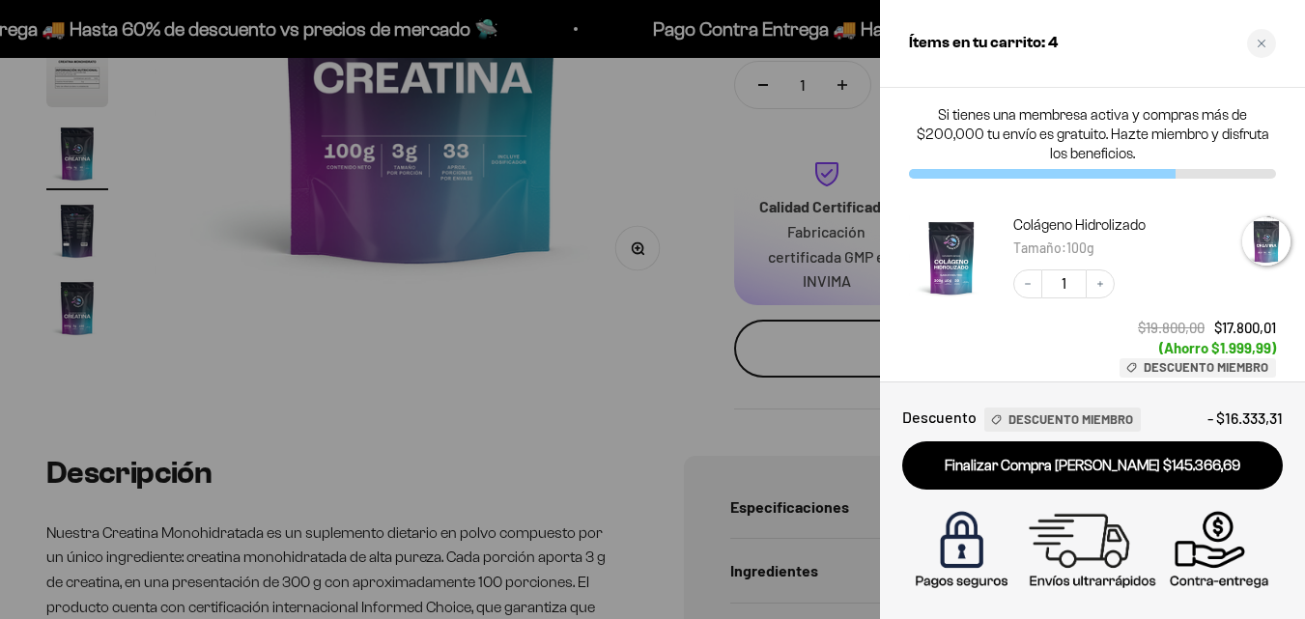
scroll to position [0, 3317]
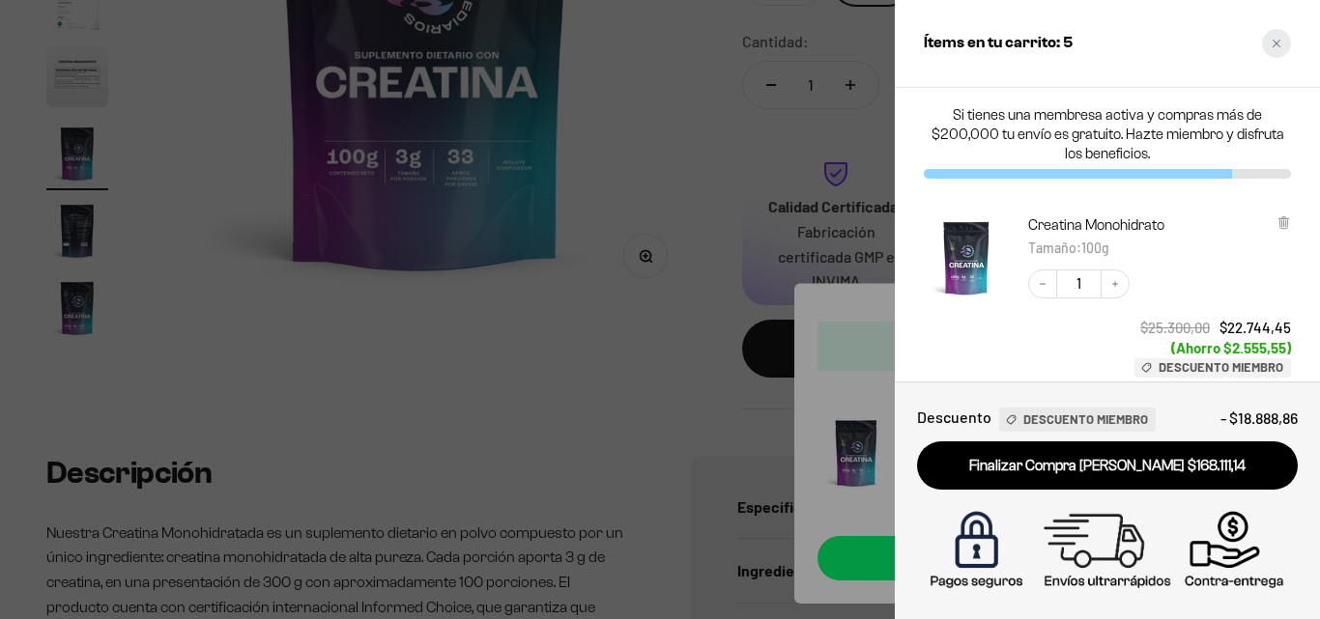
click at [1274, 42] on icon "Close cart" at bounding box center [1276, 44] width 8 height 8
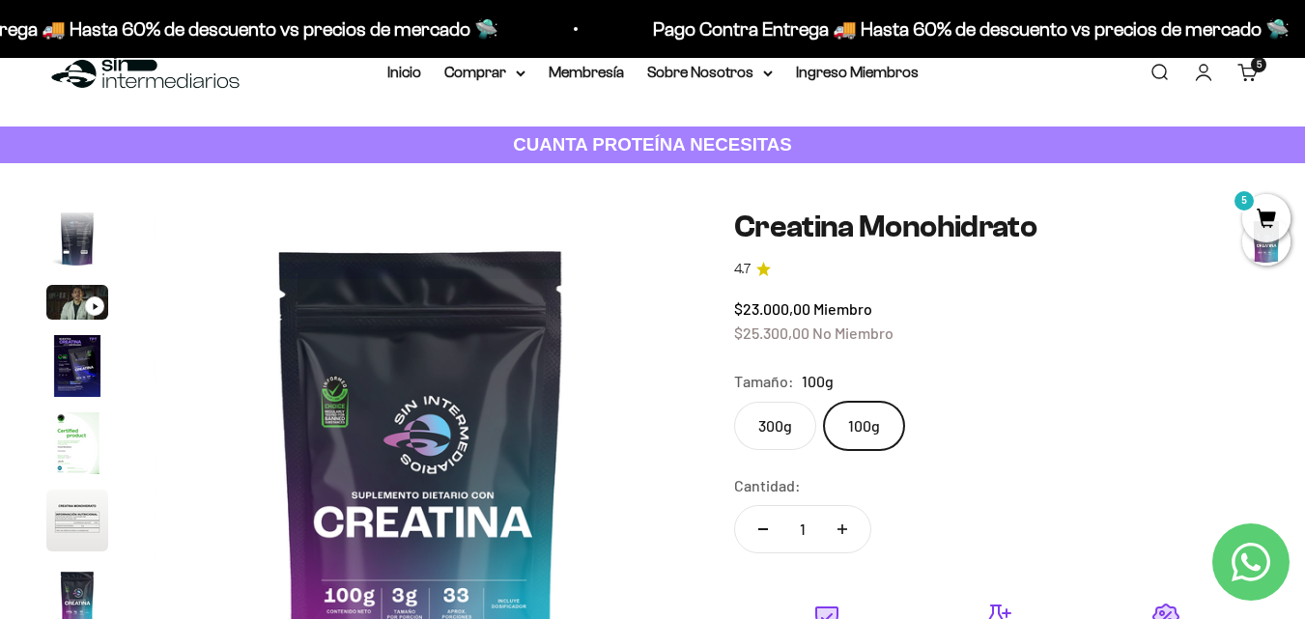
scroll to position [0, 0]
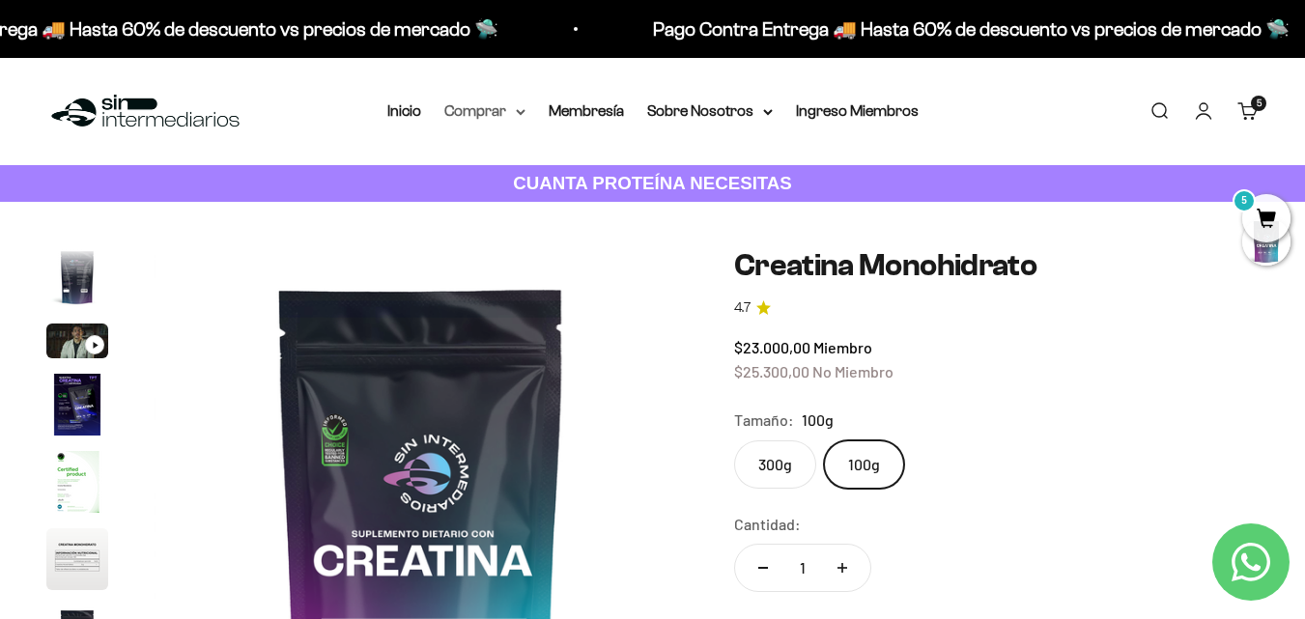
click at [488, 109] on summary "Comprar" at bounding box center [484, 111] width 81 height 25
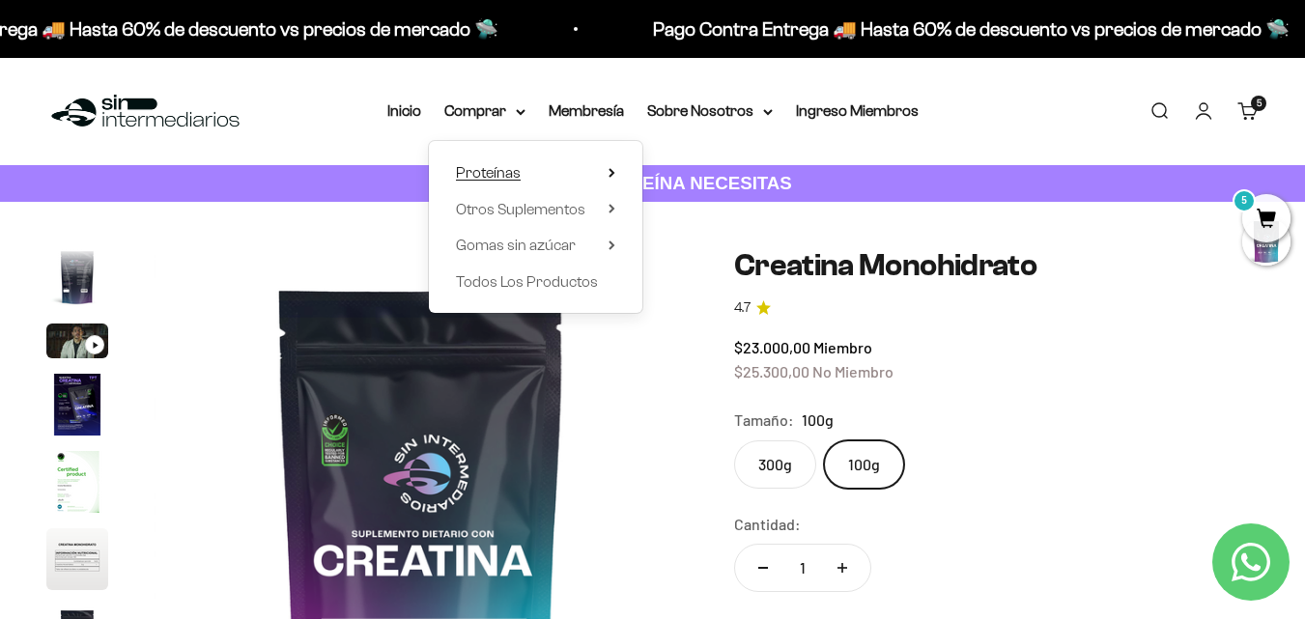
click at [603, 169] on summary "Proteínas" at bounding box center [535, 172] width 159 height 25
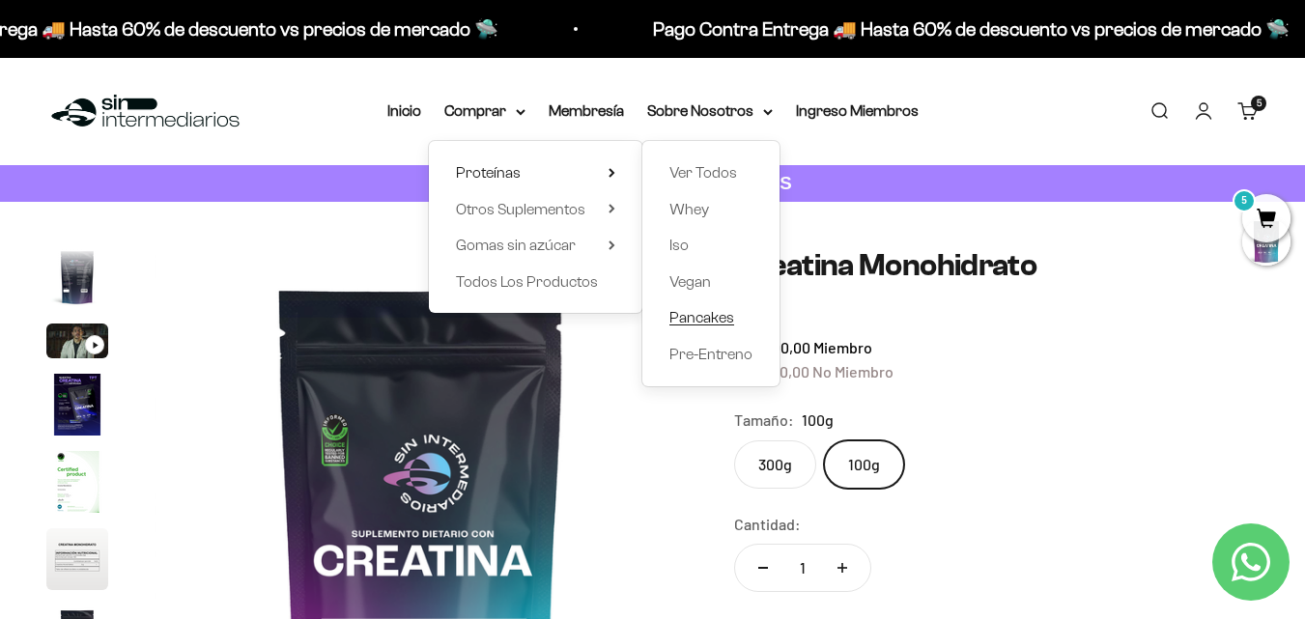
click at [714, 317] on span "Pancakes" at bounding box center [702, 317] width 65 height 16
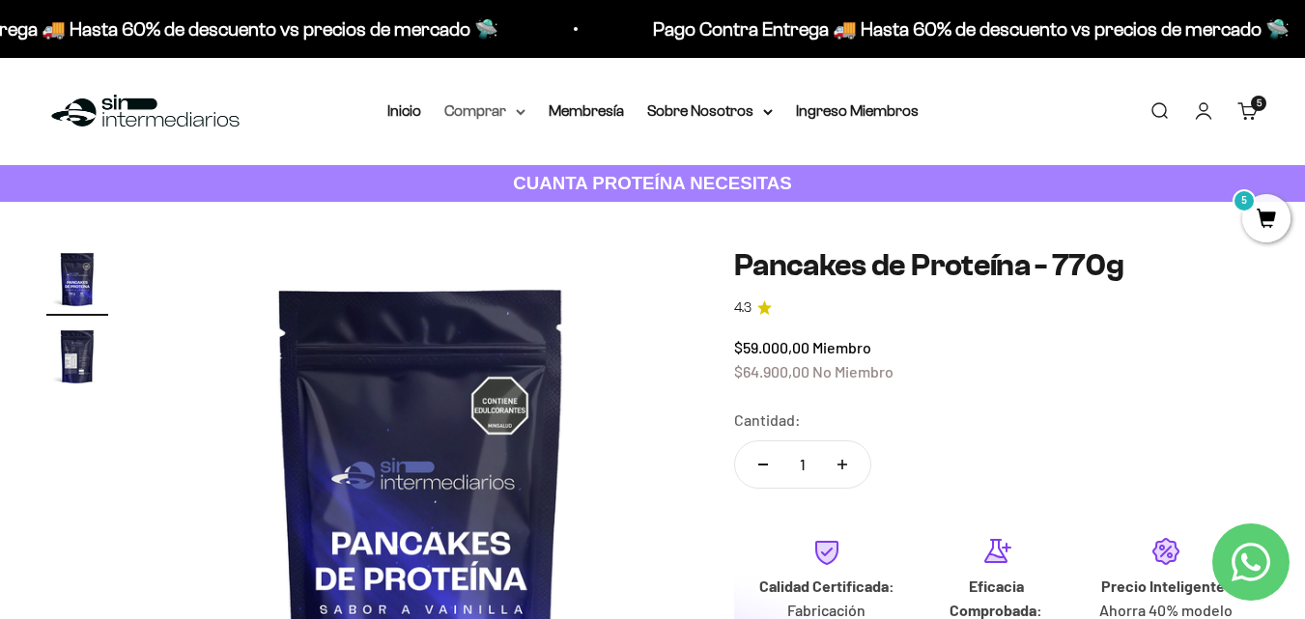
click at [507, 111] on summary "Comprar" at bounding box center [484, 111] width 81 height 25
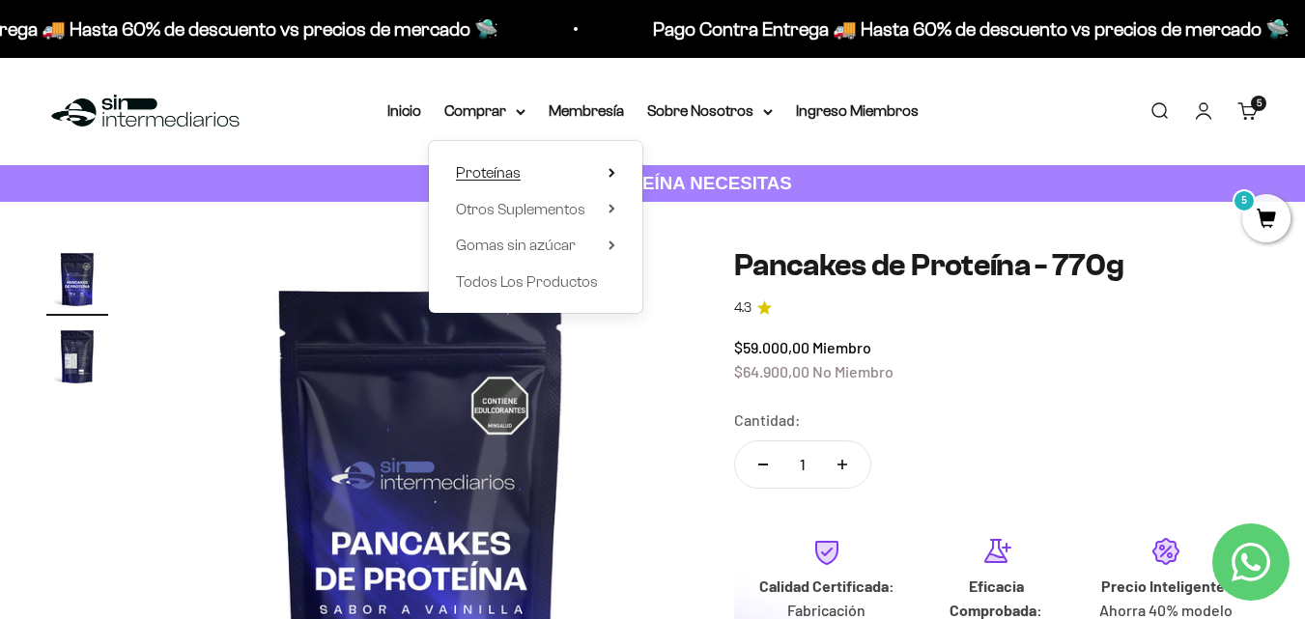
click at [596, 170] on summary "Proteínas" at bounding box center [535, 172] width 159 height 25
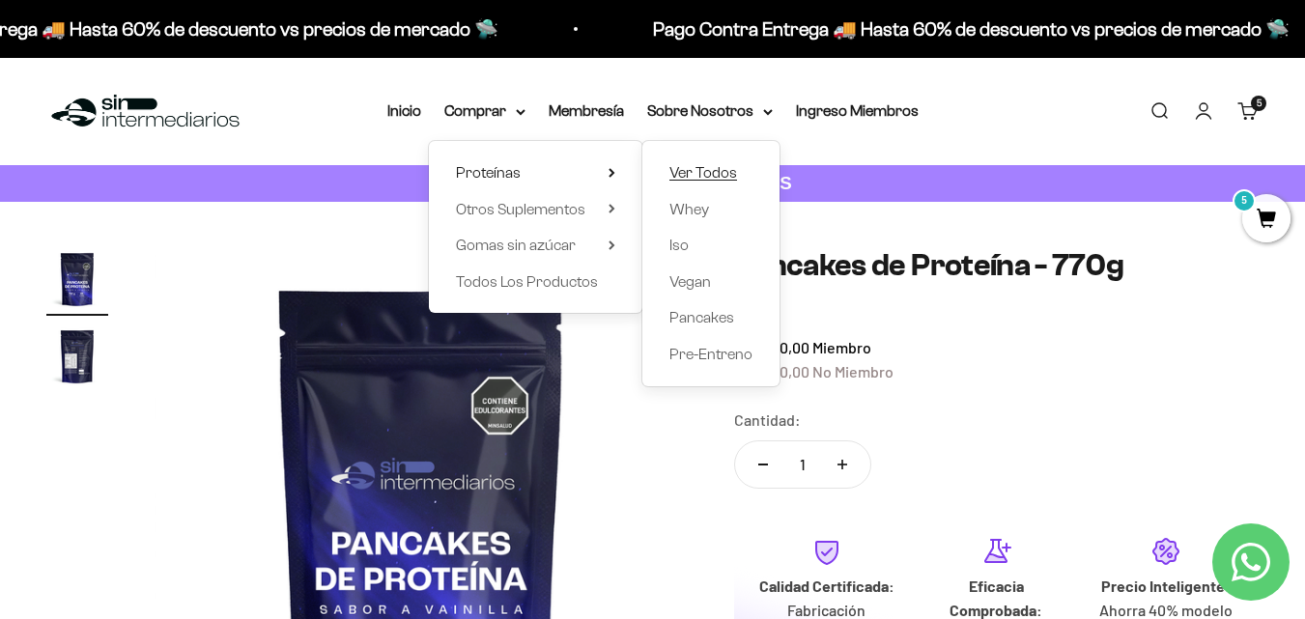
click at [693, 169] on span "Ver Todos" at bounding box center [704, 172] width 68 height 16
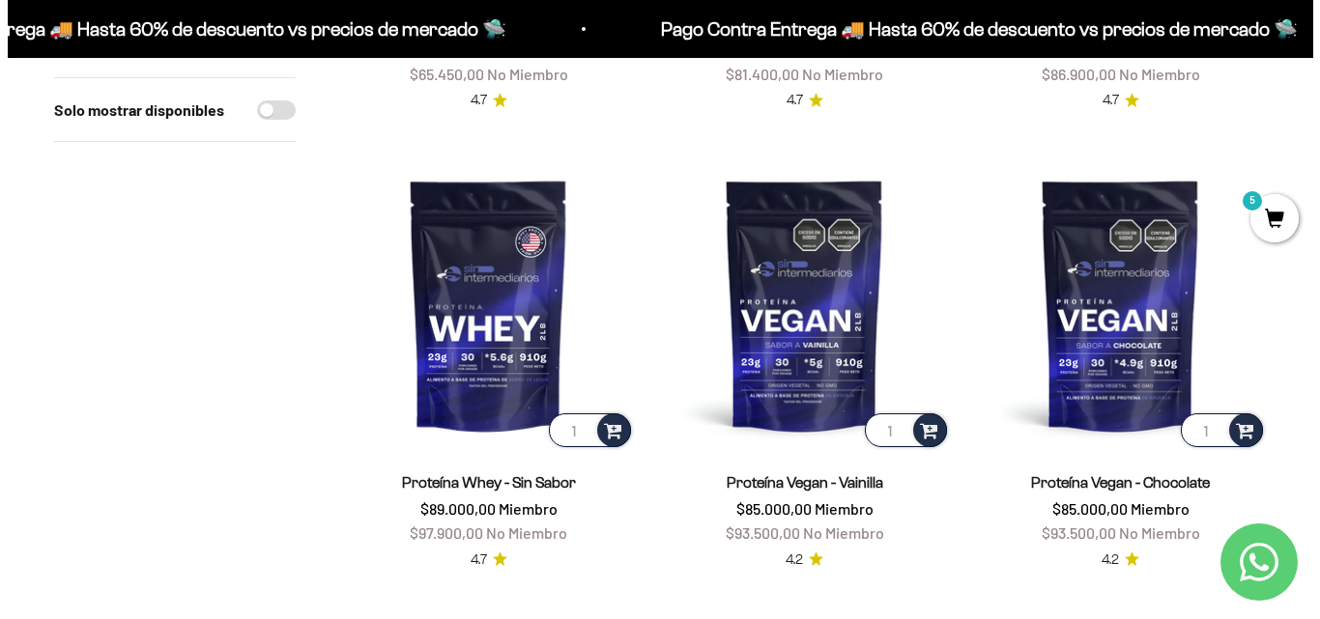
scroll to position [1836, 0]
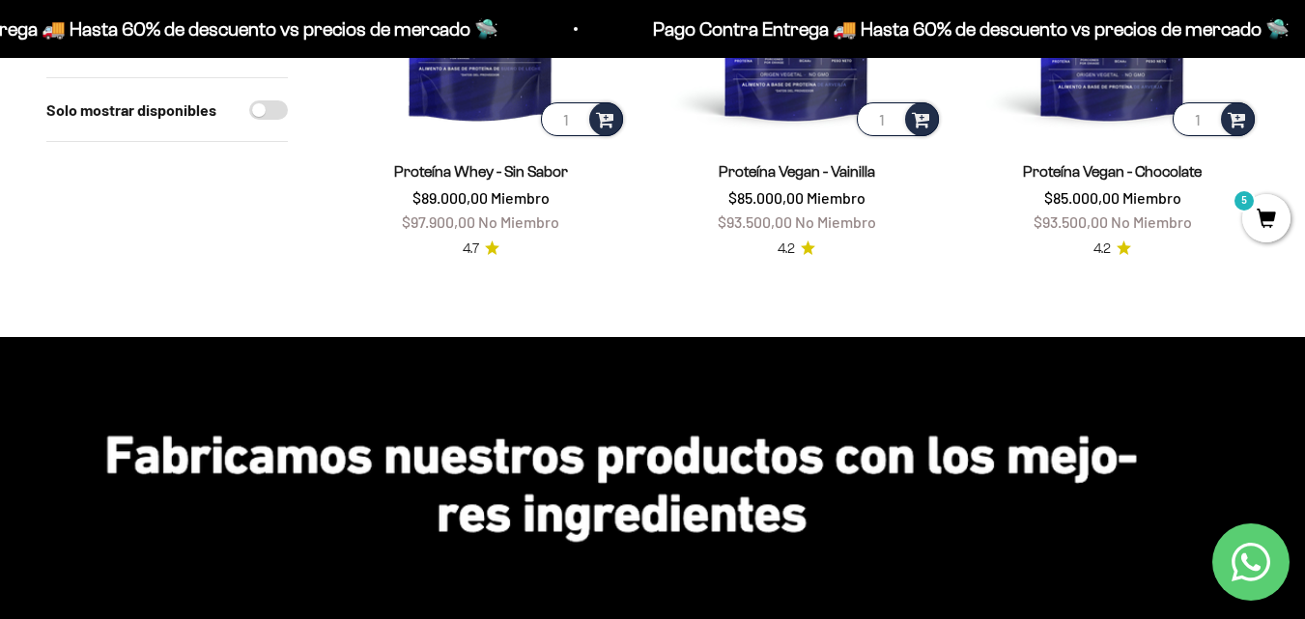
click at [1270, 225] on span "5" at bounding box center [1266, 218] width 48 height 48
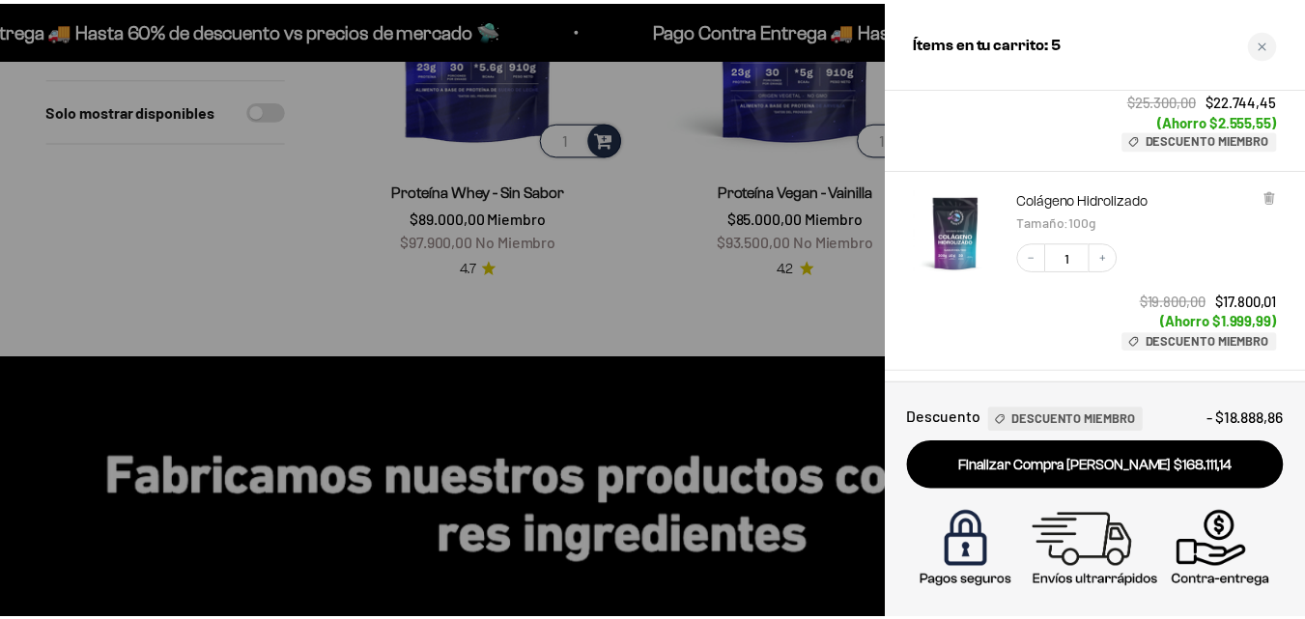
scroll to position [0, 0]
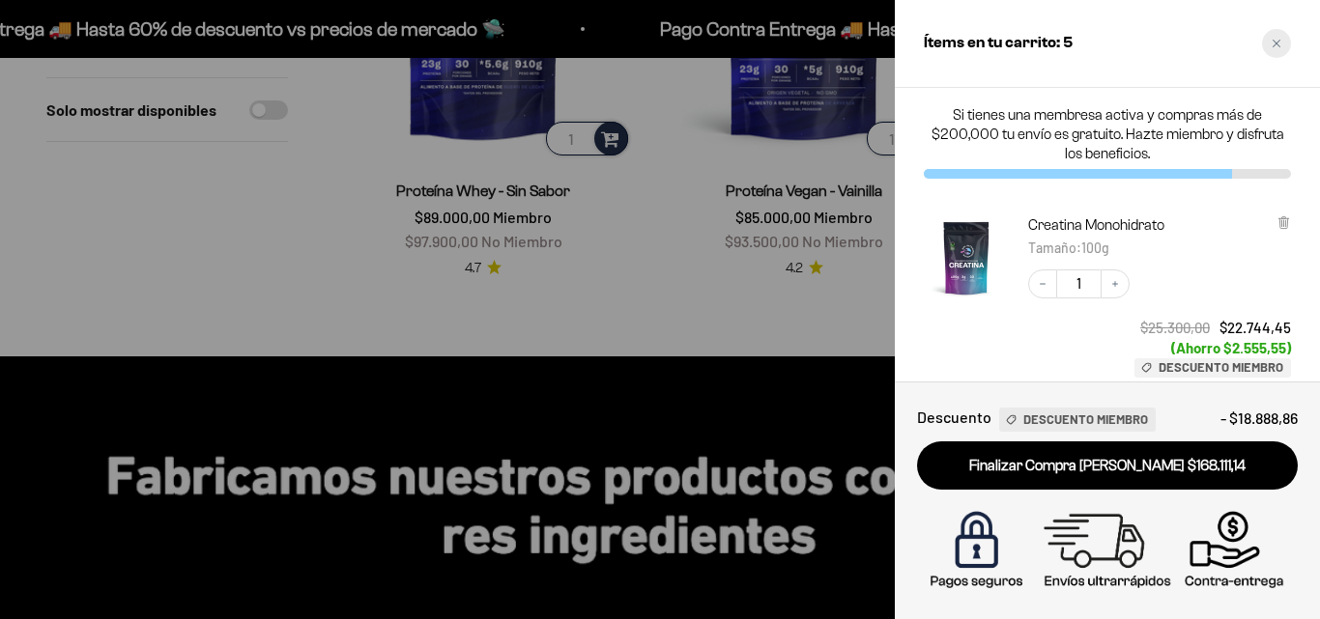
click at [1271, 43] on icon "Close cart" at bounding box center [1276, 44] width 10 height 10
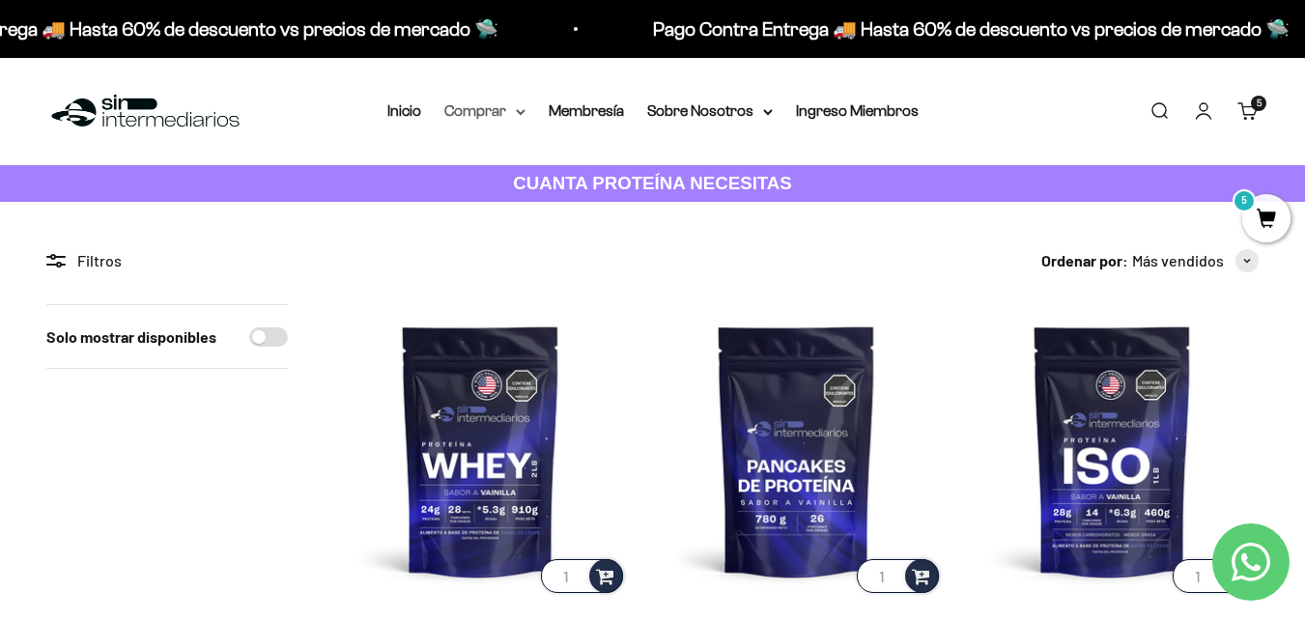
click at [500, 113] on summary "Comprar" at bounding box center [484, 111] width 81 height 25
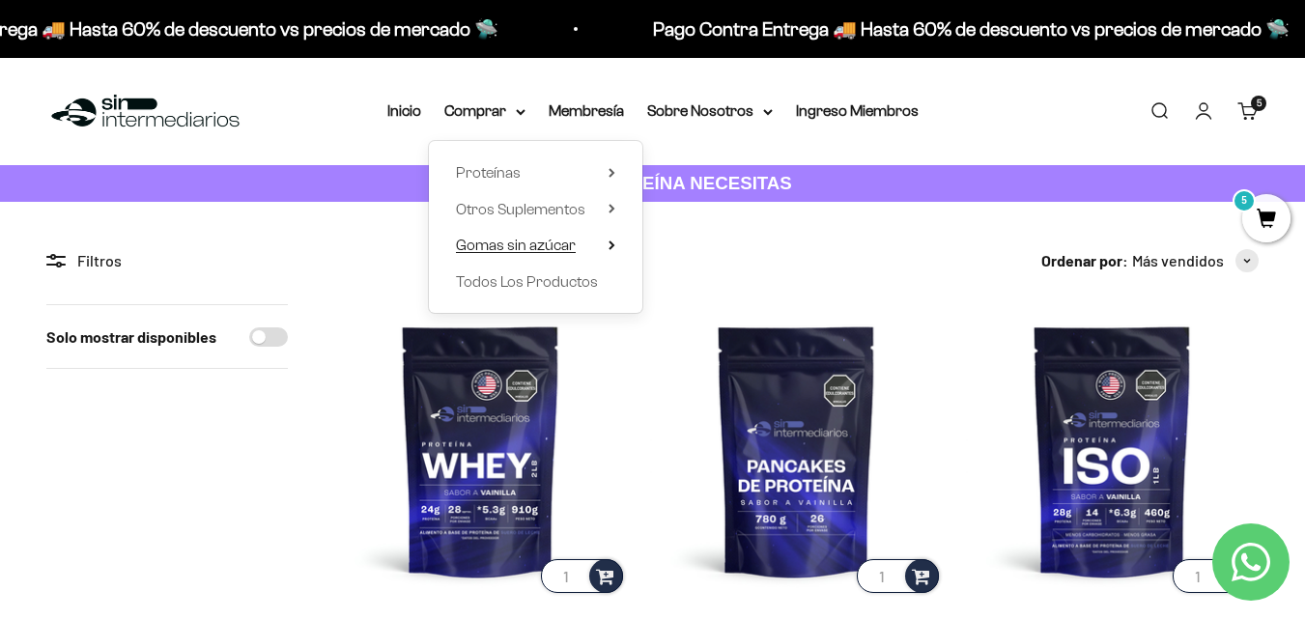
click at [604, 241] on summary "Gomas sin azúcar" at bounding box center [535, 245] width 159 height 25
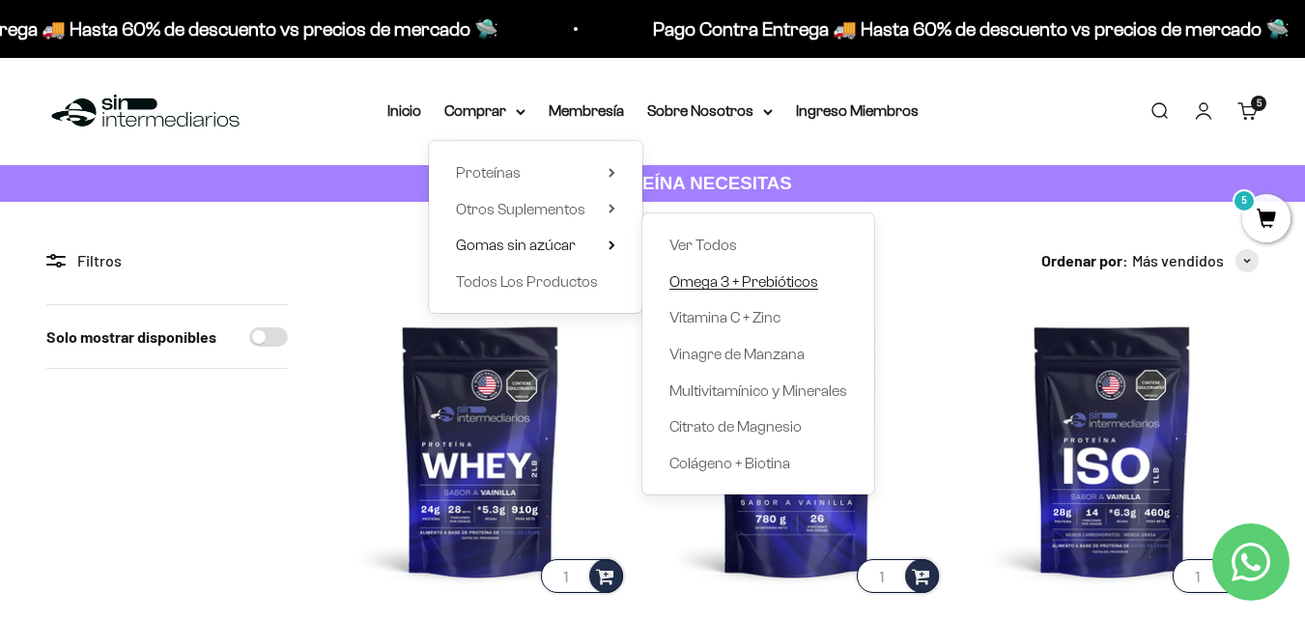
click at [792, 282] on span "Omega 3 + Prebióticos" at bounding box center [744, 281] width 149 height 16
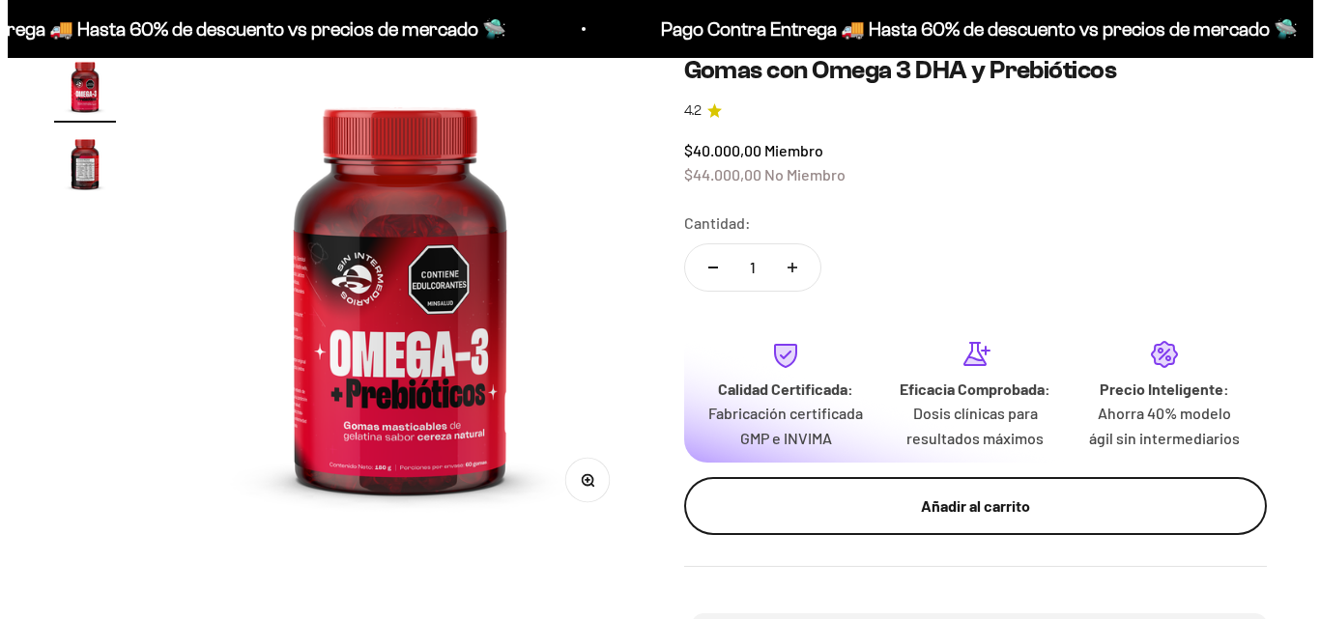
scroll to position [193, 0]
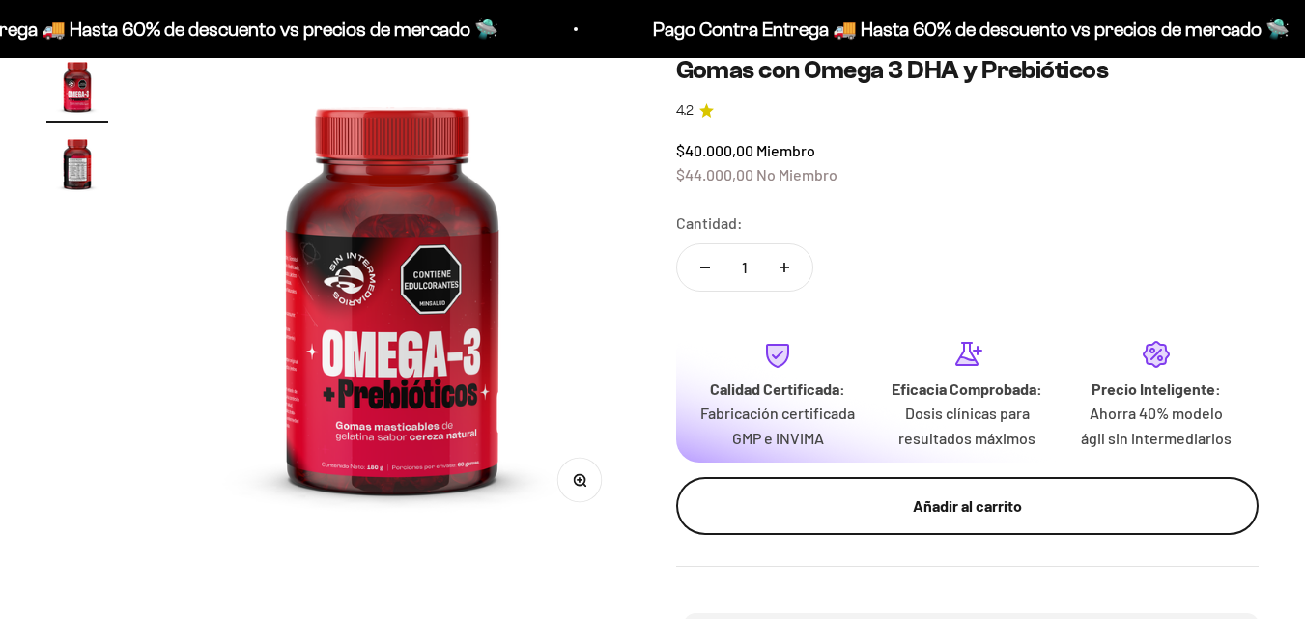
click at [907, 509] on div "Añadir al carrito" at bounding box center [968, 506] width 506 height 25
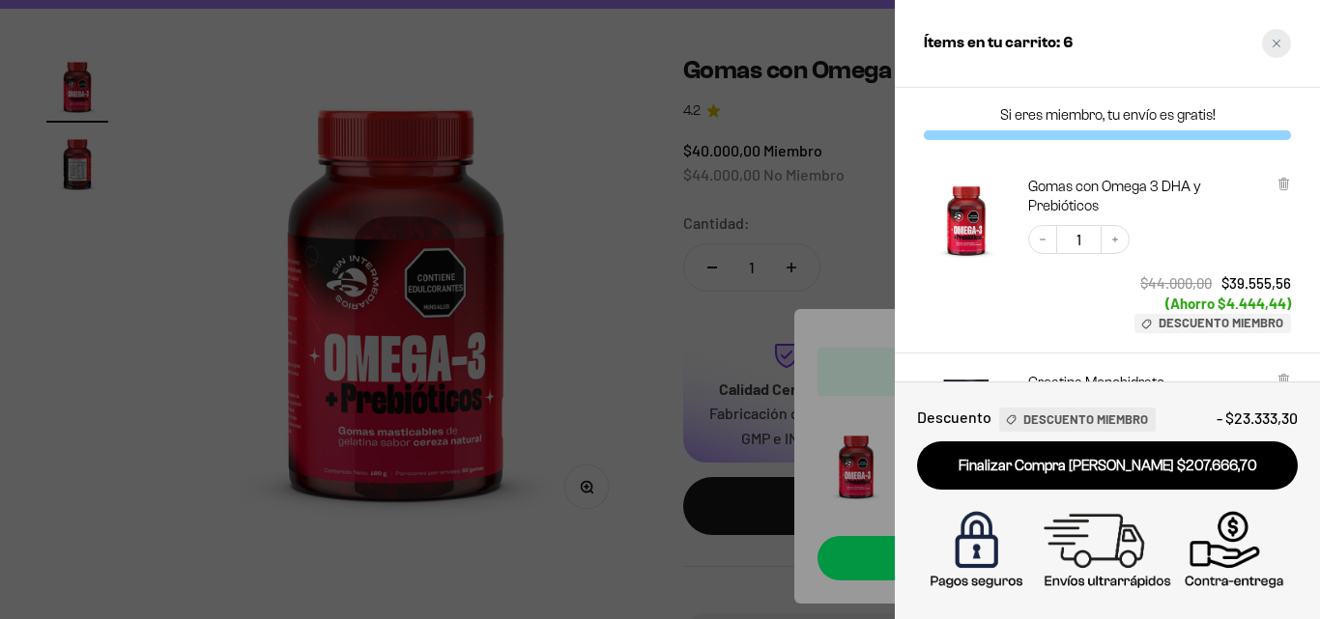
click at [1284, 45] on div "Close cart" at bounding box center [1276, 43] width 29 height 29
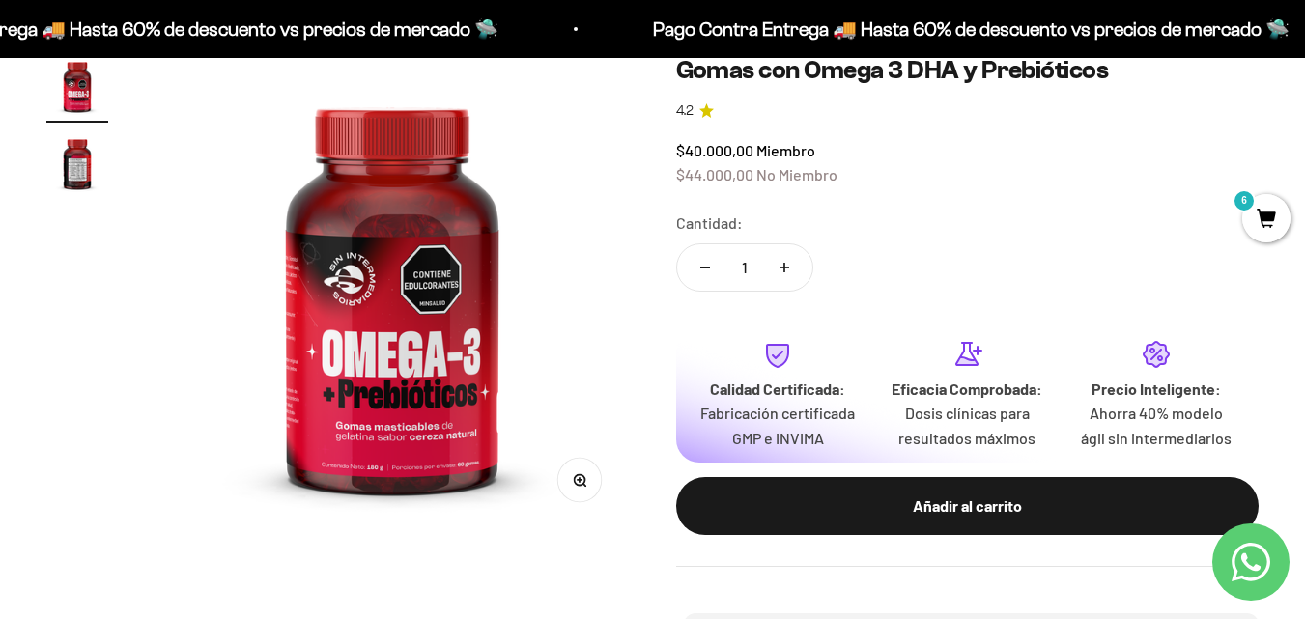
click at [1269, 227] on span "6" at bounding box center [1266, 218] width 48 height 48
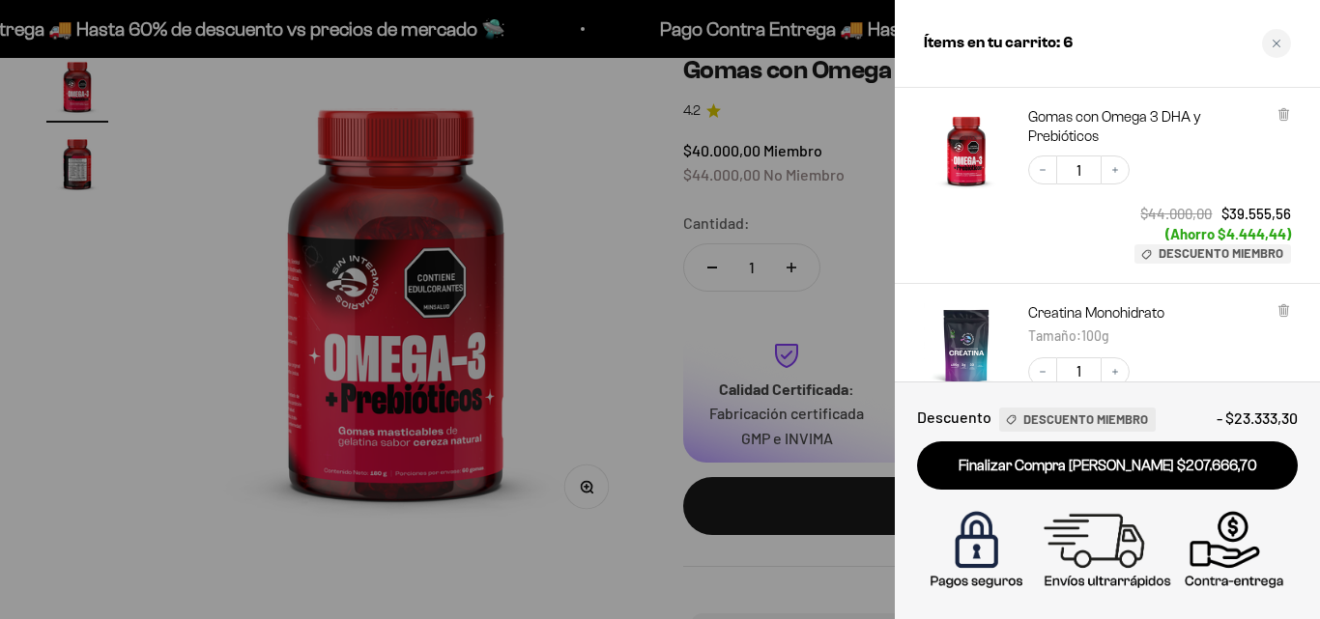
scroll to position [483, 0]
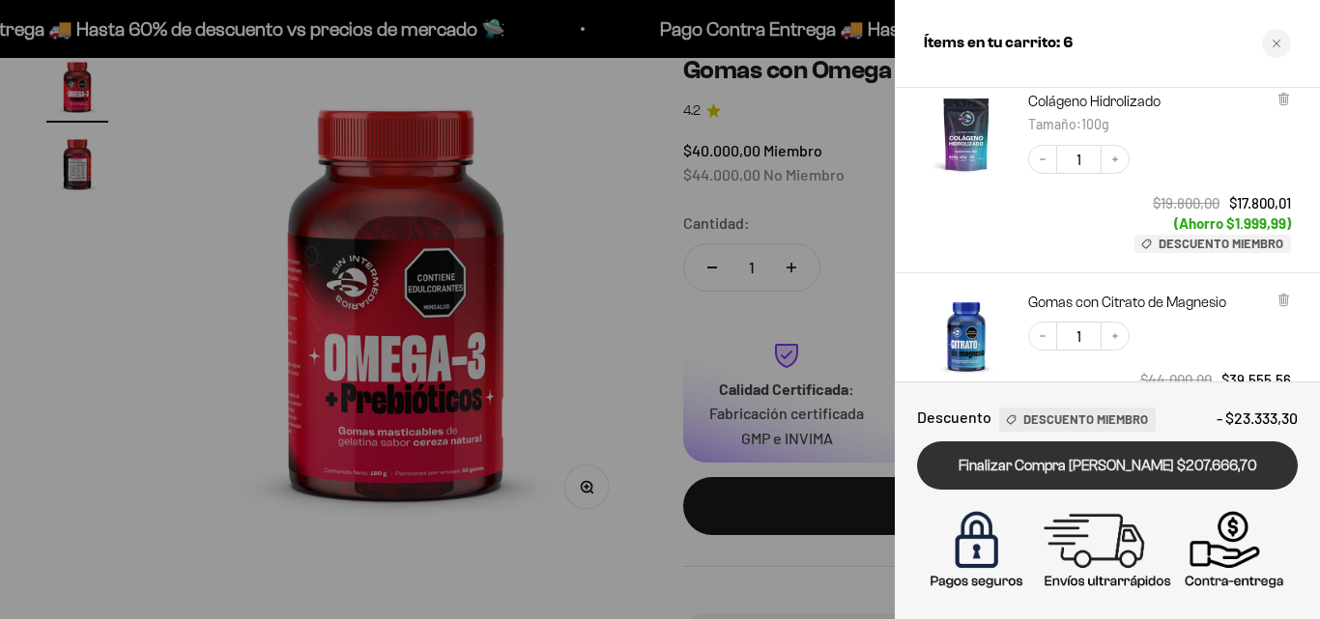
click at [1218, 478] on link "Finalizar Compra [PERSON_NAME] $207.666,70" at bounding box center [1107, 466] width 381 height 49
